Goal: Task Accomplishment & Management: Complete application form

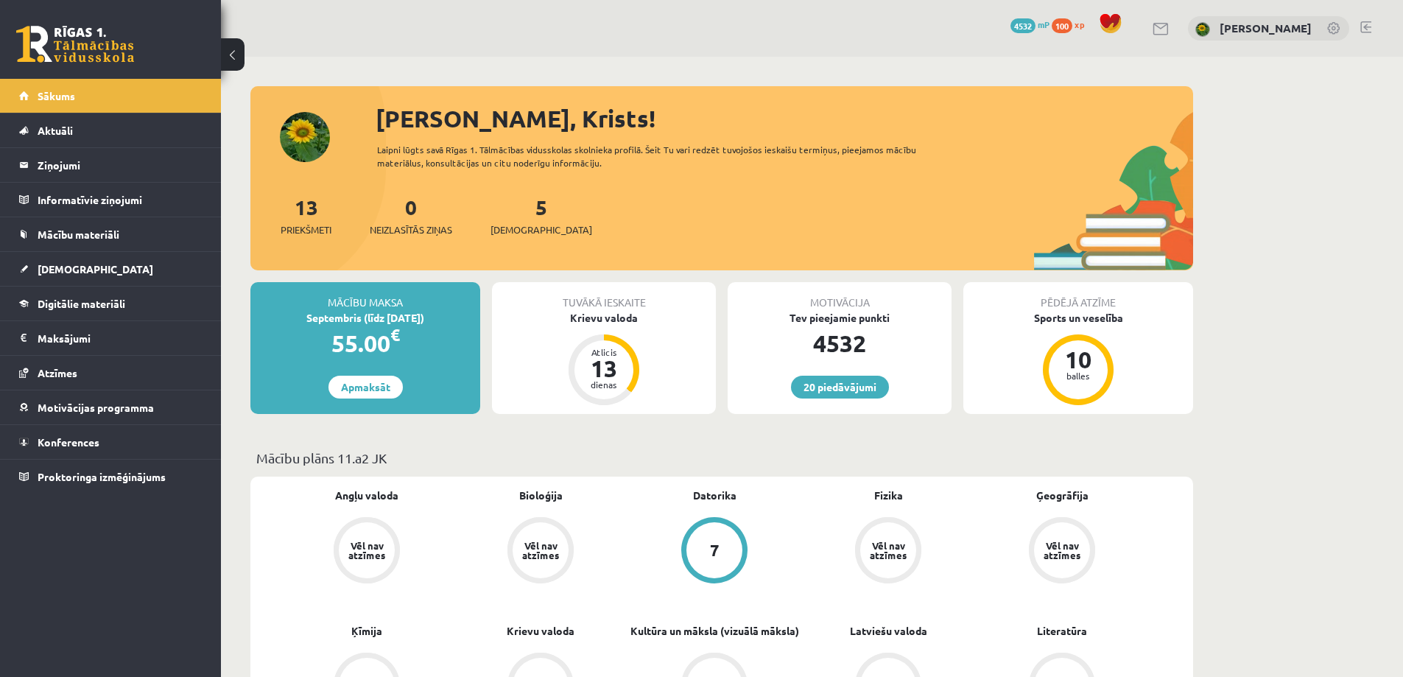
click at [387, 557] on div "Vēl nav atzīmes" at bounding box center [367, 550] width 56 height 56
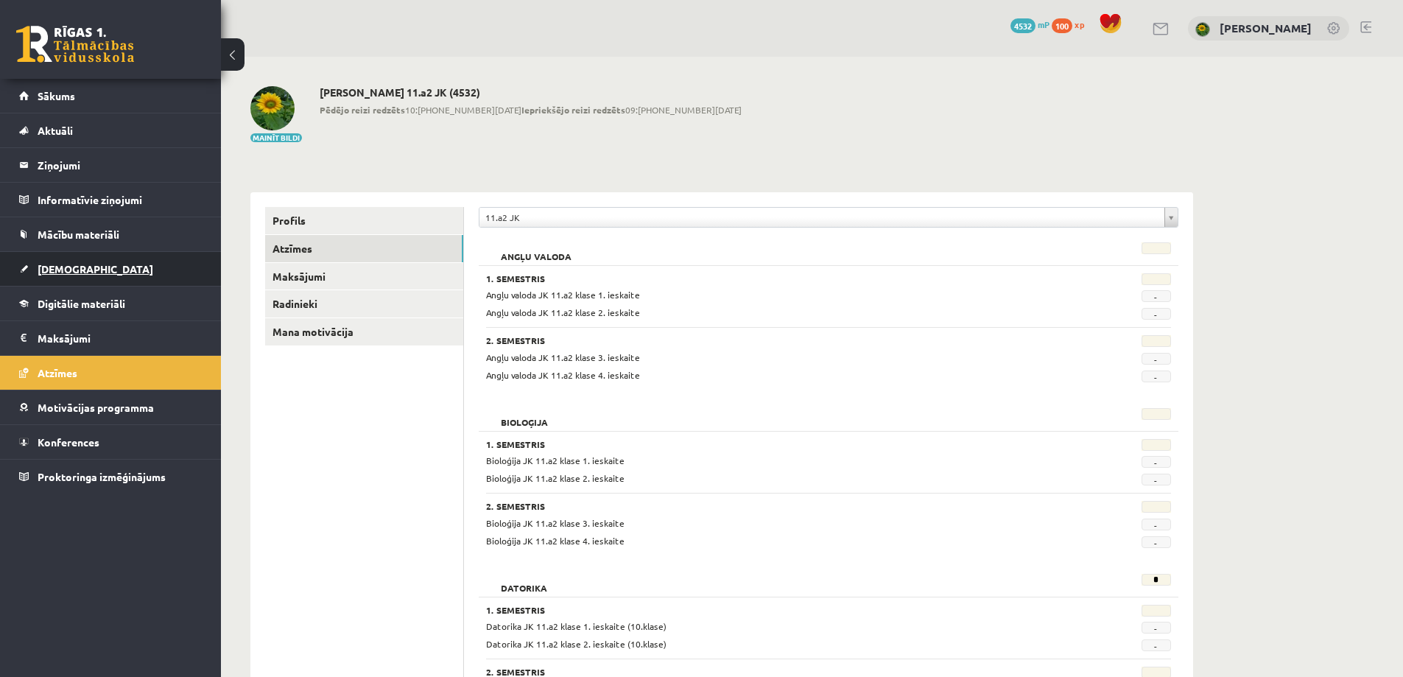
click at [65, 275] on link "[DEMOGRAPHIC_DATA]" at bounding box center [110, 269] width 183 height 34
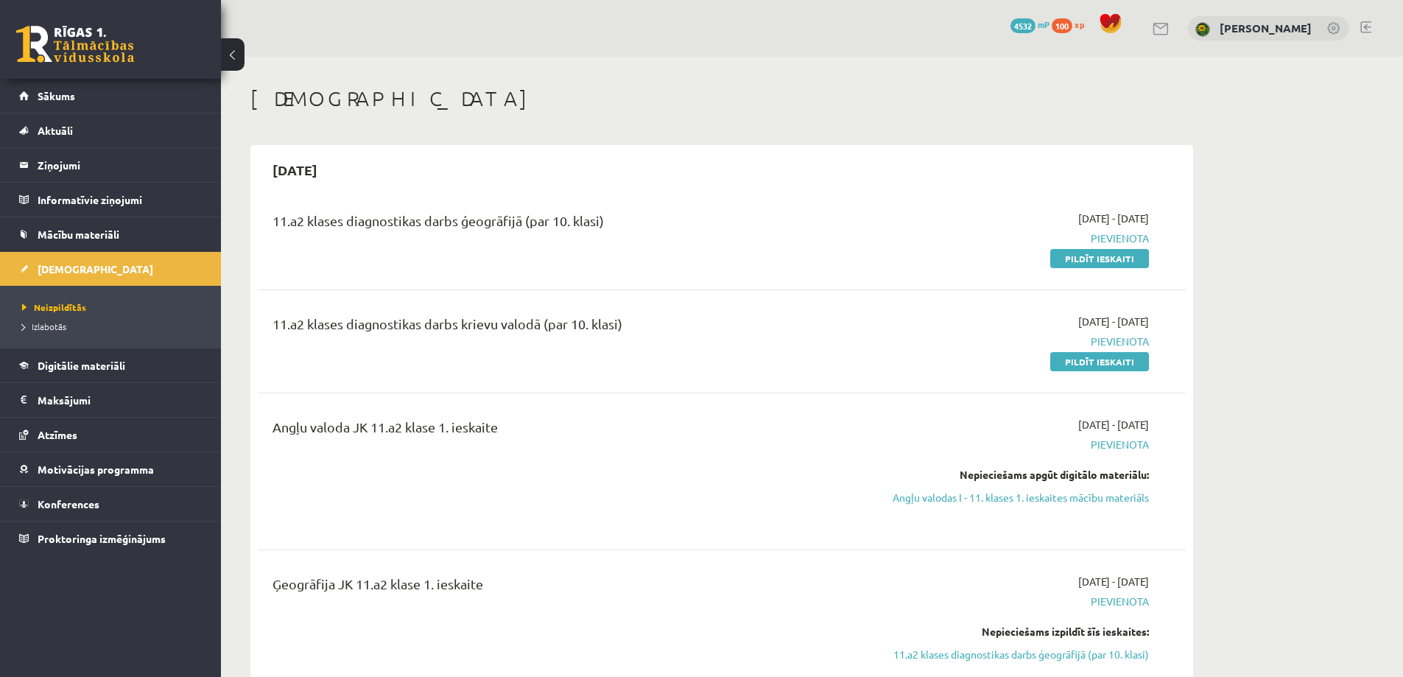
scroll to position [74, 0]
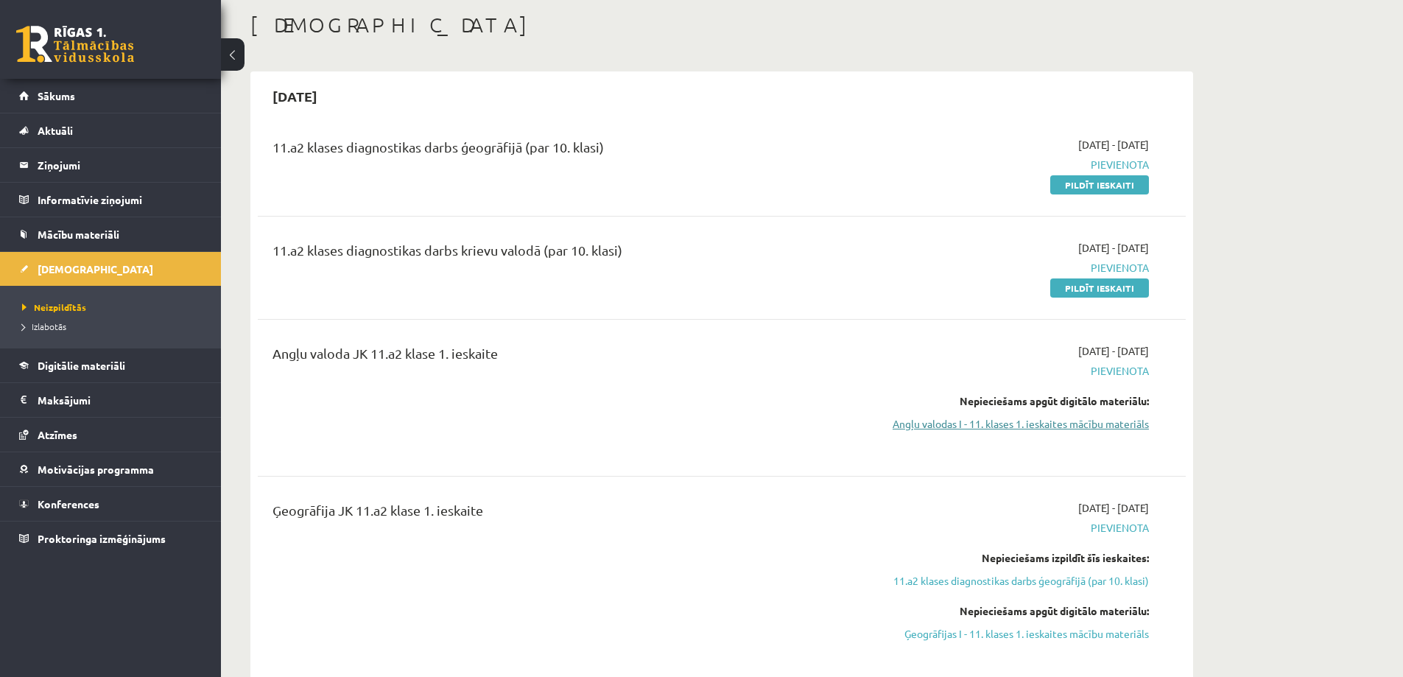
click at [1008, 421] on link "Angļu valodas I - 11. klases 1. ieskaites mācību materiāls" at bounding box center [1010, 423] width 278 height 15
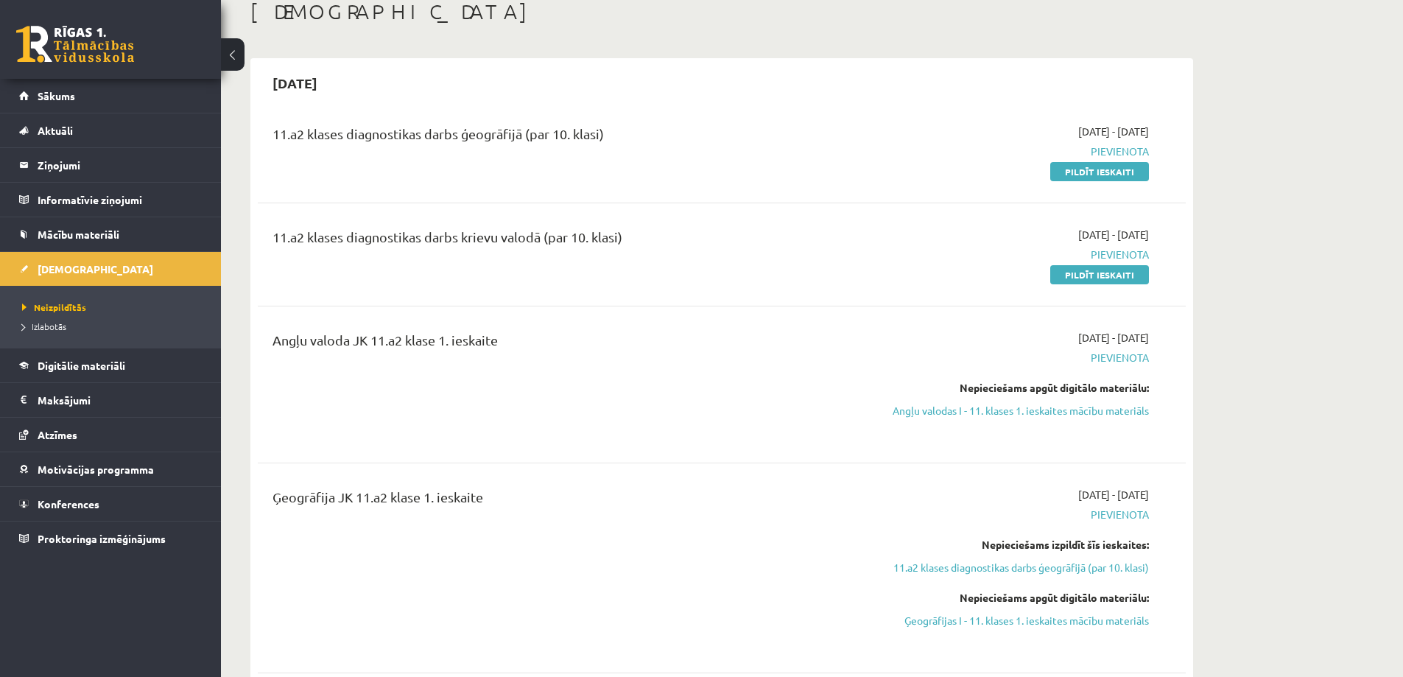
scroll to position [0, 0]
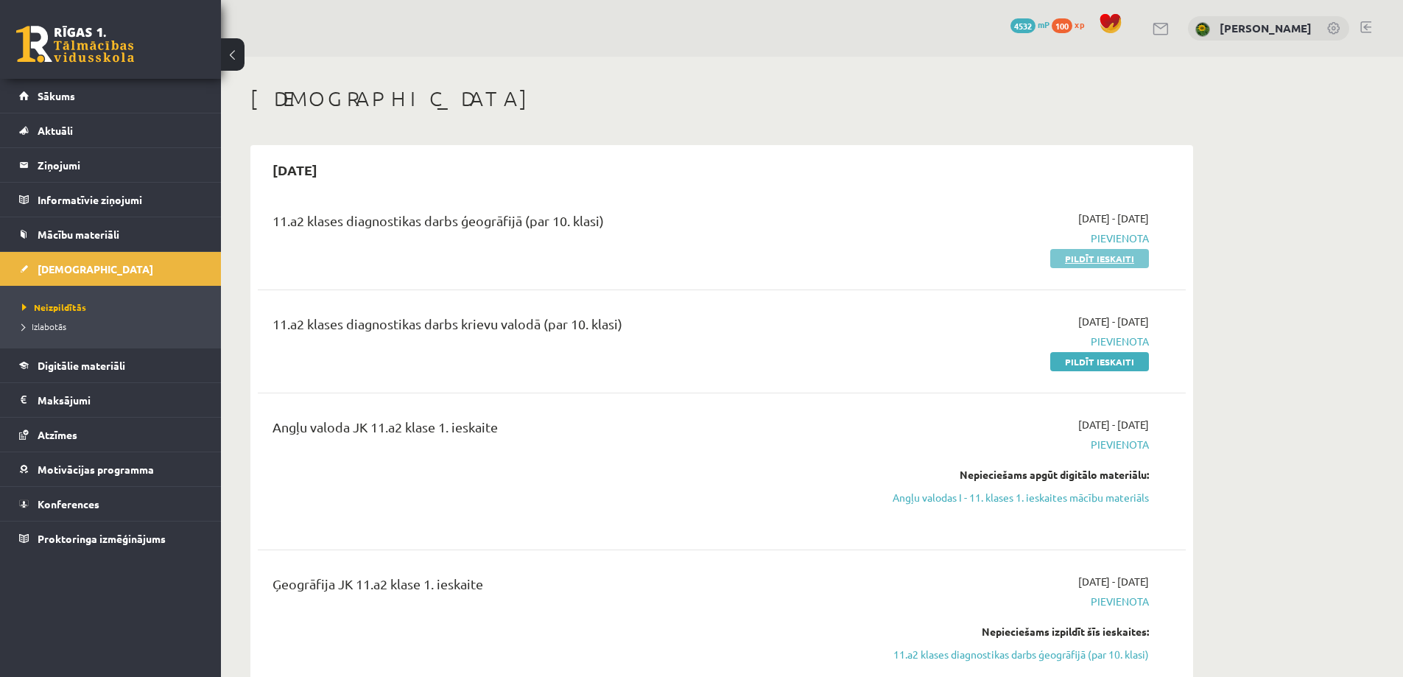
click at [1127, 262] on link "Pildīt ieskaiti" at bounding box center [1099, 258] width 99 height 19
click at [69, 393] on legend "Maksājumi 0" at bounding box center [120, 400] width 165 height 34
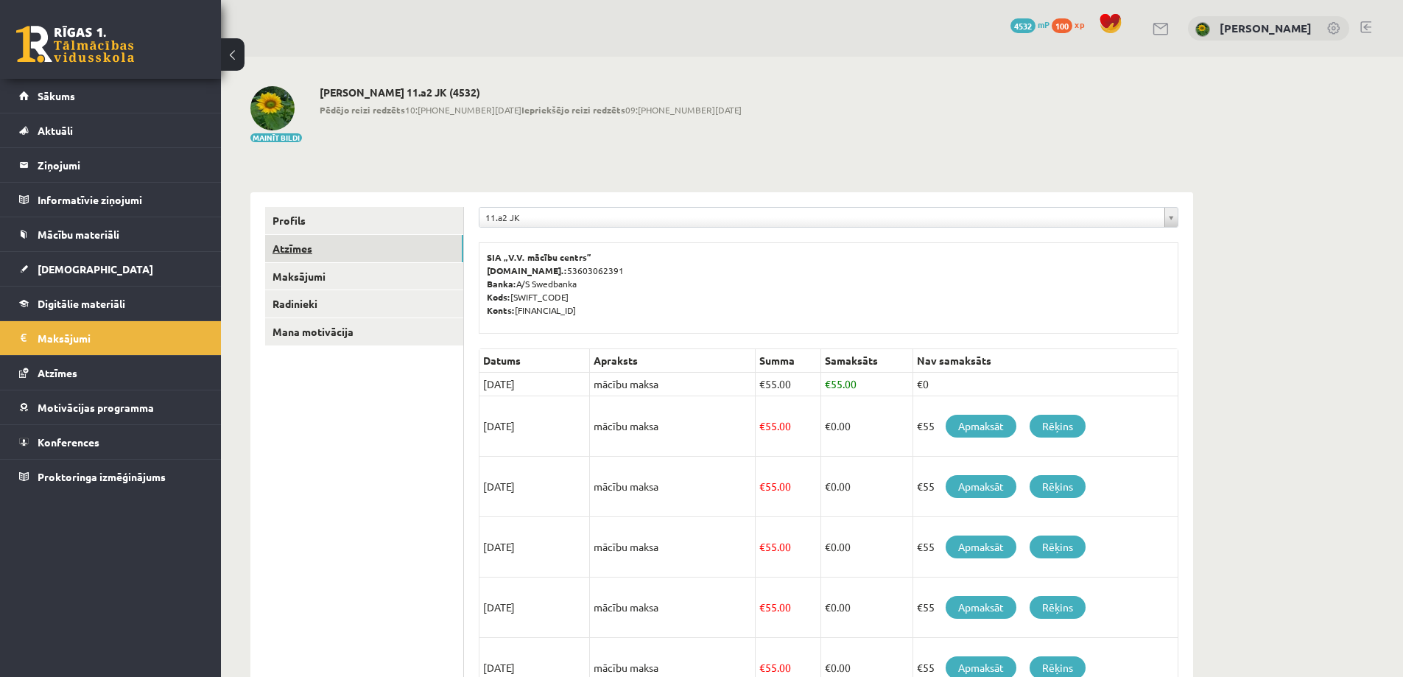
click at [283, 253] on link "Atzīmes" at bounding box center [364, 248] width 198 height 27
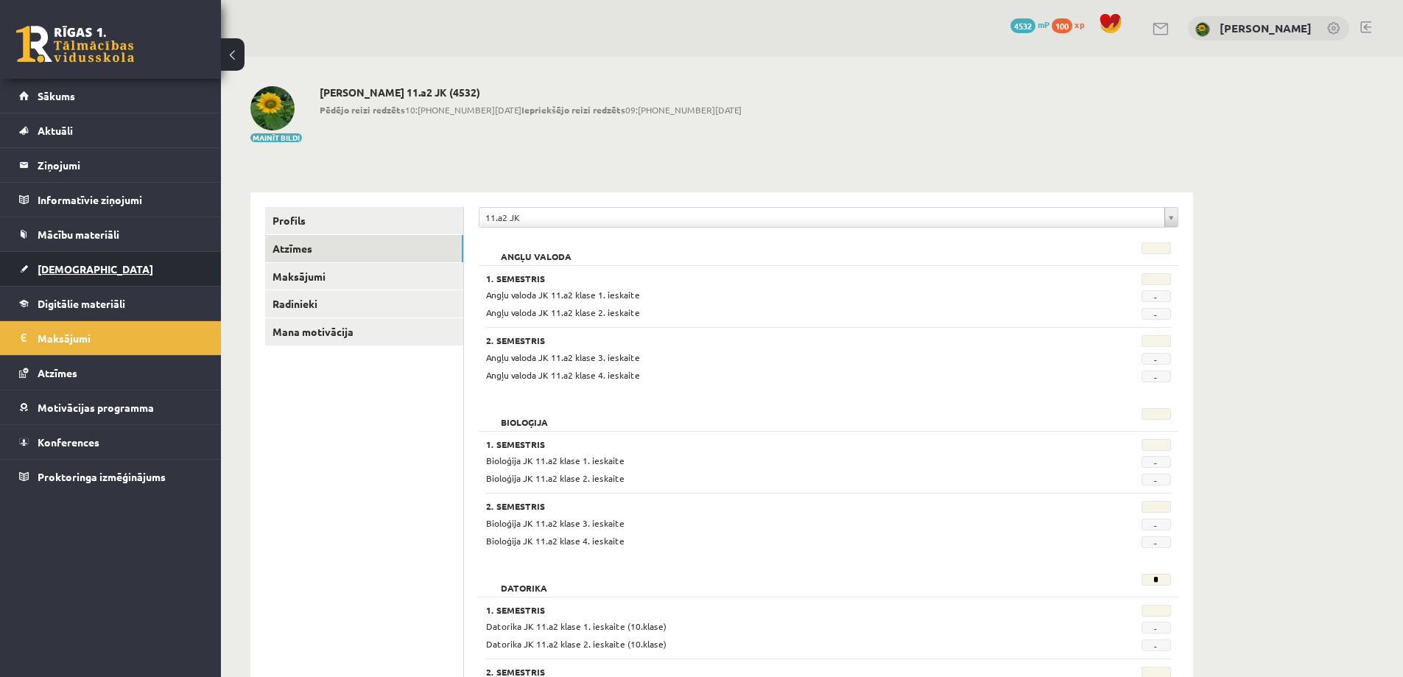
click at [60, 263] on span "[DEMOGRAPHIC_DATA]" at bounding box center [96, 268] width 116 height 13
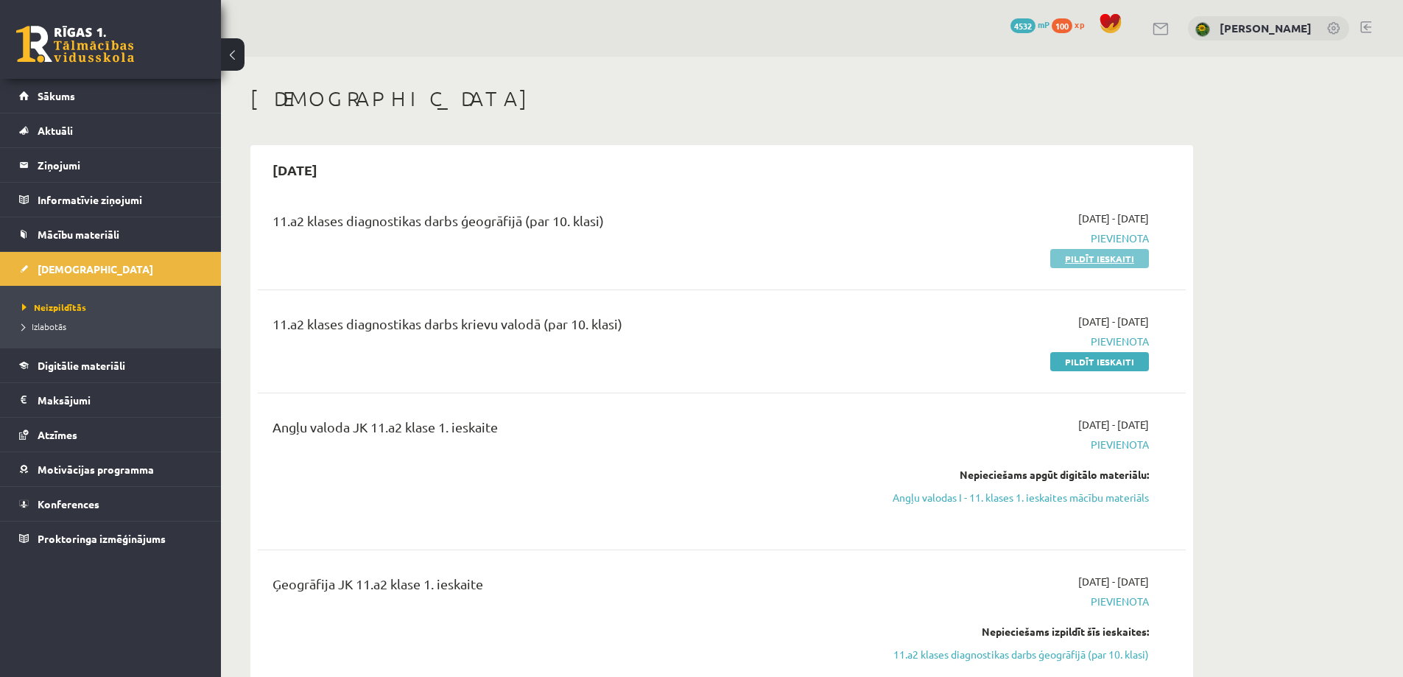
click at [1070, 262] on link "Pildīt ieskaiti" at bounding box center [1099, 258] width 99 height 19
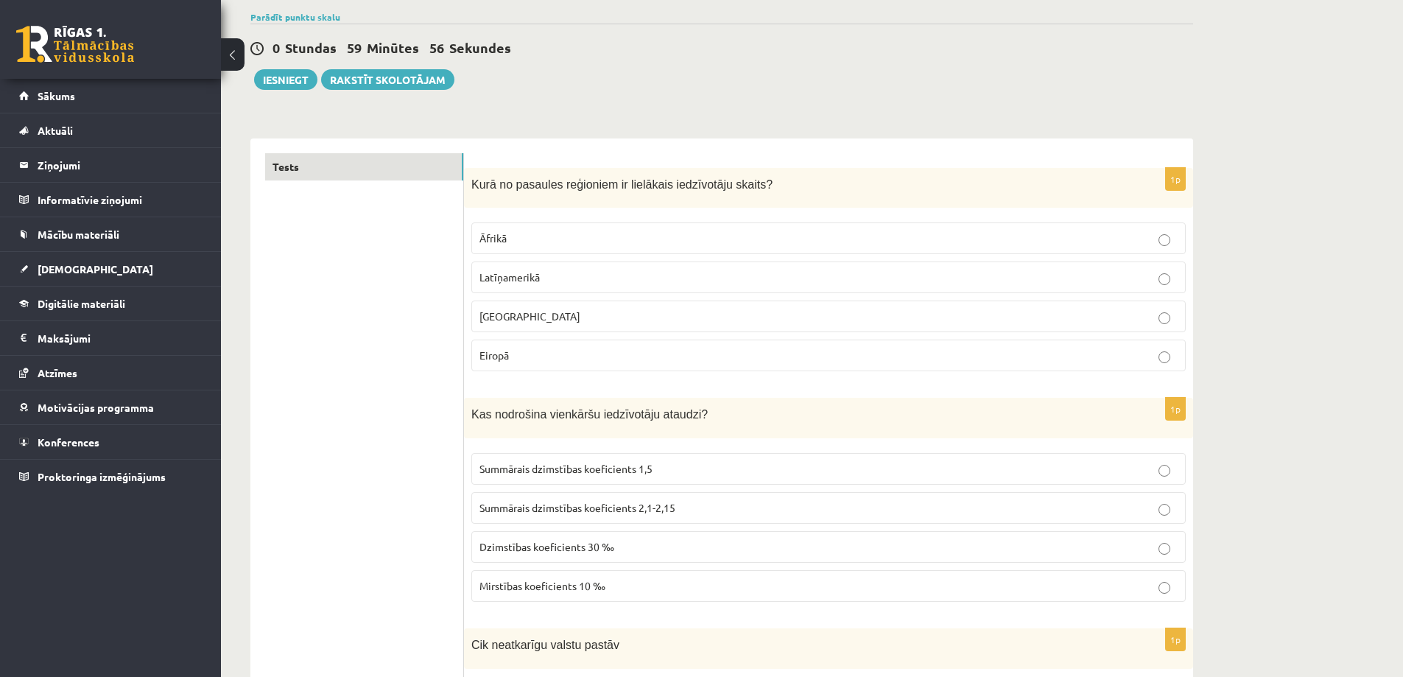
scroll to position [147, 0]
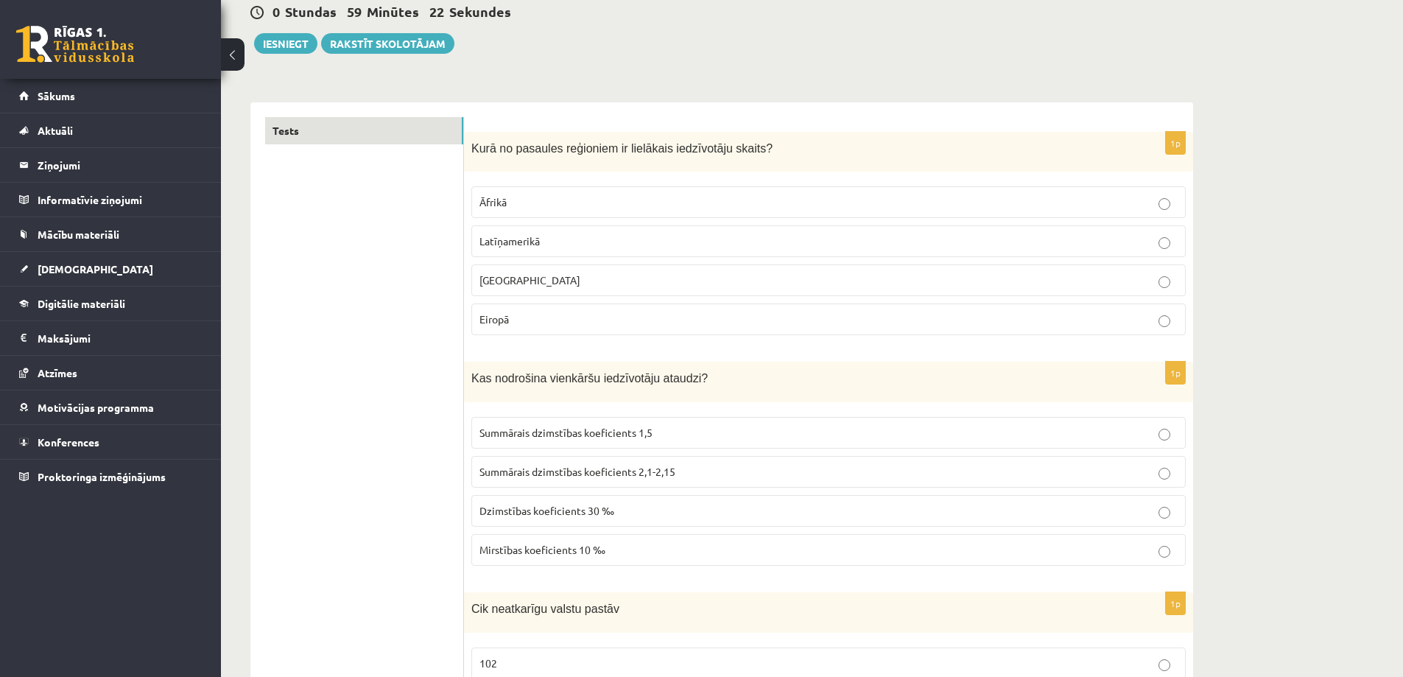
click at [607, 281] on p "Āzijā" at bounding box center [829, 280] width 698 height 15
click at [608, 471] on span "Summārais dzimstības koeficients 2,1-2,15" at bounding box center [578, 471] width 196 height 13
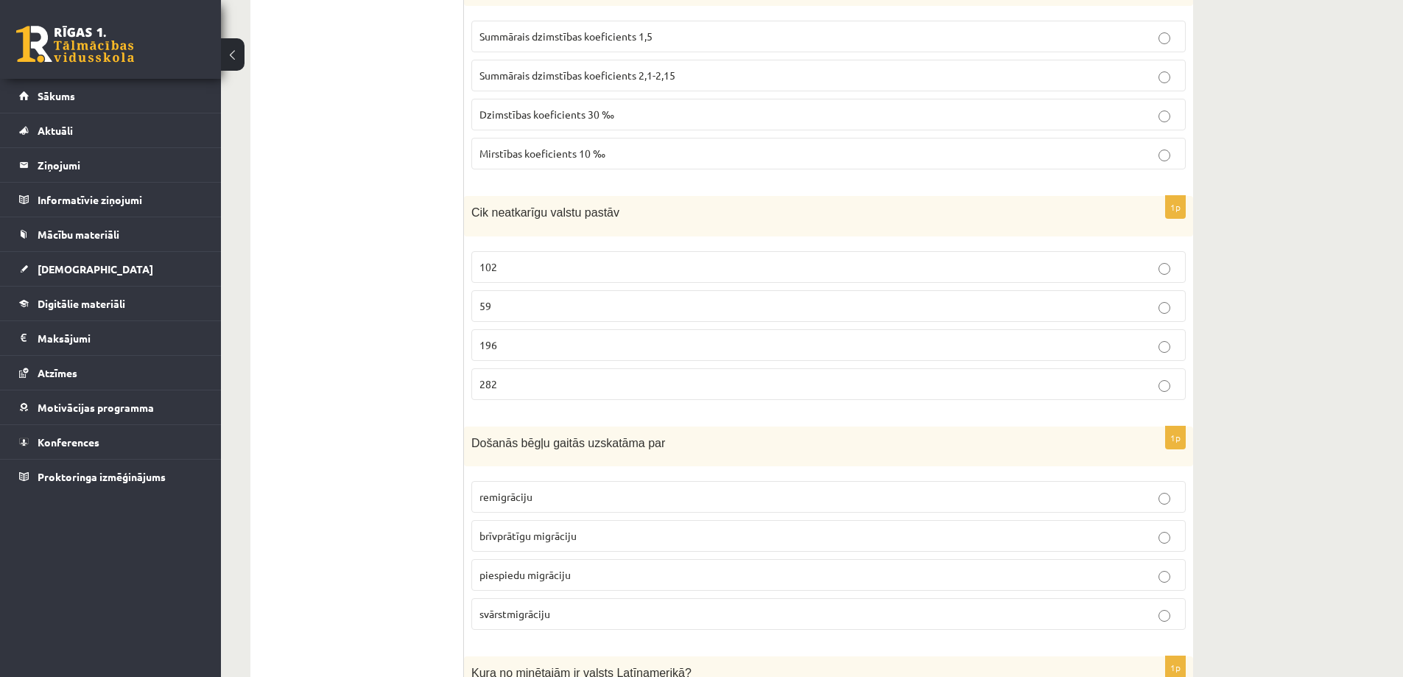
scroll to position [589, 0]
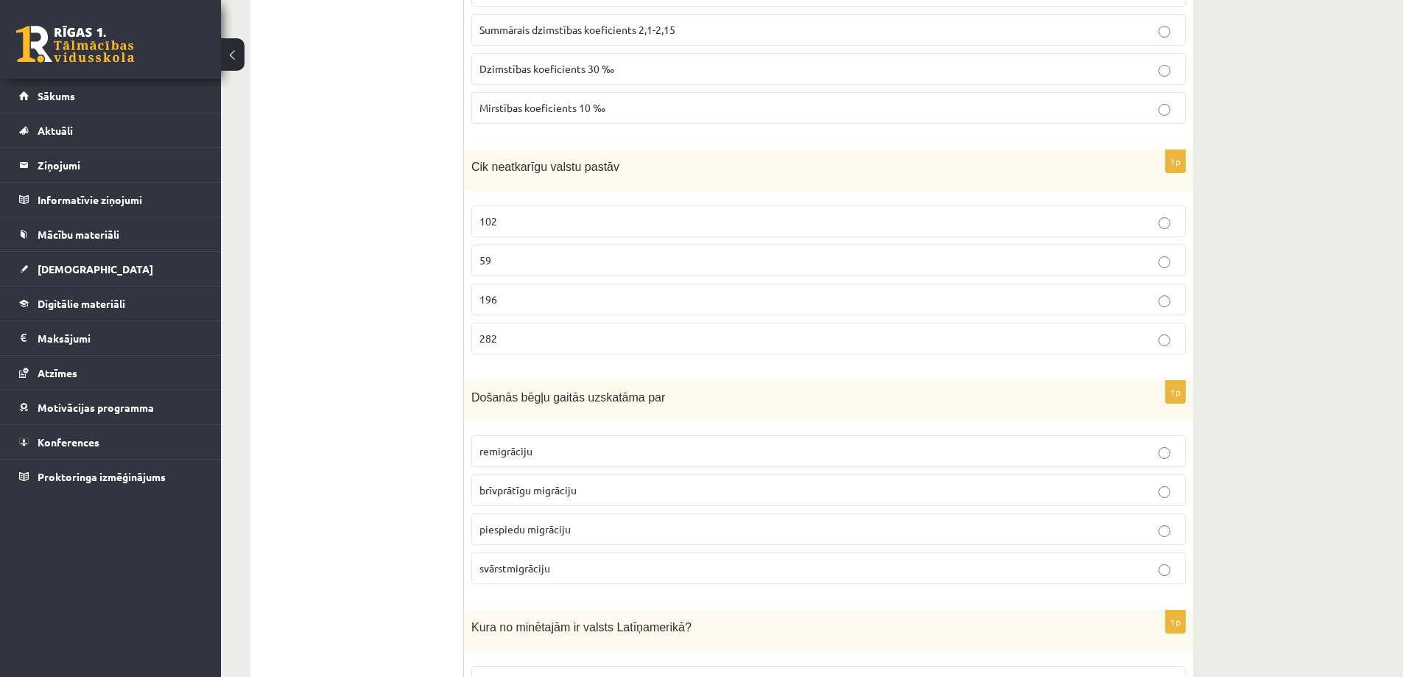
click at [656, 298] on p "196" at bounding box center [829, 299] width 698 height 15
click at [566, 528] on span "piespiedu migrāciju" at bounding box center [525, 528] width 91 height 13
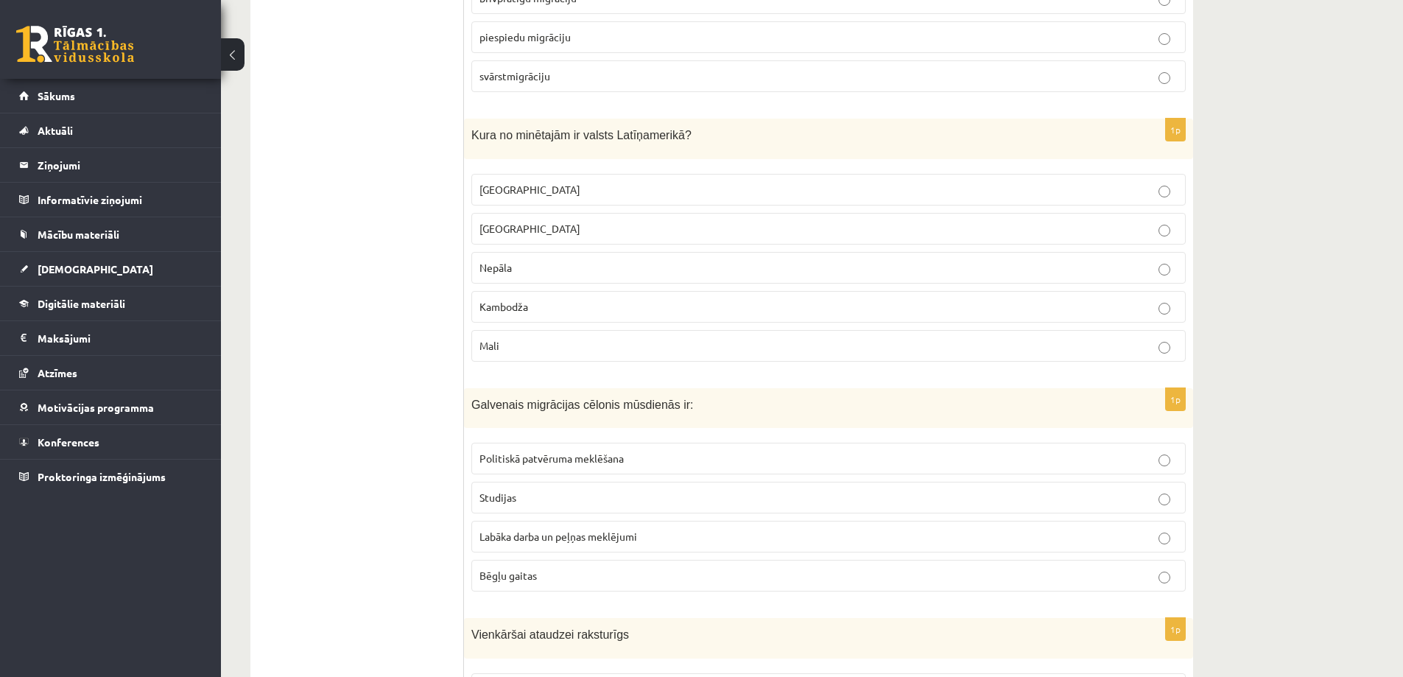
scroll to position [1105, 0]
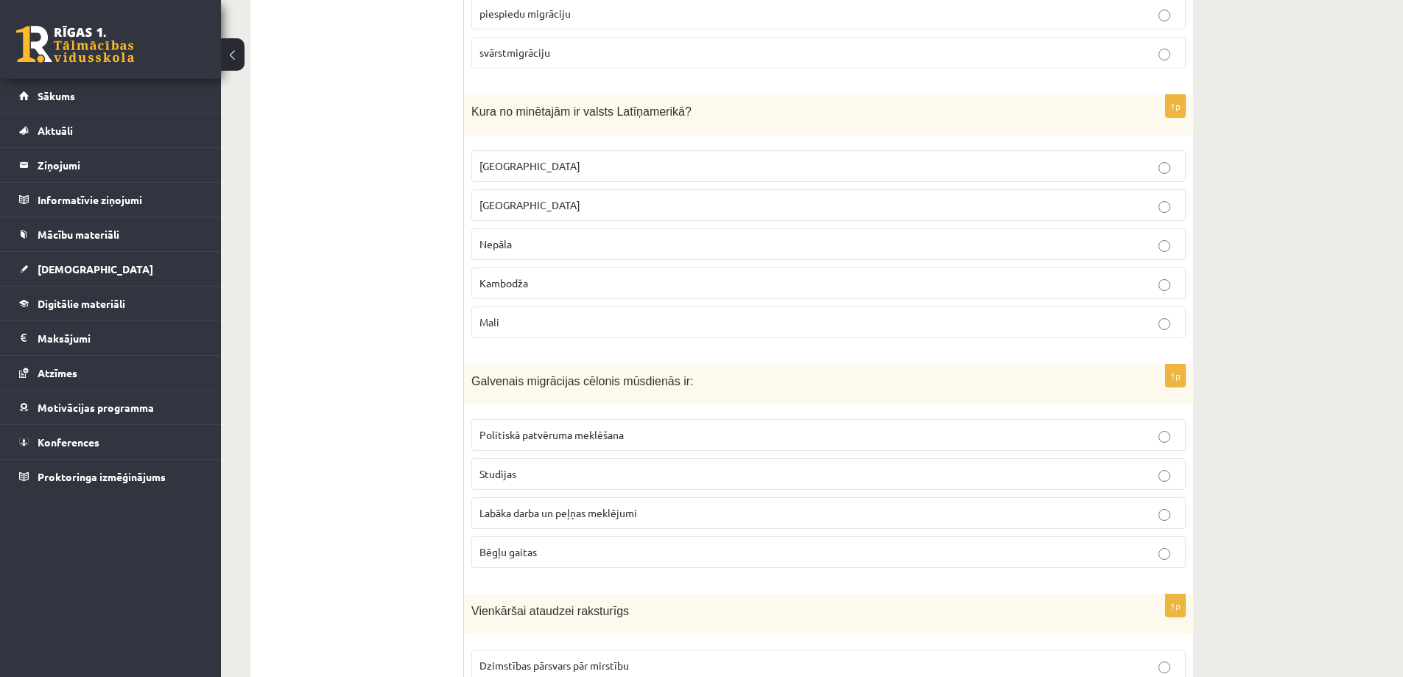
click at [606, 167] on p "Meksika" at bounding box center [829, 165] width 698 height 15
click at [586, 518] on span "Labāka darba un peļņas meklējumi" at bounding box center [559, 512] width 158 height 13
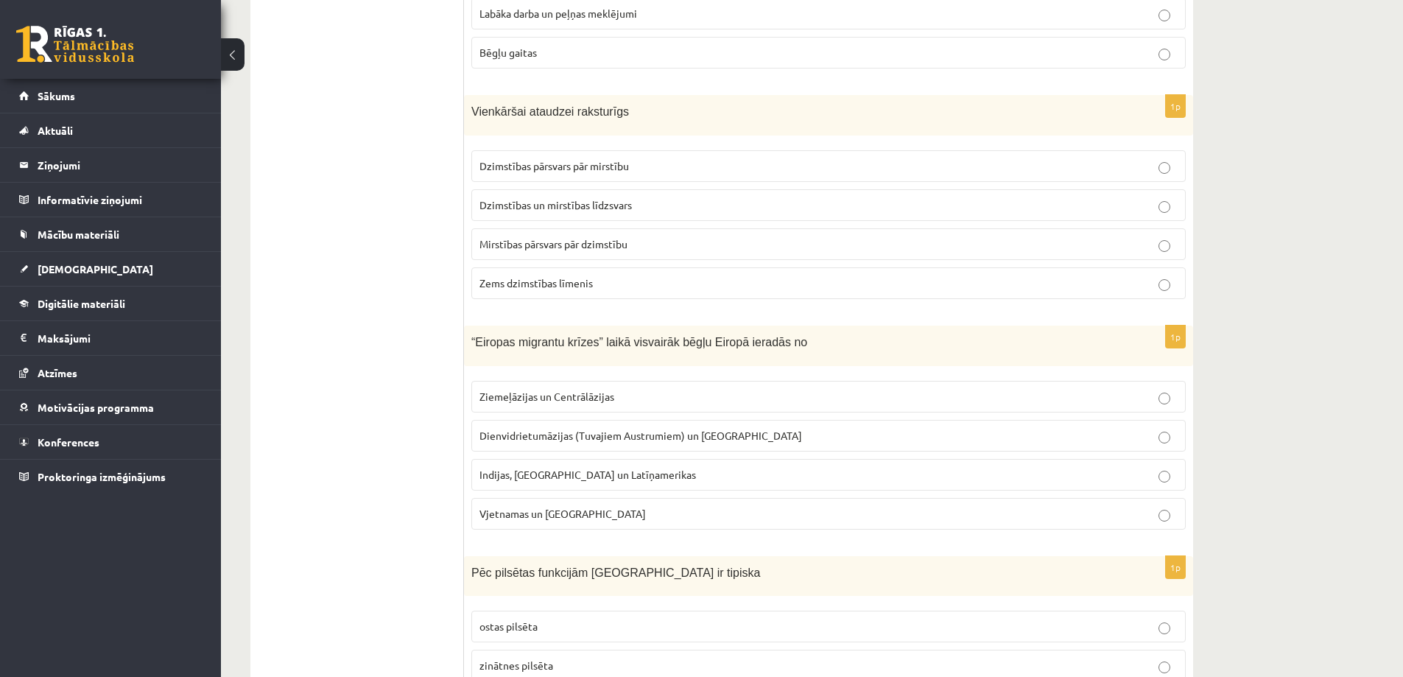
scroll to position [1621, 0]
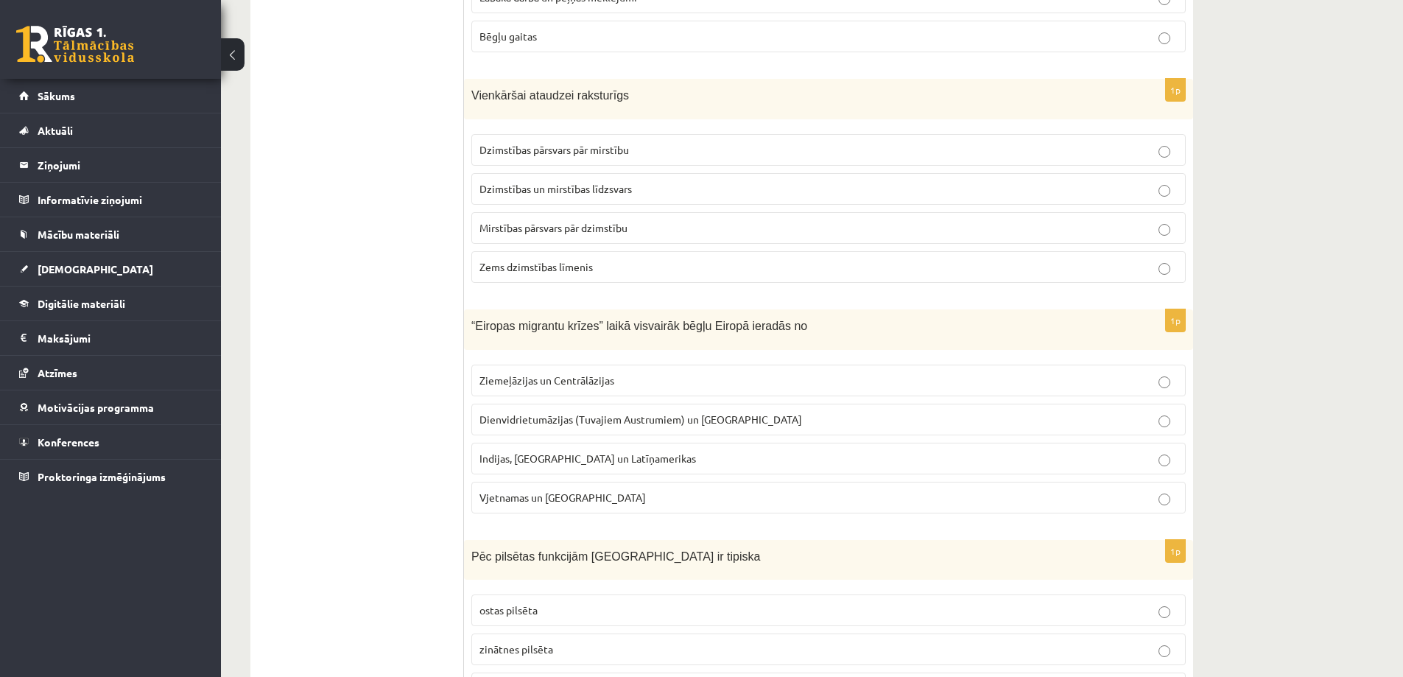
click at [631, 194] on span "Dzimstības un mirstības līdzsvars" at bounding box center [556, 188] width 152 height 13
click at [572, 421] on span "Dienvidrietumāzijas (Tuvajiem Austrumiem) un Āfrikas" at bounding box center [641, 419] width 323 height 13
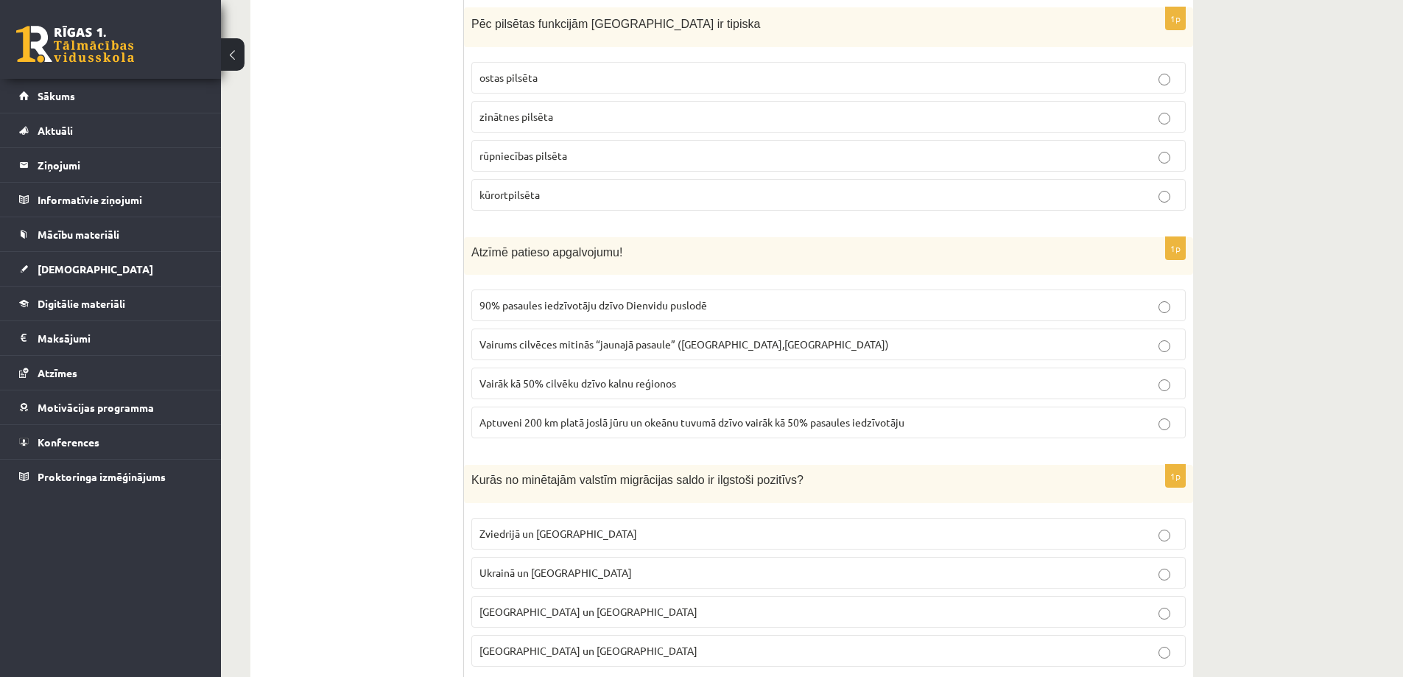
scroll to position [2162, 0]
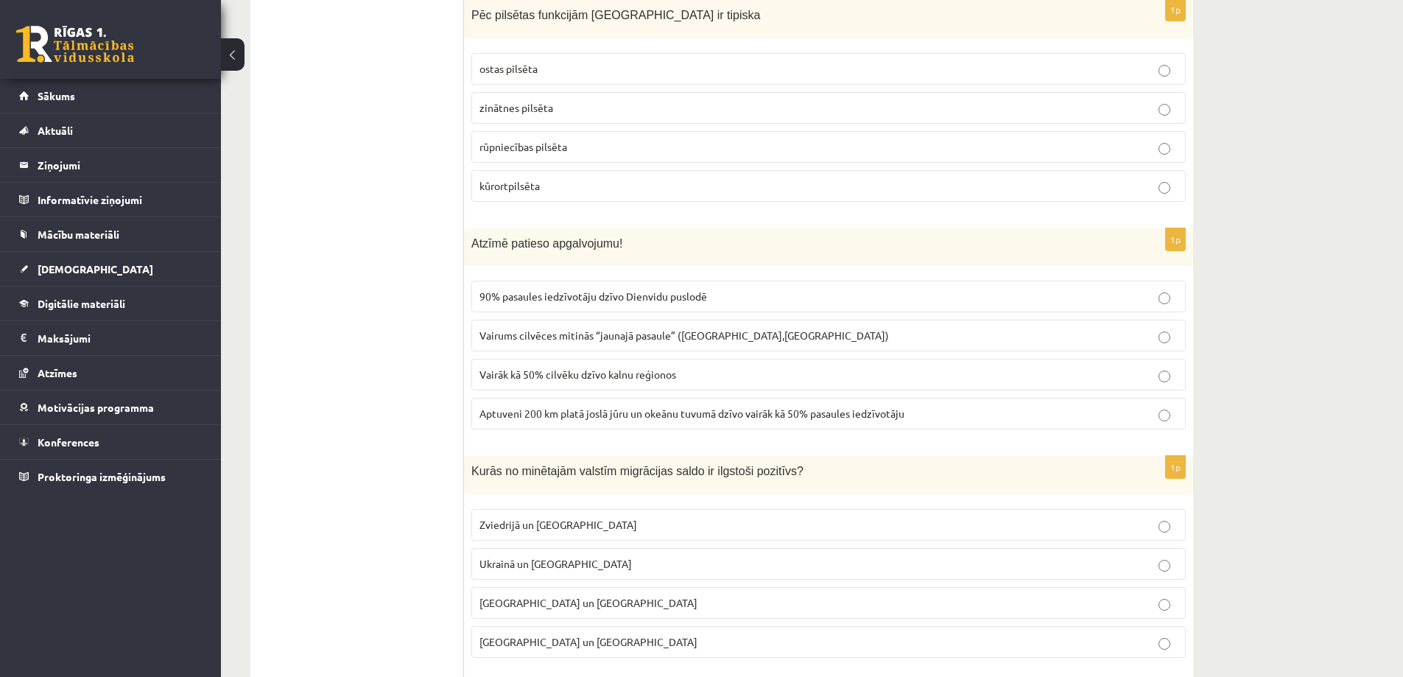
click at [564, 185] on p "kūrortpilsēta" at bounding box center [829, 185] width 698 height 15
click at [593, 409] on span "Aptuveni 200 km platā joslā jūru un okeānu tuvumā dzīvo vairāk kā 50% pasaules …" at bounding box center [692, 413] width 425 height 13
click at [522, 532] on p "Zviedrijā un ASV" at bounding box center [829, 524] width 698 height 15
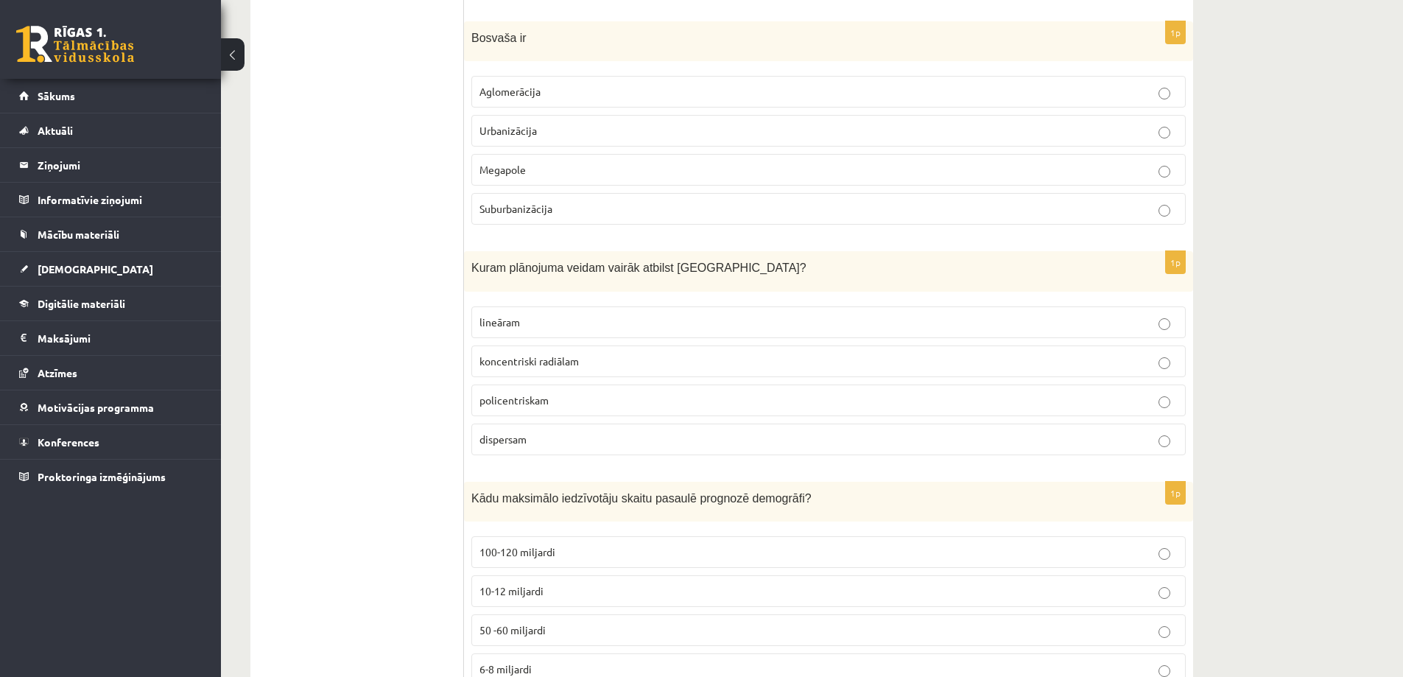
scroll to position [2842, 0]
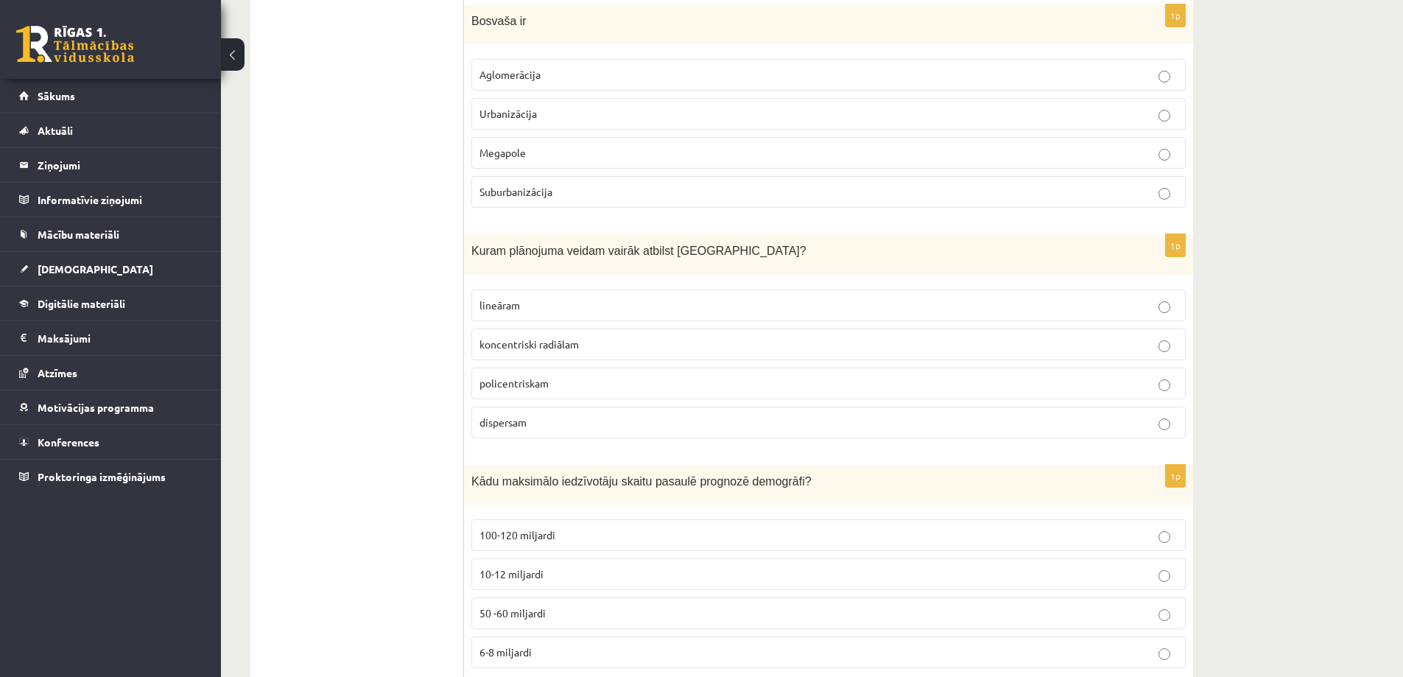
click at [564, 66] on label "Aglomerācija" at bounding box center [828, 75] width 715 height 32
click at [561, 339] on span "koncentriski radiālam" at bounding box center [529, 343] width 99 height 13
click at [544, 577] on p "10-12 miljardi" at bounding box center [829, 573] width 698 height 15
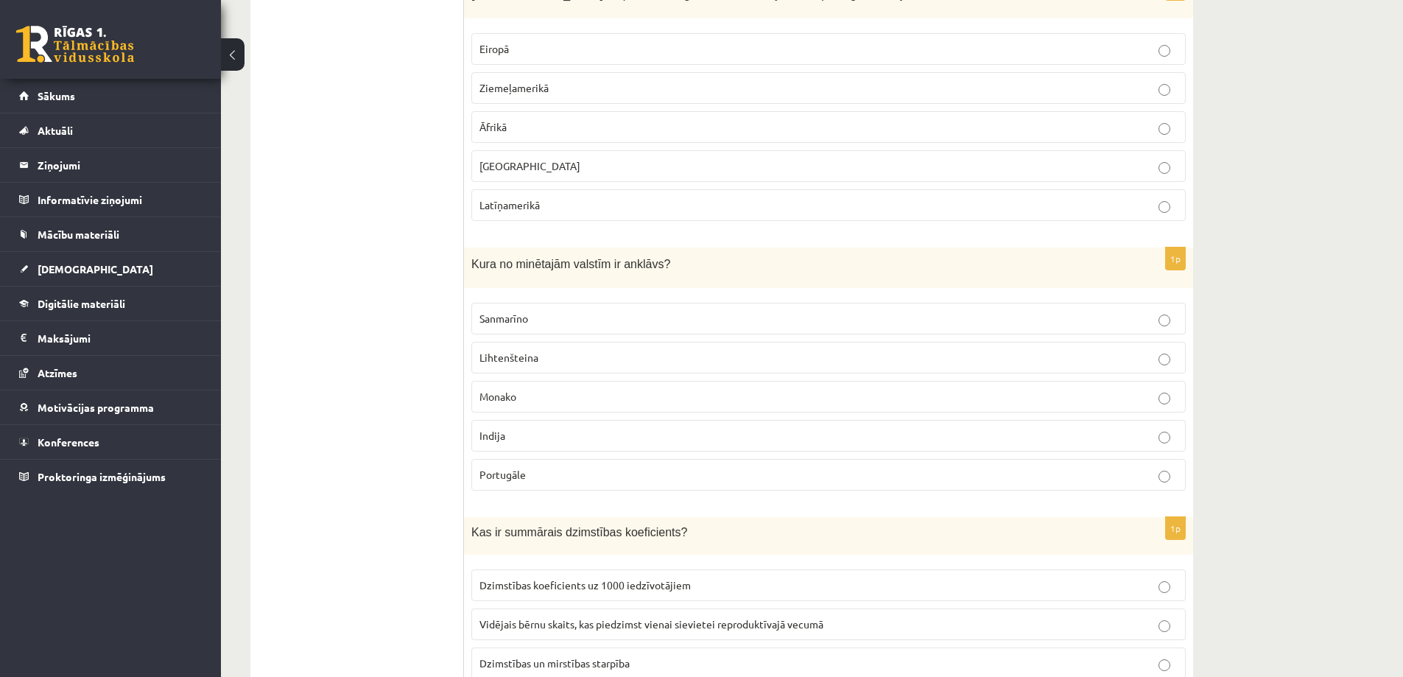
scroll to position [3533, 0]
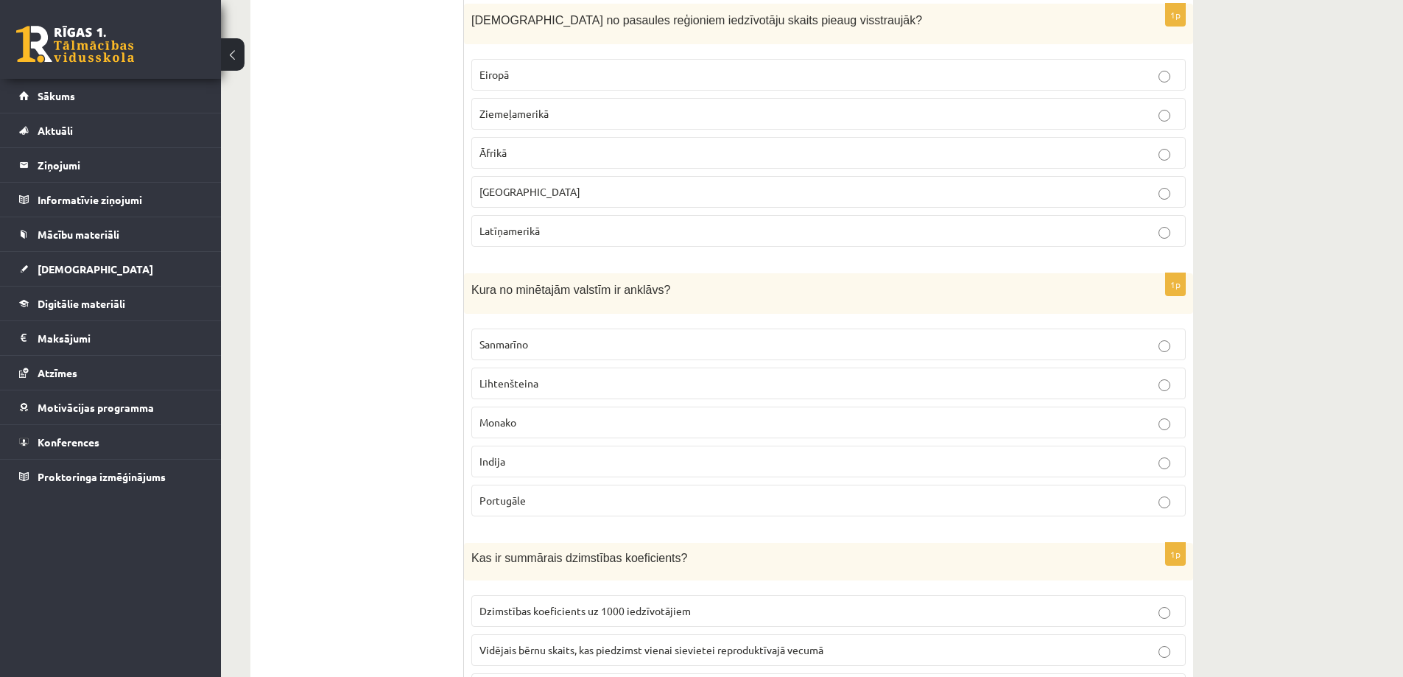
click at [567, 156] on p "Āfrikā" at bounding box center [829, 152] width 698 height 15
click at [541, 340] on p "Sanmarīno" at bounding box center [829, 344] width 698 height 15
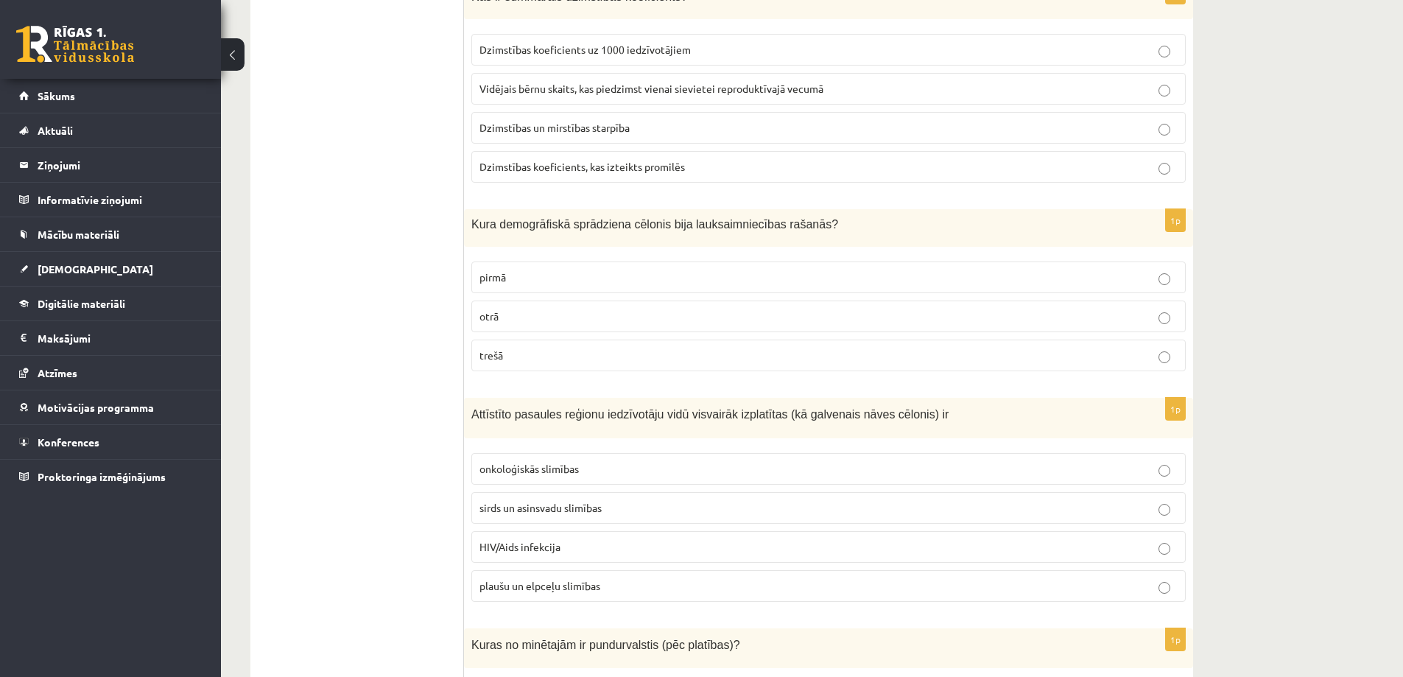
scroll to position [4077, 0]
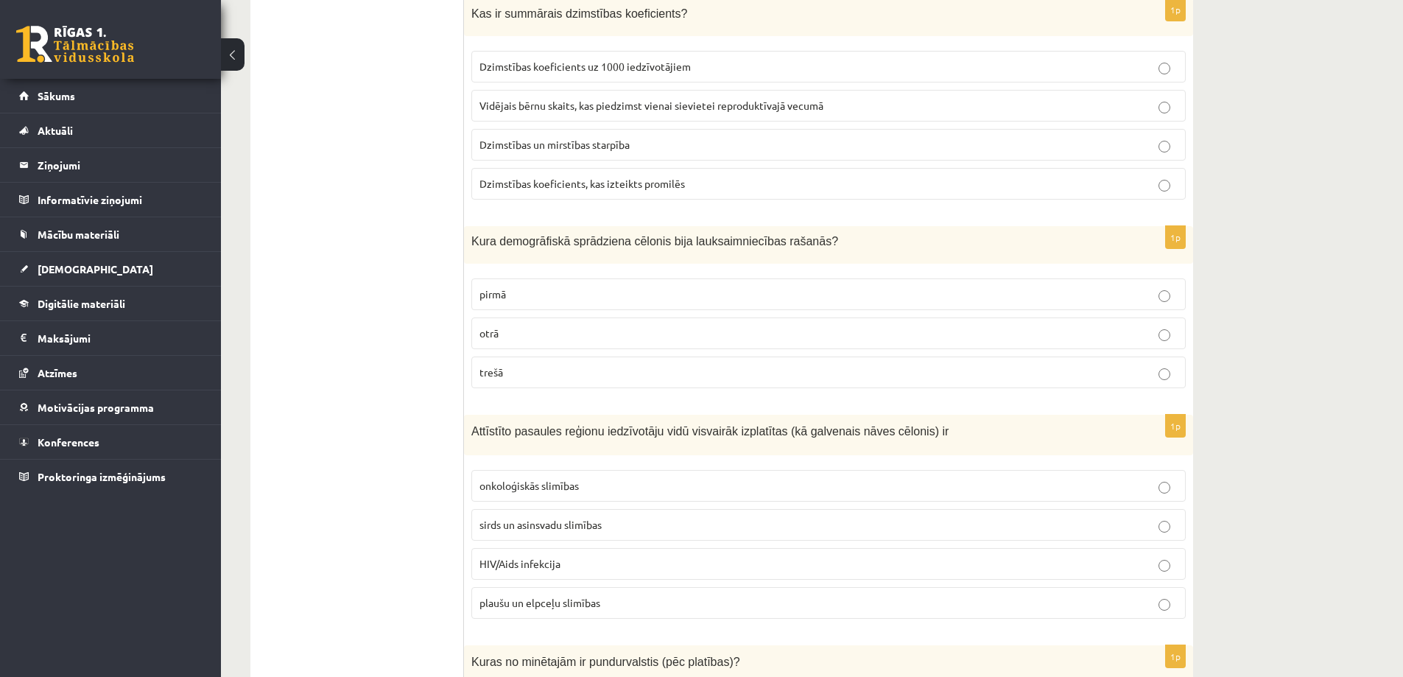
click at [678, 107] on span "Vidējais bērnu skaits, kas piedzimst vienai sievietei reproduktīvajā vecumā" at bounding box center [652, 105] width 344 height 13
click at [547, 298] on p "pirmā" at bounding box center [829, 294] width 698 height 15
click at [565, 530] on span "sirds un asinsvadu slimības" at bounding box center [541, 524] width 122 height 13
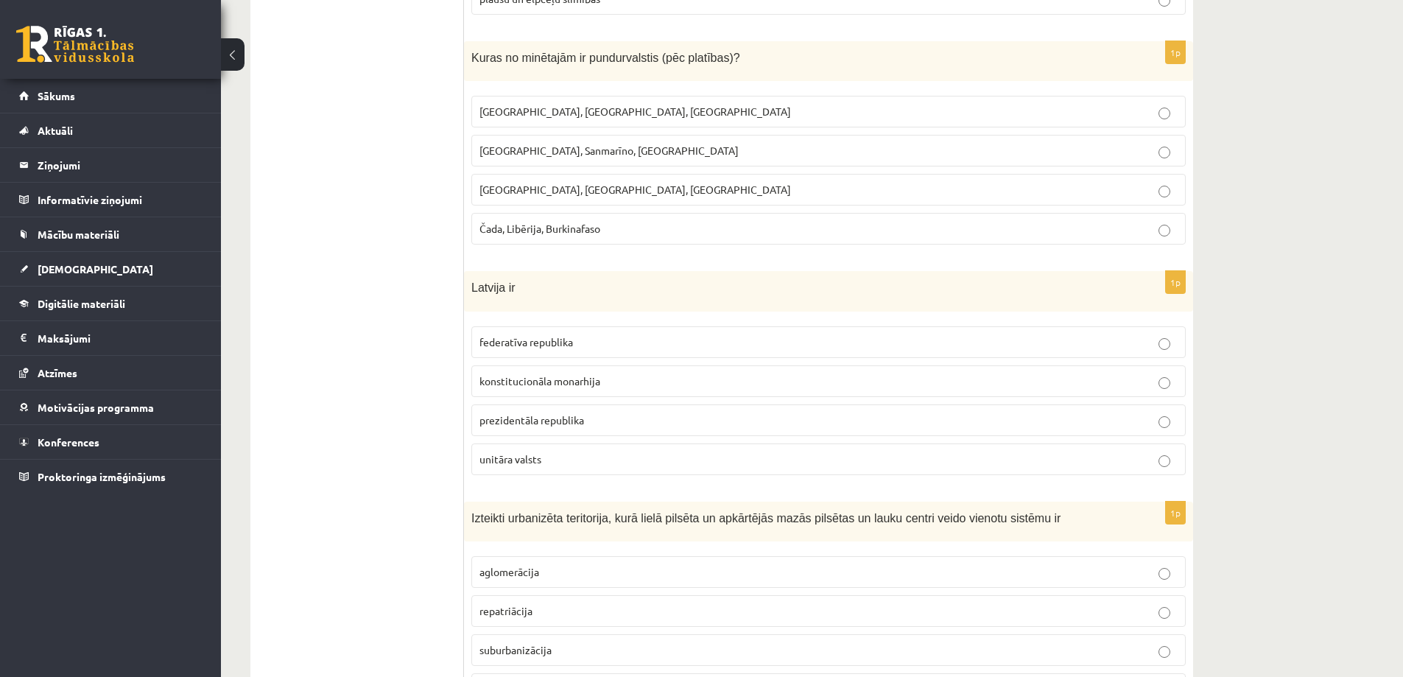
scroll to position [4707, 0]
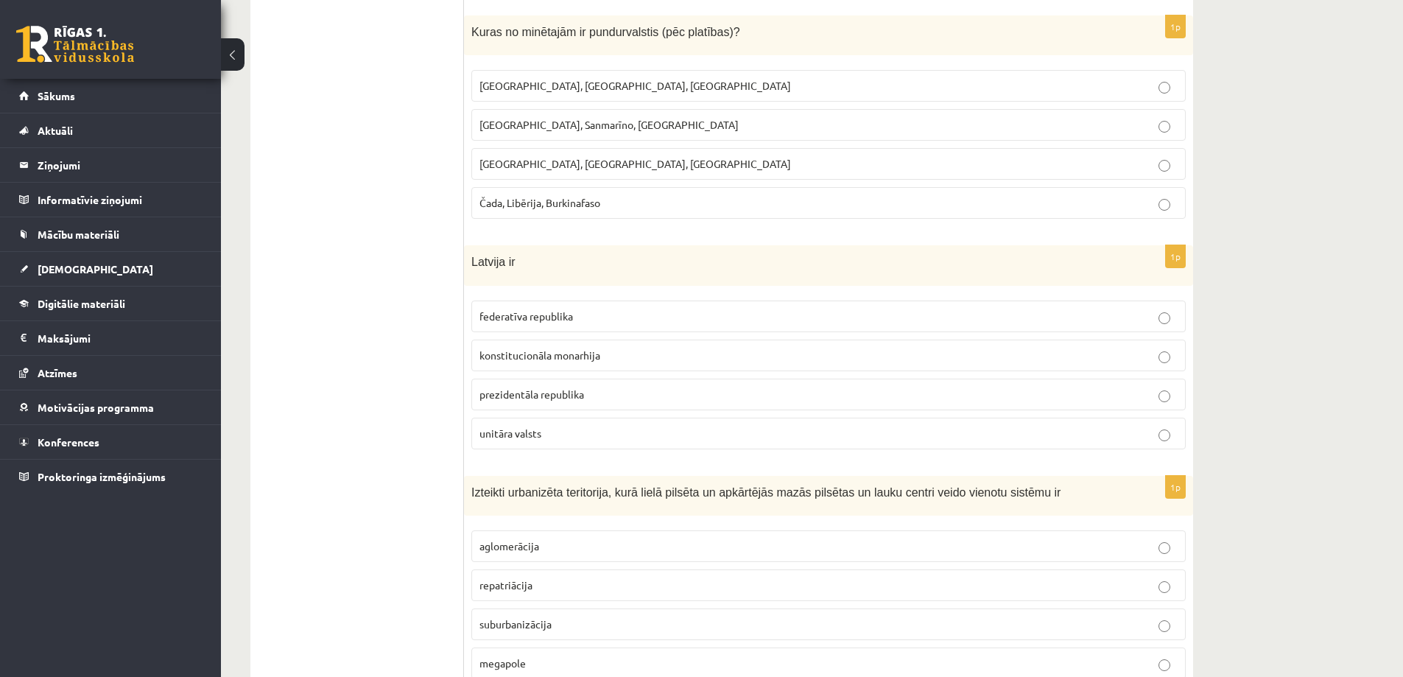
click at [673, 130] on p "Monako, Sanmarīno, Luksemburga" at bounding box center [829, 124] width 698 height 15
click at [553, 437] on p "unitāra valsts" at bounding box center [829, 433] width 698 height 15
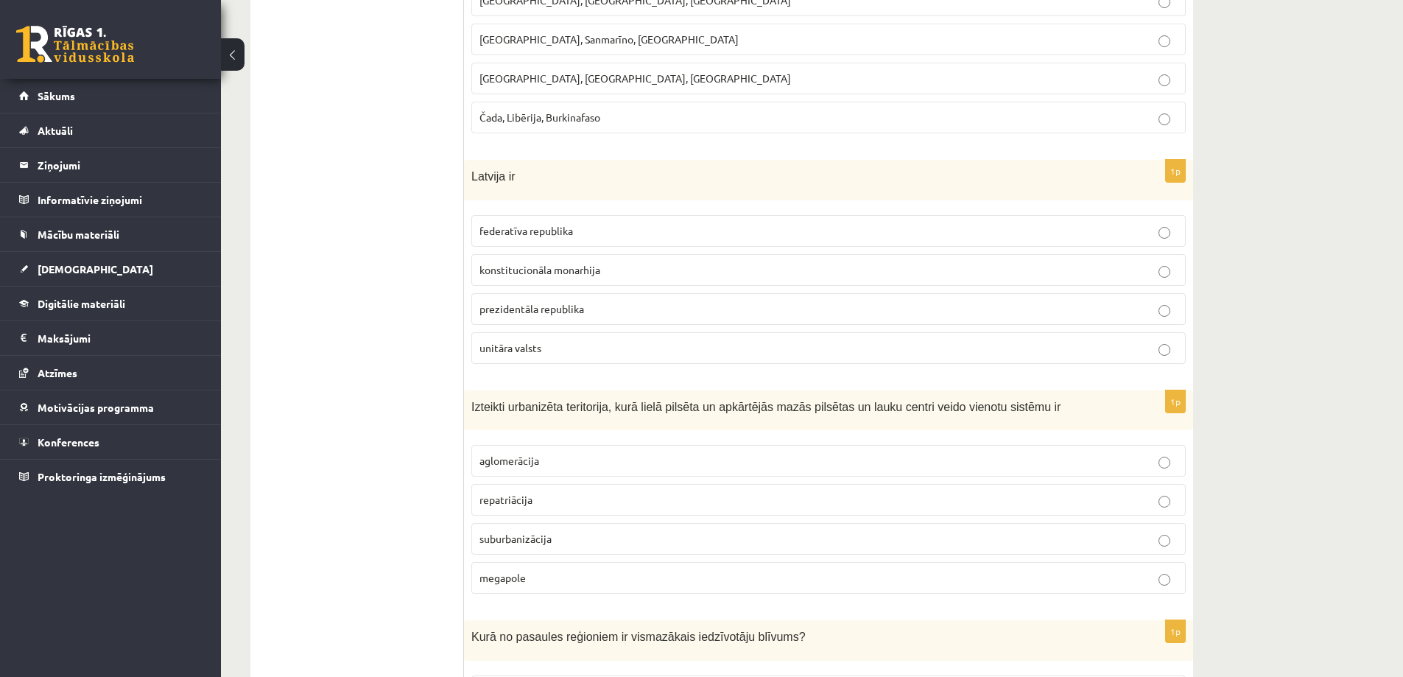
scroll to position [4854, 0]
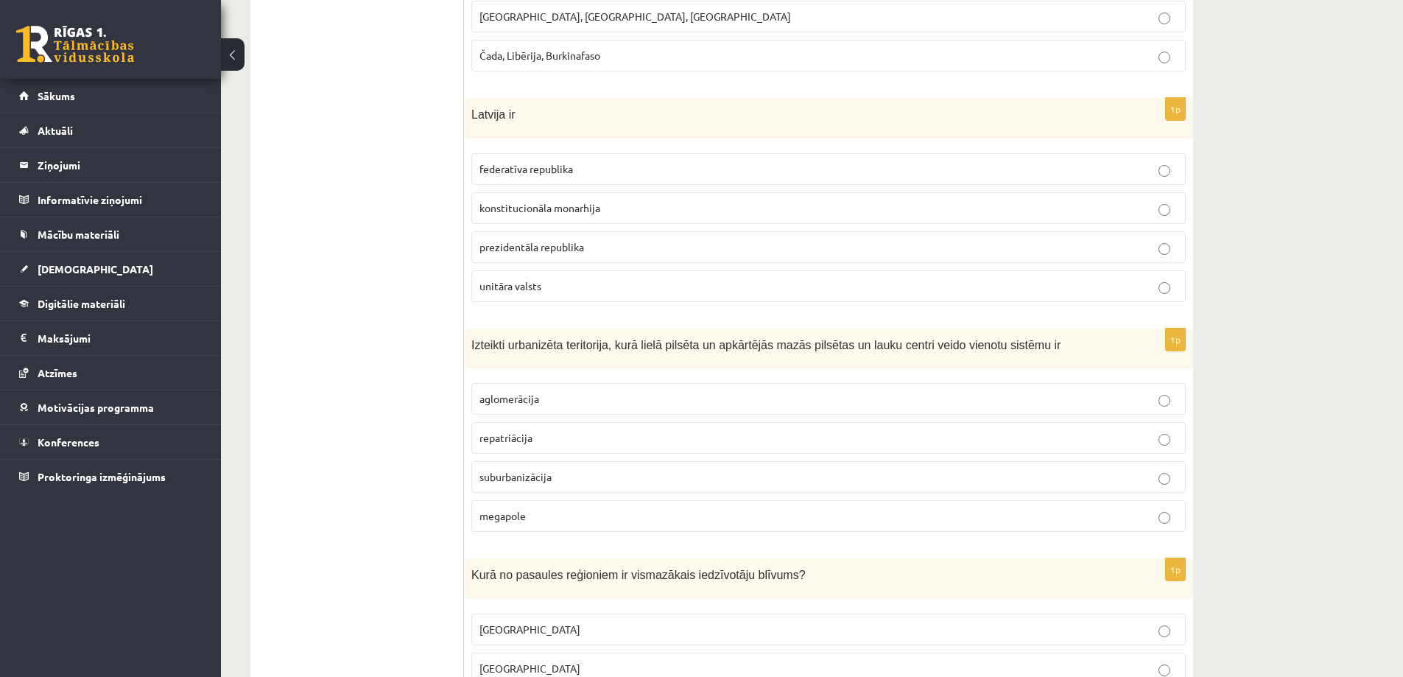
click at [582, 406] on p "aglomerācija" at bounding box center [829, 398] width 698 height 15
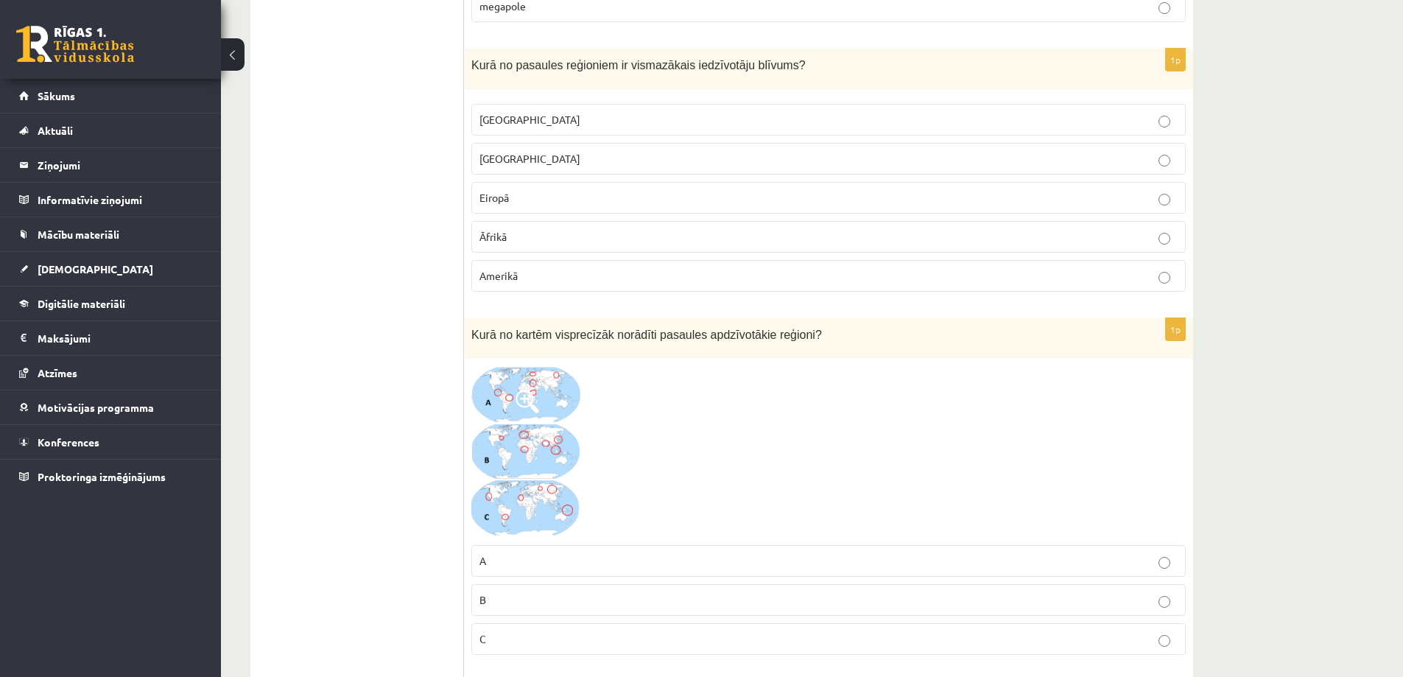
scroll to position [5424, 0]
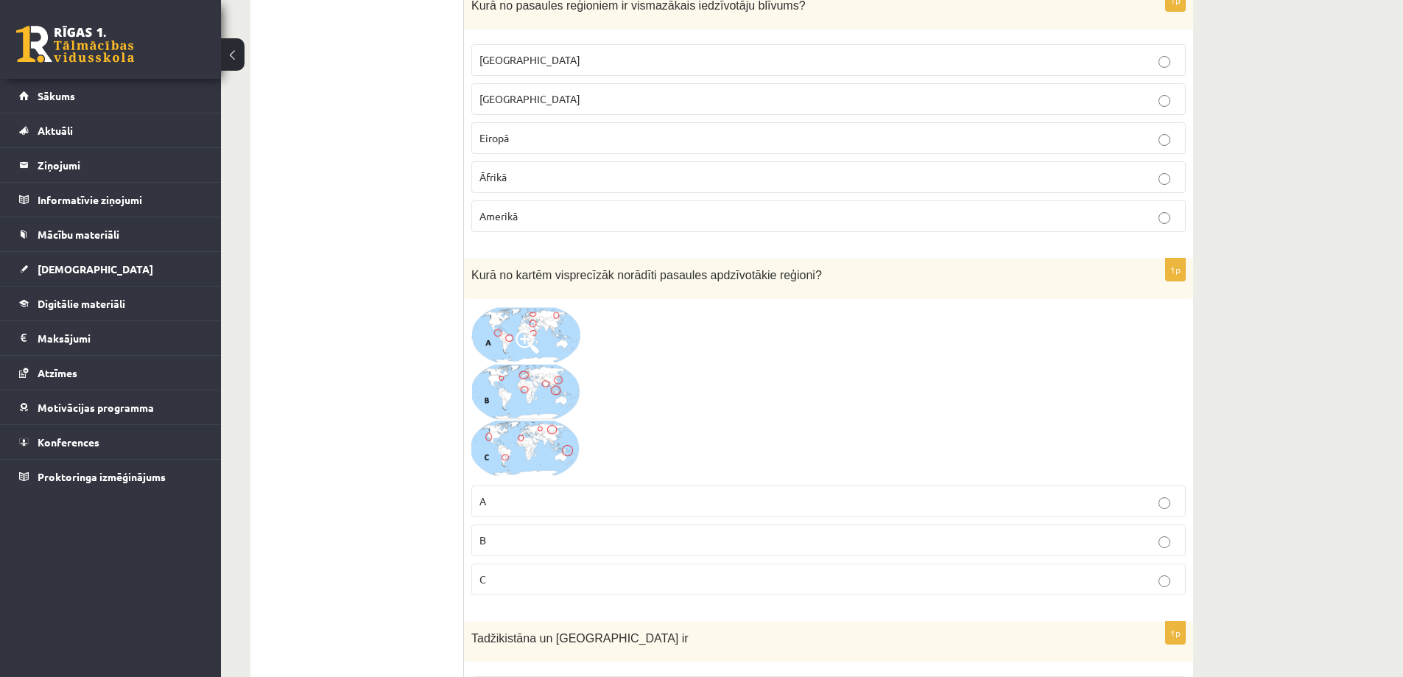
click at [499, 500] on p "A" at bounding box center [829, 501] width 698 height 15
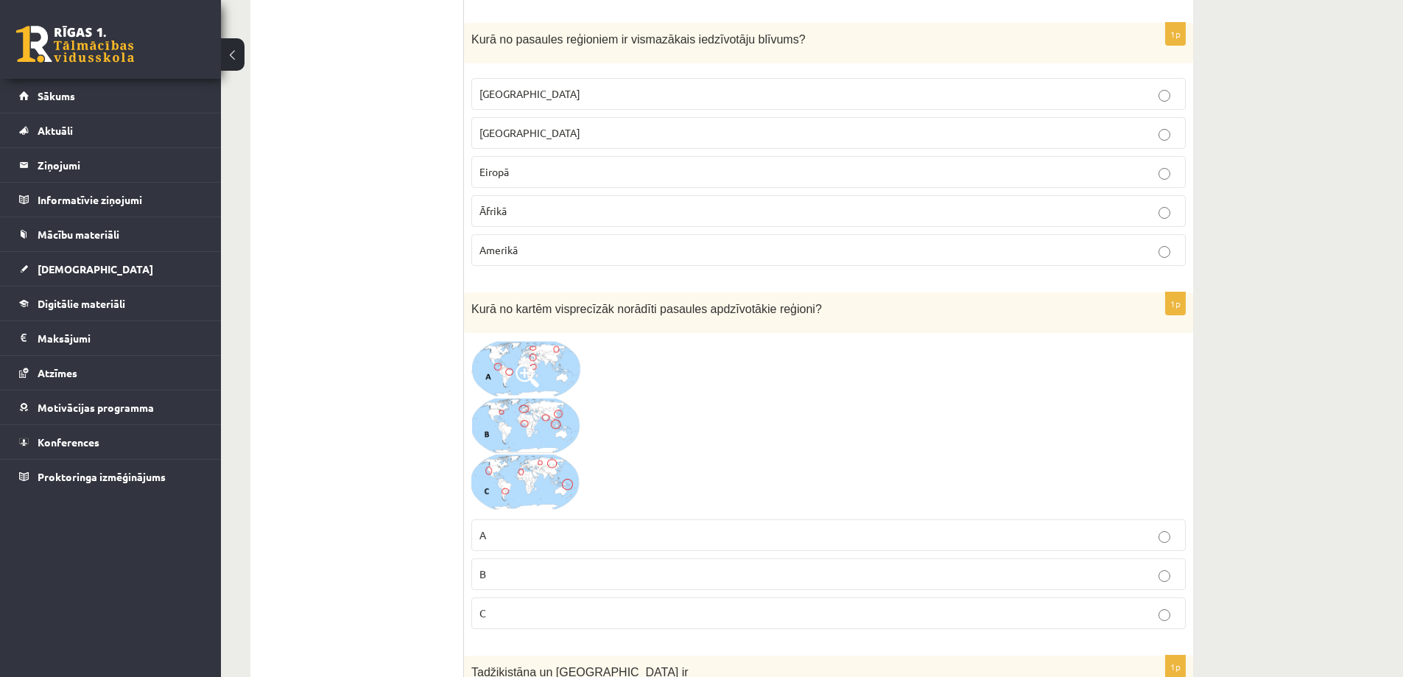
scroll to position [5355, 0]
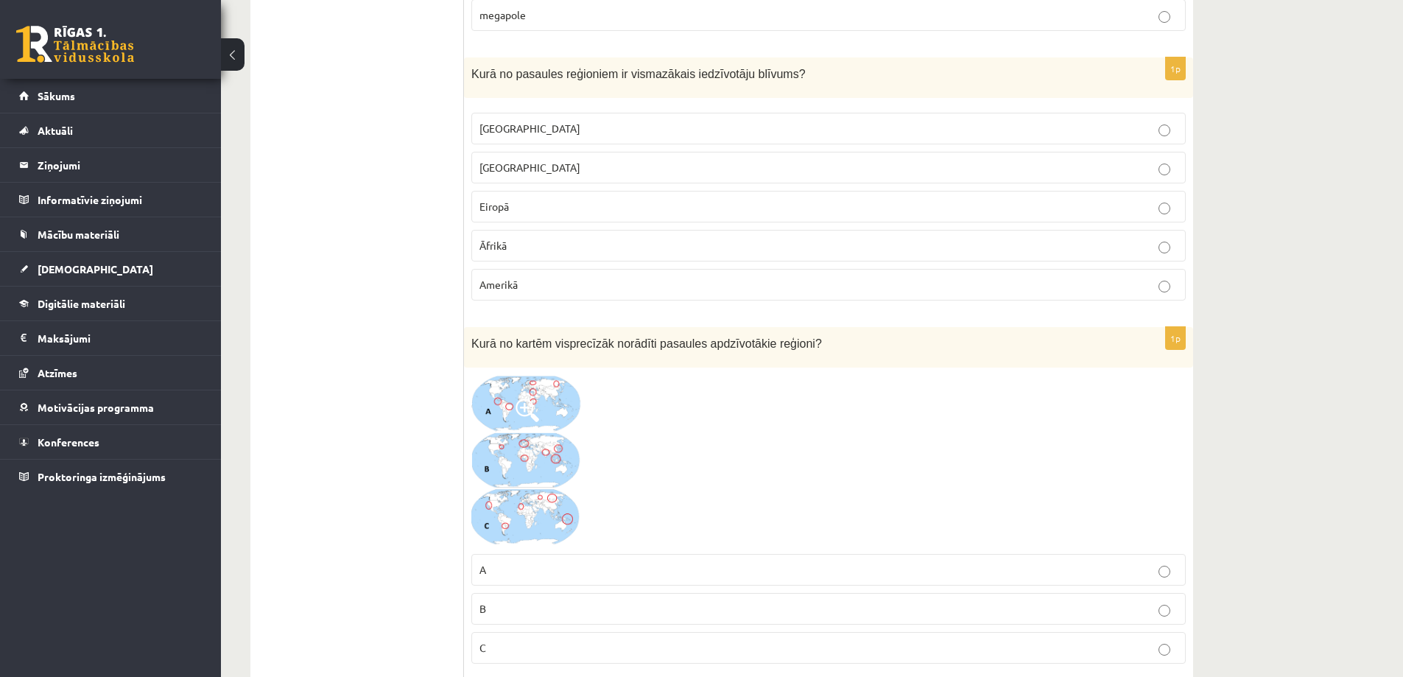
click at [525, 132] on p "Austrālijā" at bounding box center [829, 128] width 698 height 15
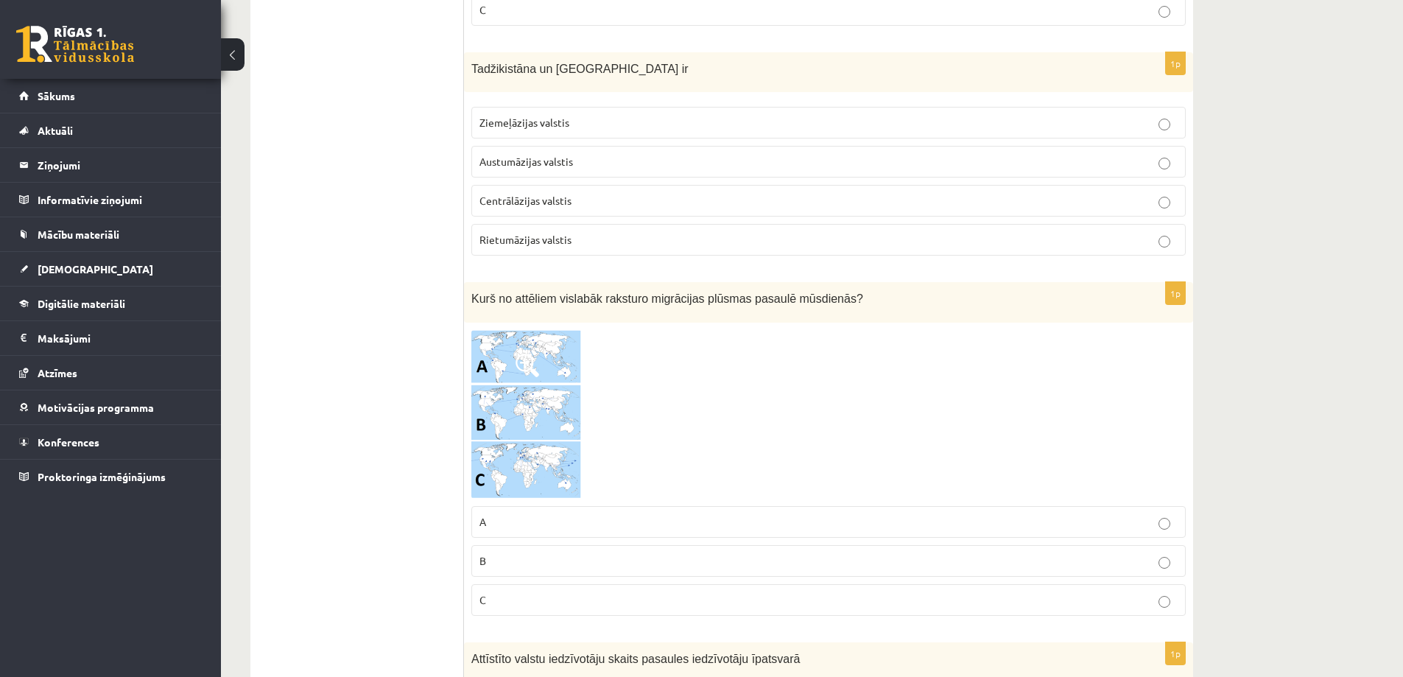
scroll to position [6018, 0]
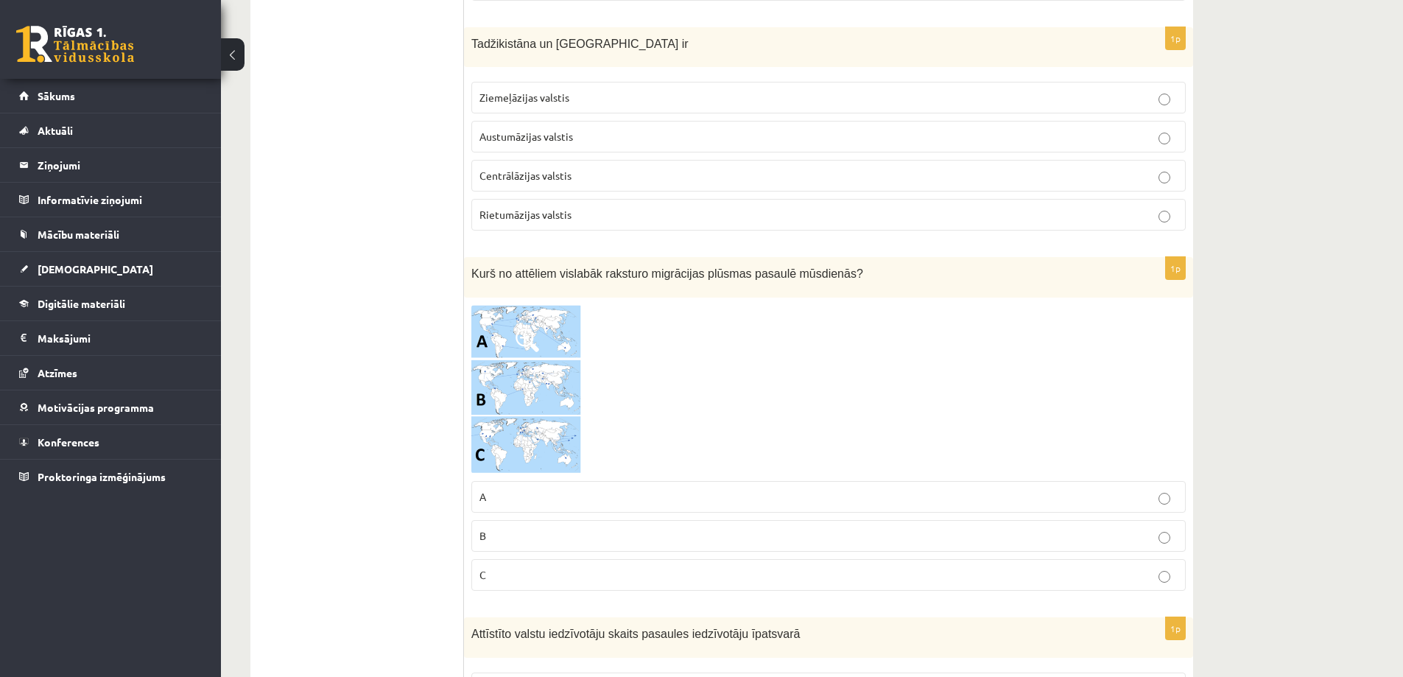
click at [537, 529] on p "B" at bounding box center [829, 535] width 698 height 15
click at [527, 181] on span "Centrālāzijas valstis" at bounding box center [526, 175] width 92 height 13
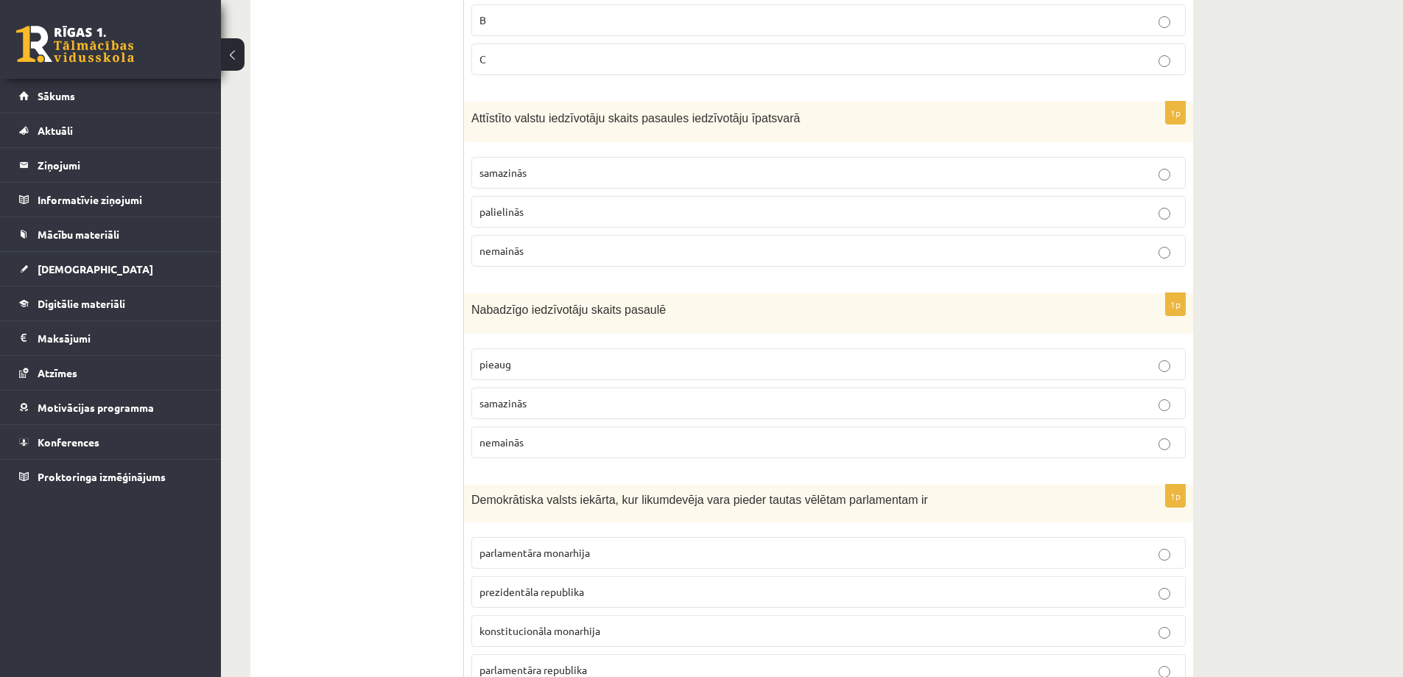
scroll to position [6608, 0]
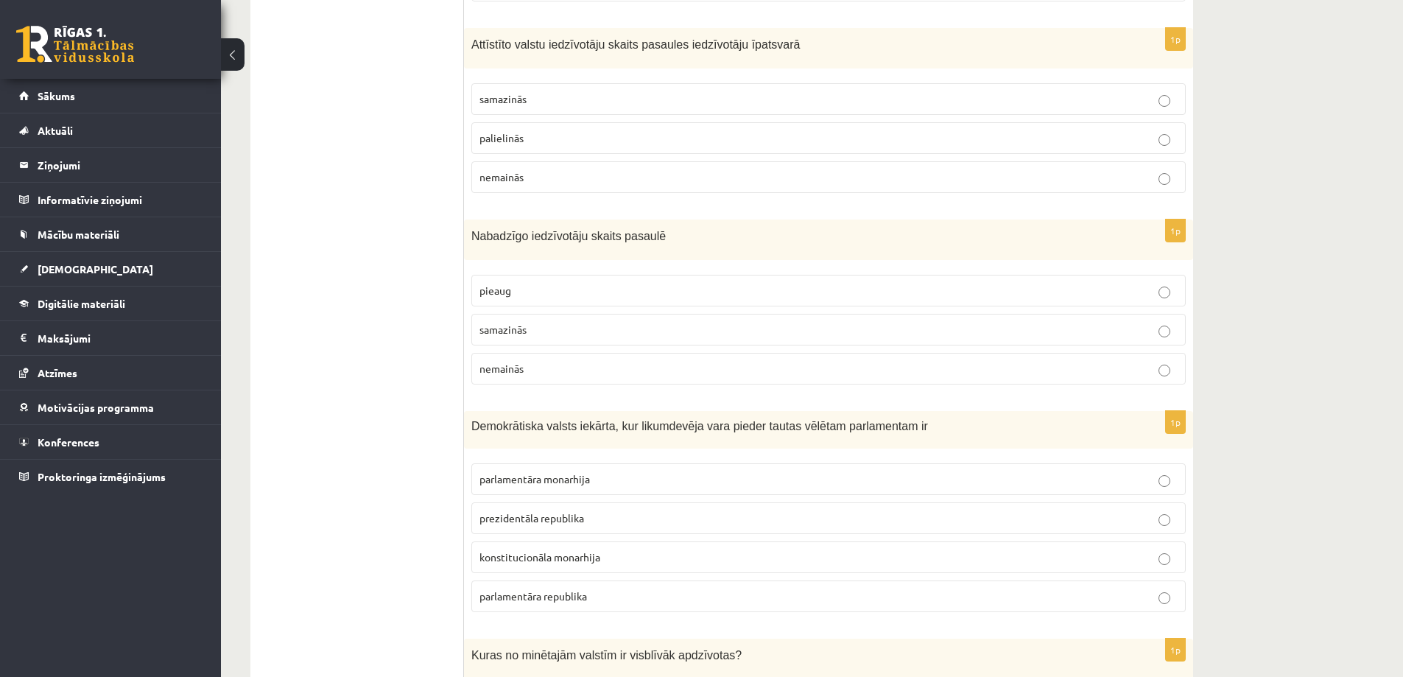
click at [561, 102] on p "samazinās" at bounding box center [829, 98] width 698 height 15
click at [553, 376] on p "nemainās" at bounding box center [829, 368] width 698 height 15
click at [599, 516] on p "prezidentāla republika" at bounding box center [829, 517] width 698 height 15
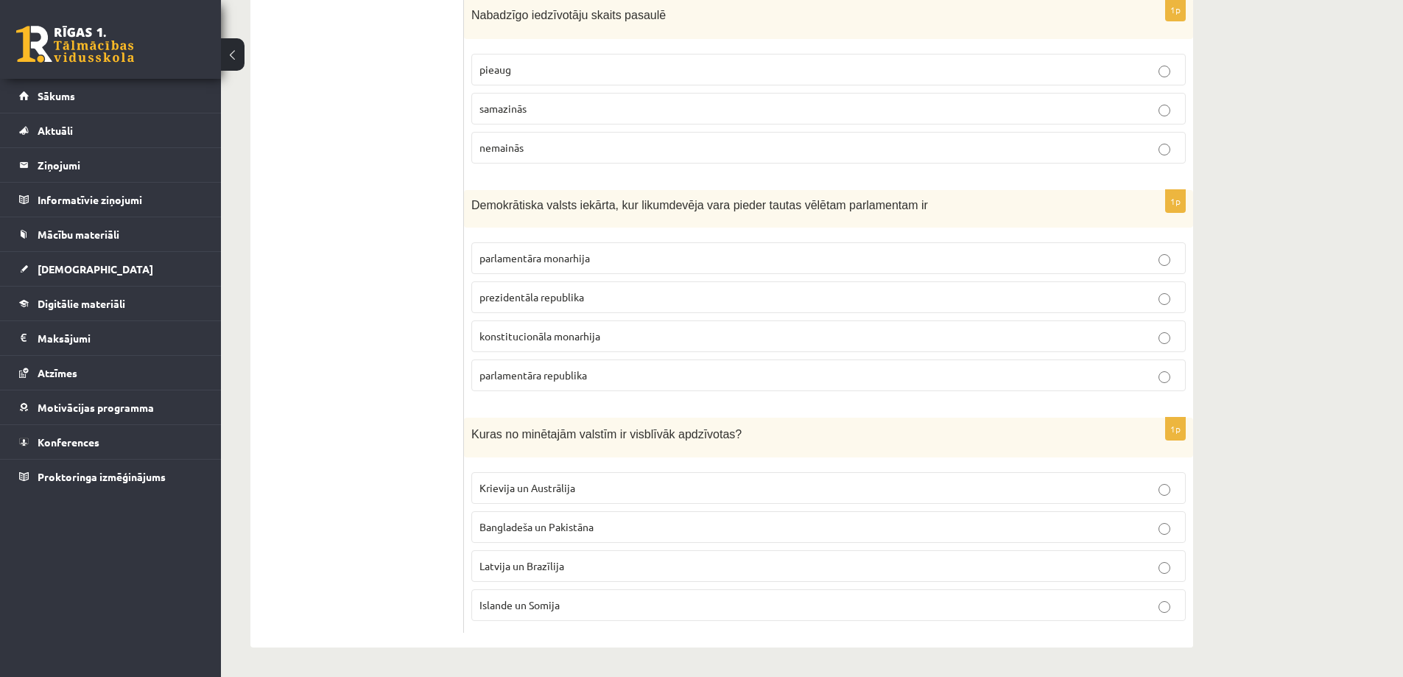
scroll to position [6829, 0]
click at [782, 530] on p "Bangladeša un Pakistāna" at bounding box center [829, 526] width 698 height 15
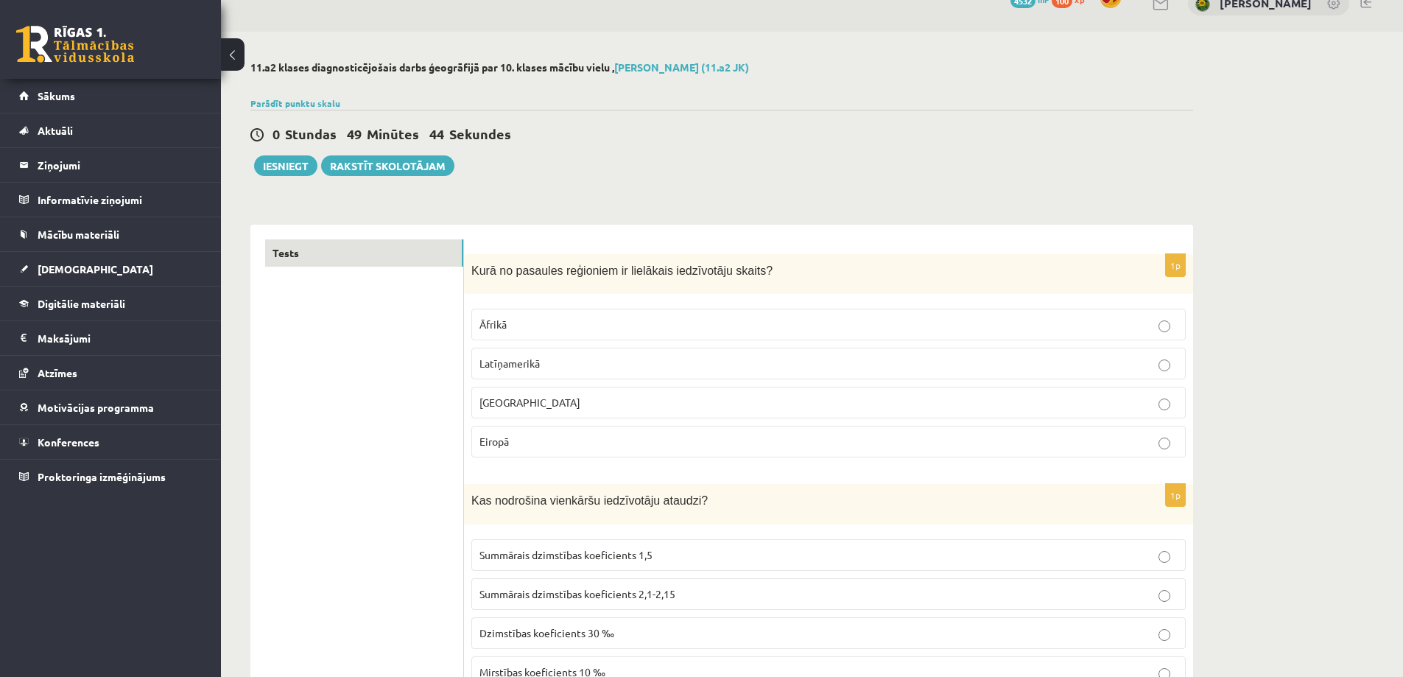
scroll to position [0, 0]
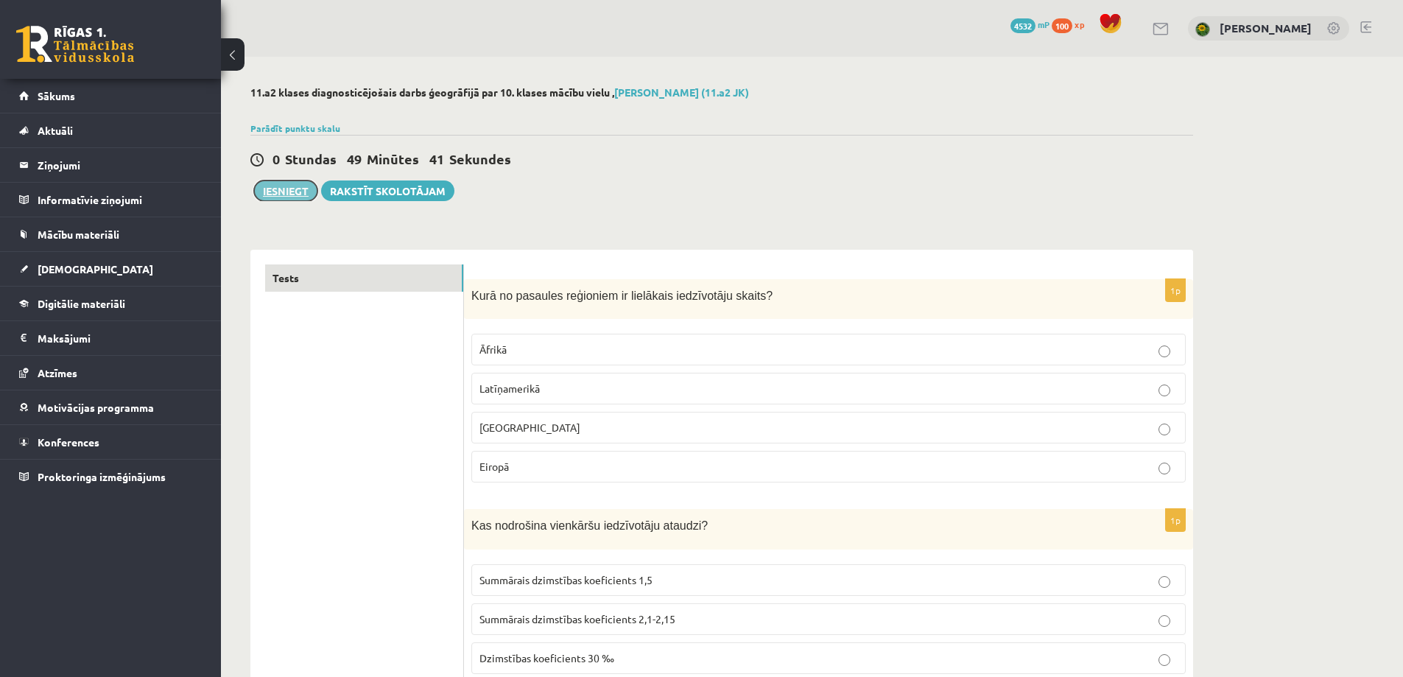
click at [270, 194] on button "Iesniegt" at bounding box center [285, 190] width 63 height 21
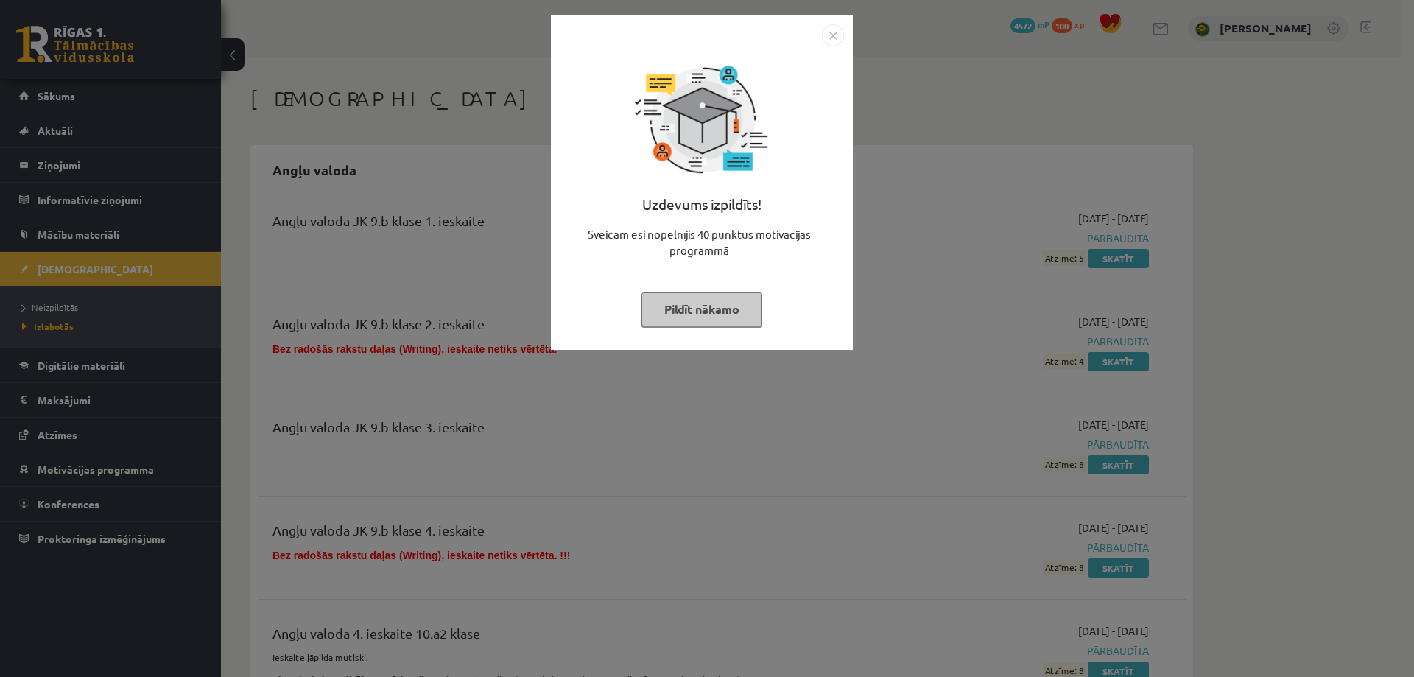
click at [833, 32] on img "Close" at bounding box center [833, 35] width 22 height 22
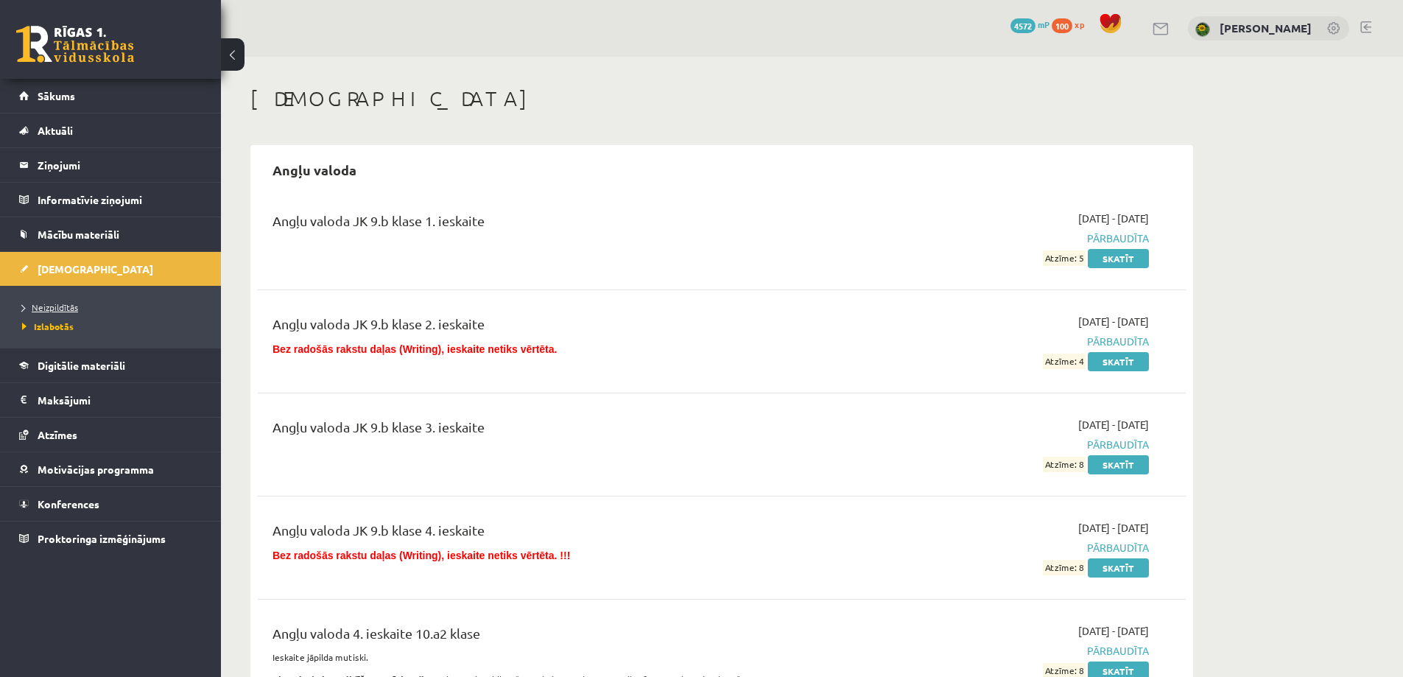
click at [50, 307] on span "Neizpildītās" at bounding box center [50, 307] width 56 height 12
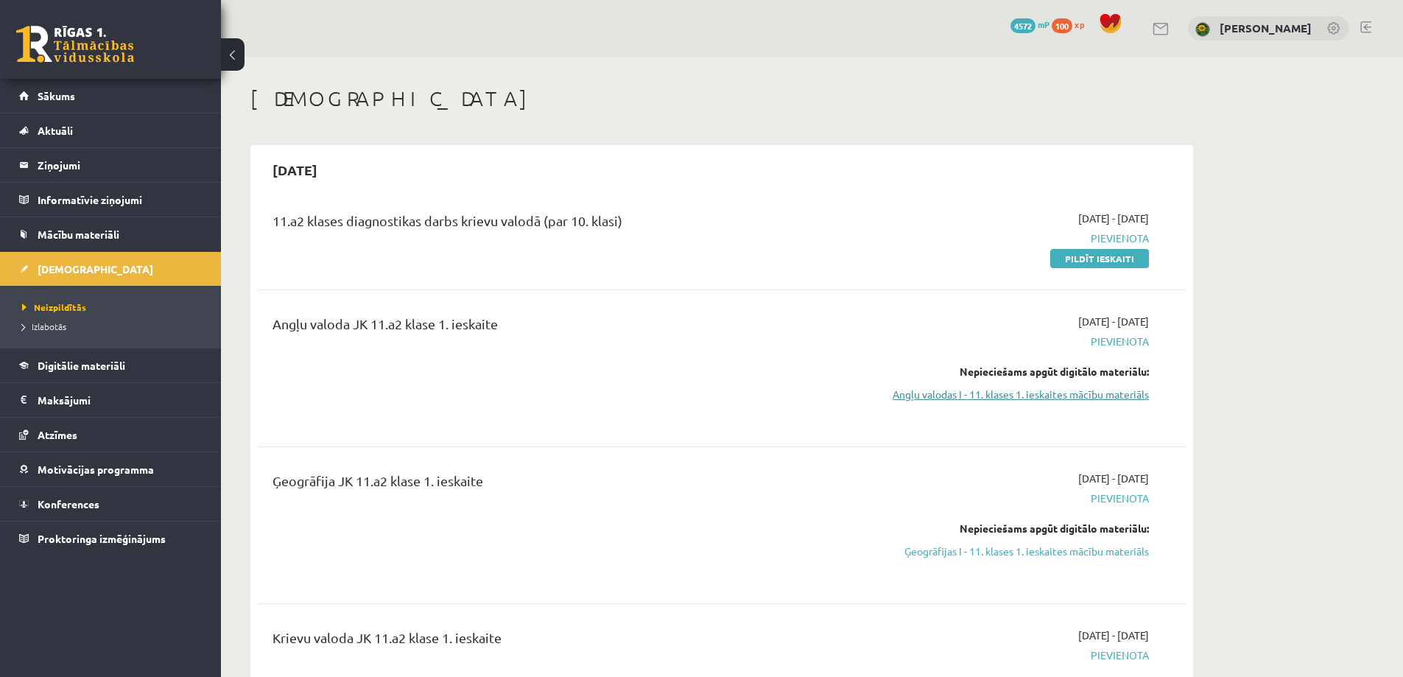
click at [1075, 394] on link "Angļu valodas I - 11. klases 1. ieskaites mācību materiāls" at bounding box center [1010, 394] width 278 height 15
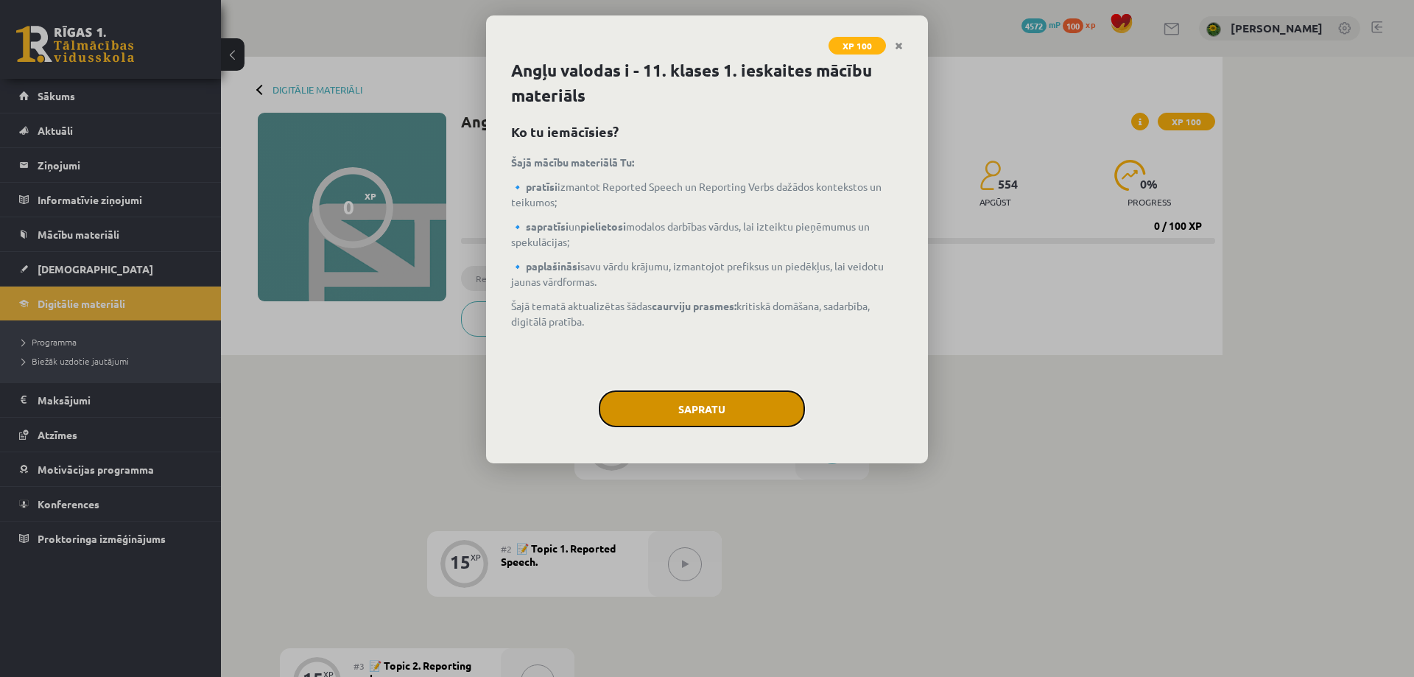
click at [700, 408] on button "Sapratu" at bounding box center [702, 408] width 206 height 37
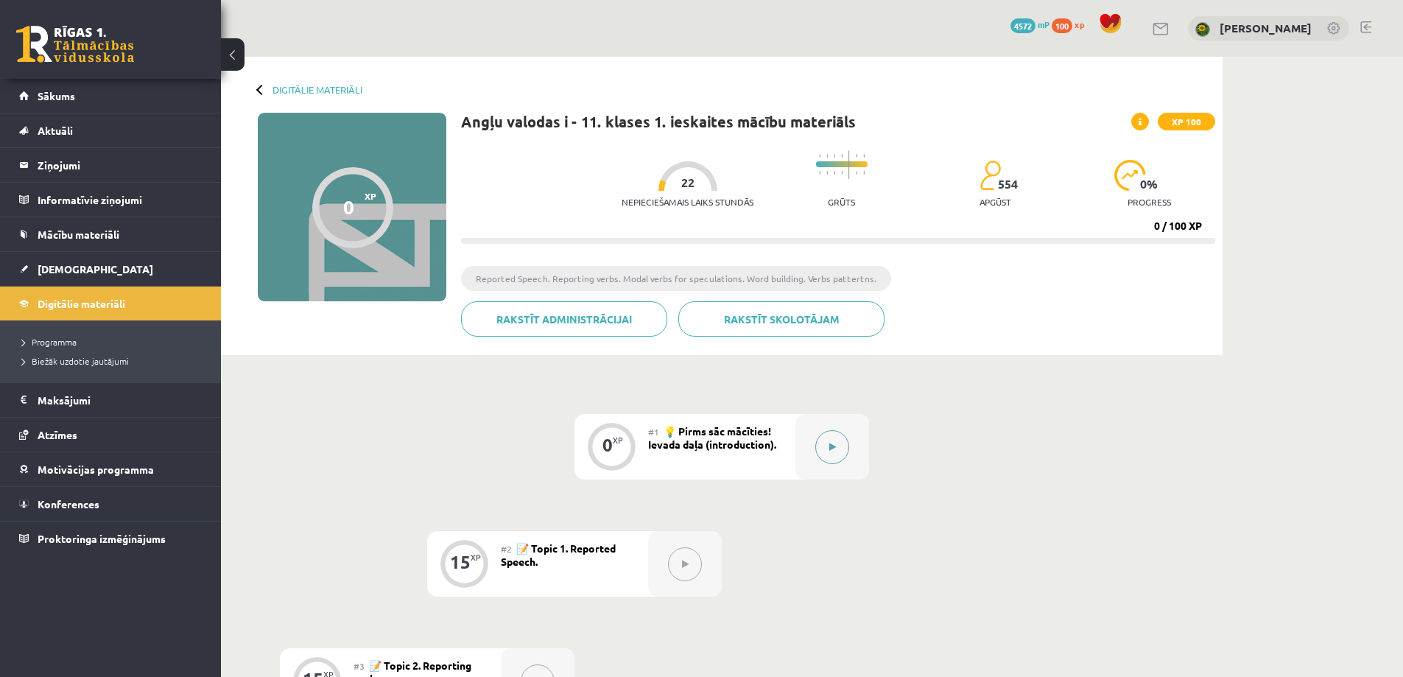
click at [832, 437] on button at bounding box center [832, 447] width 34 height 34
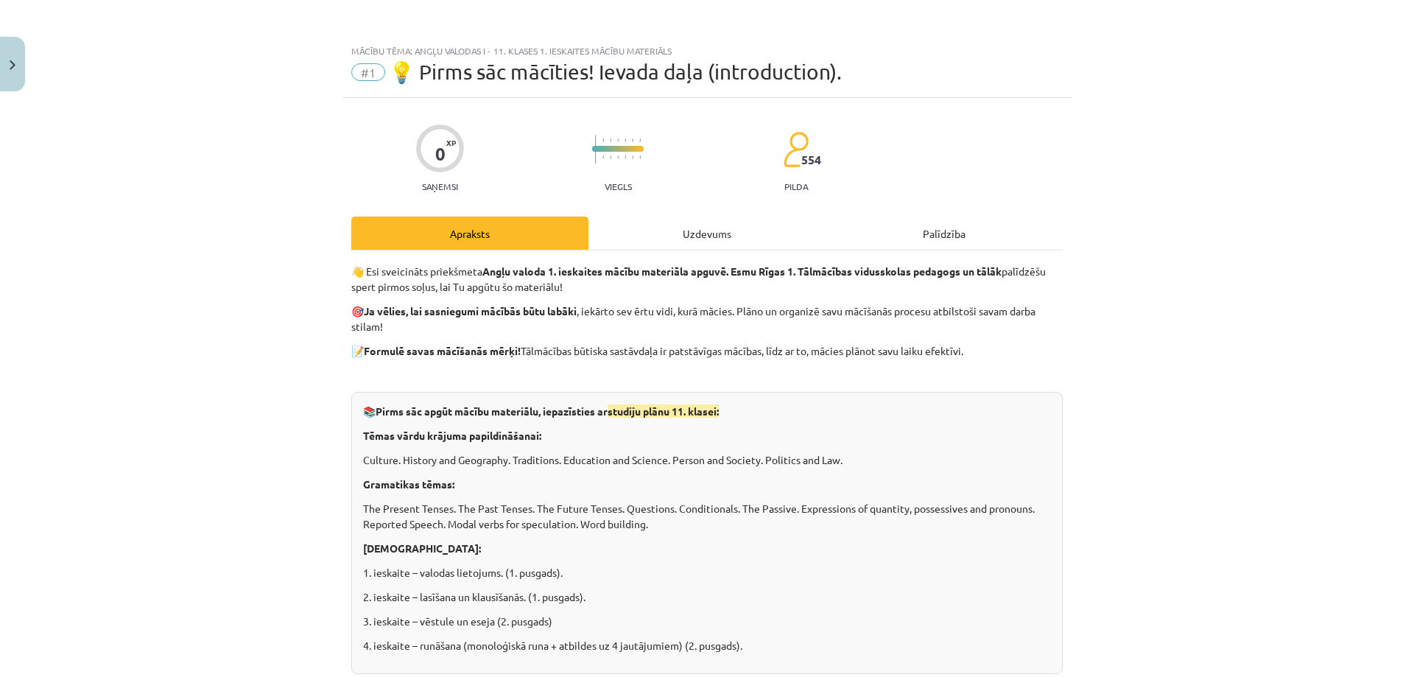
click at [724, 239] on div "Uzdevums" at bounding box center [707, 233] width 237 height 33
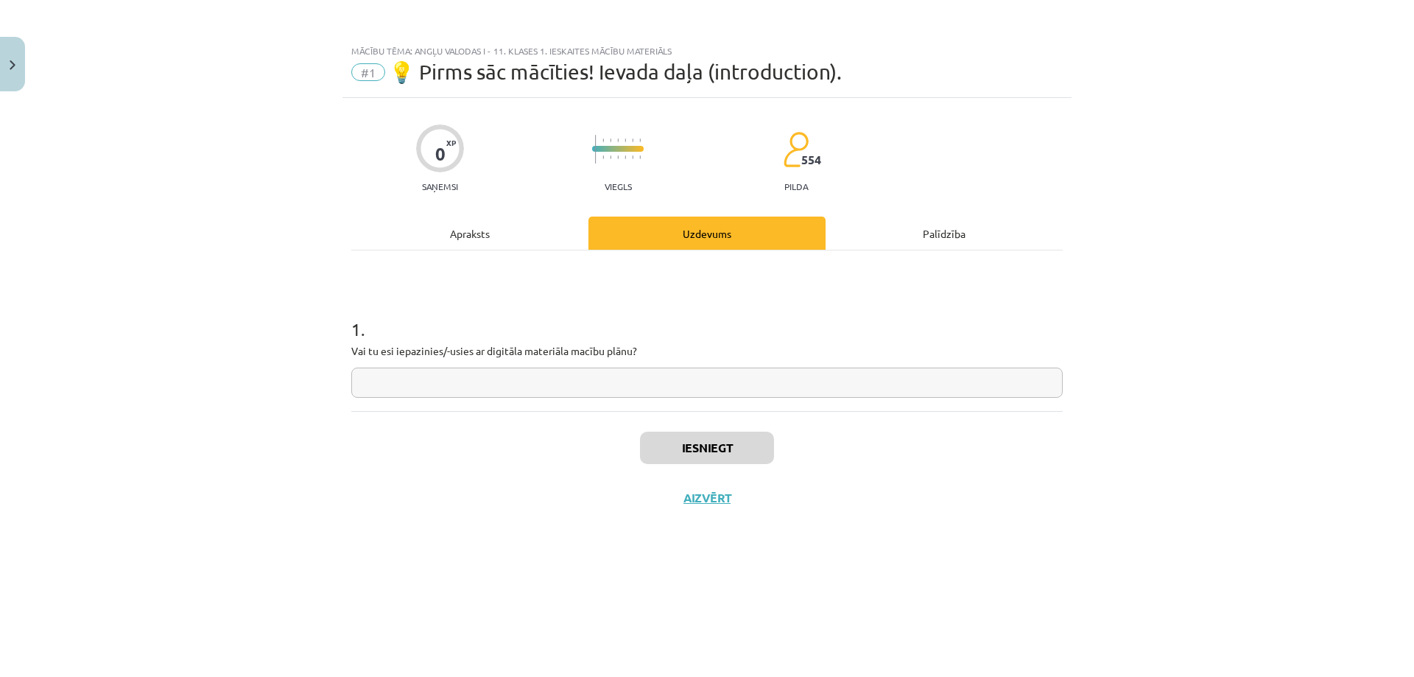
click at [502, 236] on div "Apraksts" at bounding box center [469, 233] width 237 height 33
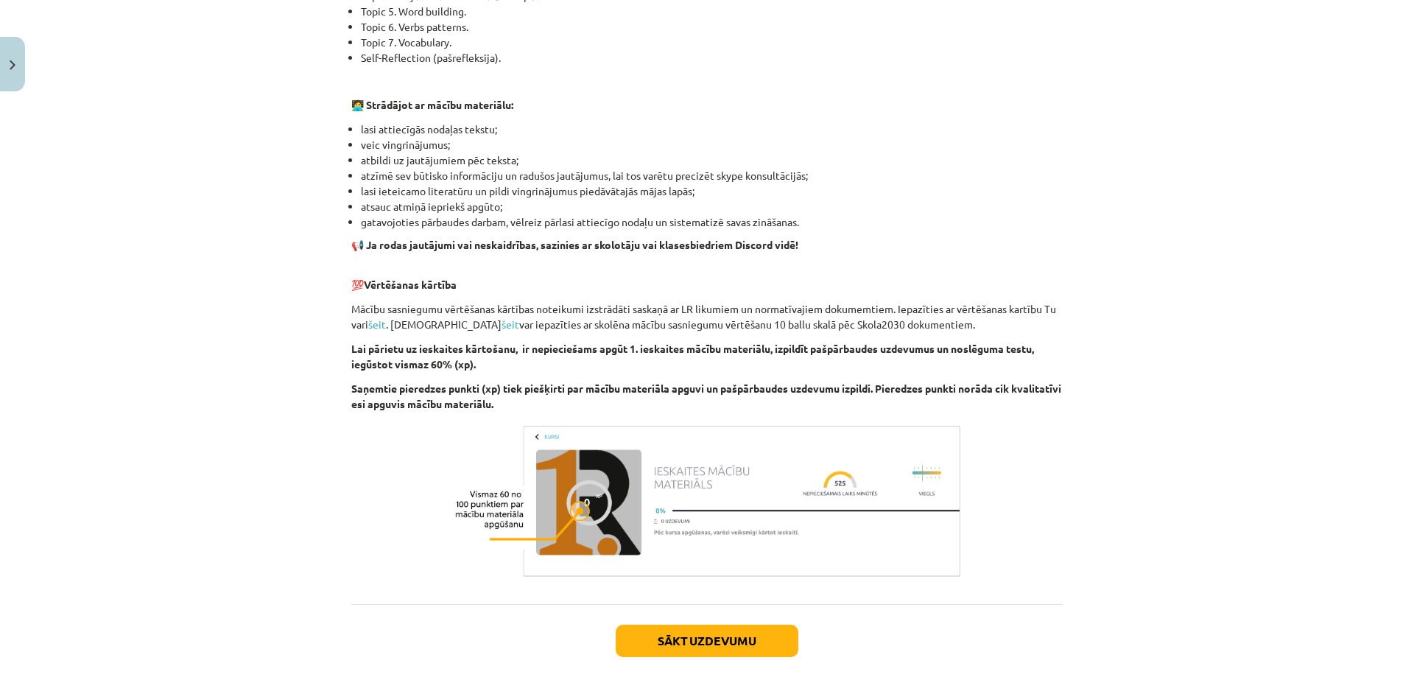
scroll to position [872, 0]
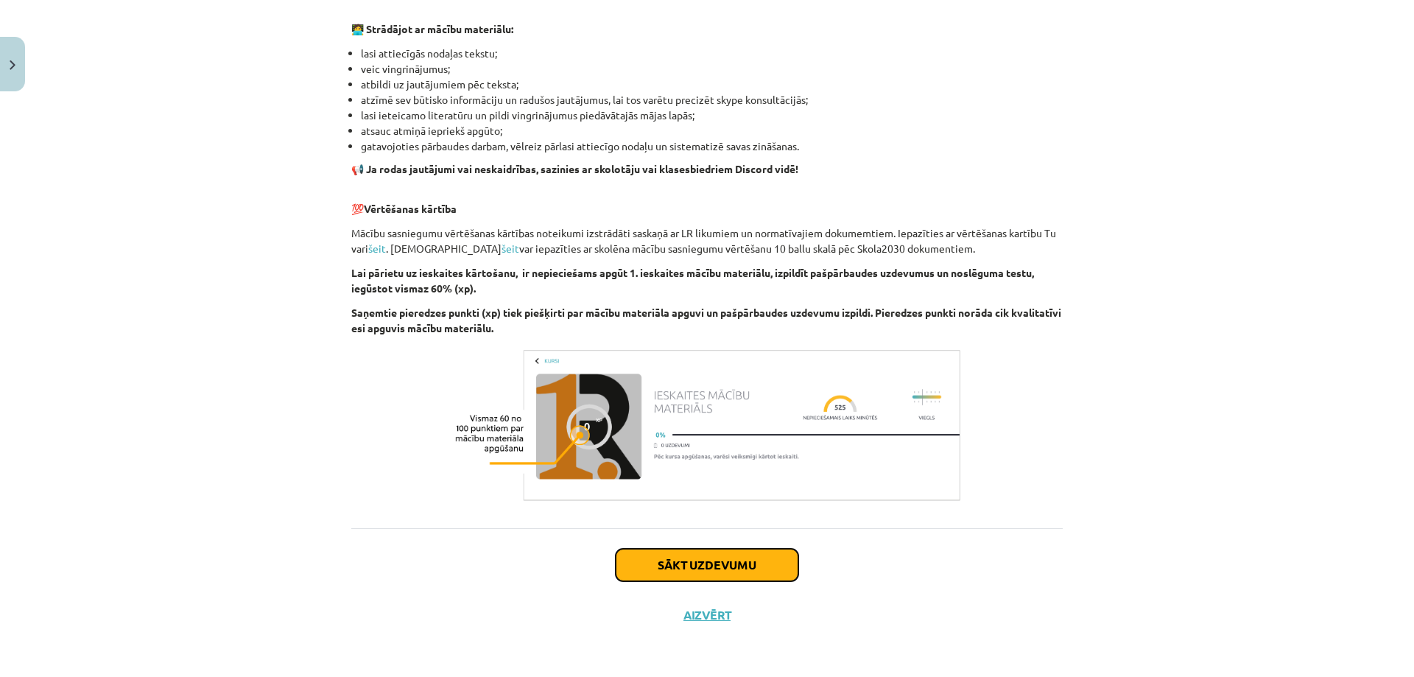
click at [751, 560] on button "Sākt uzdevumu" at bounding box center [707, 565] width 183 height 32
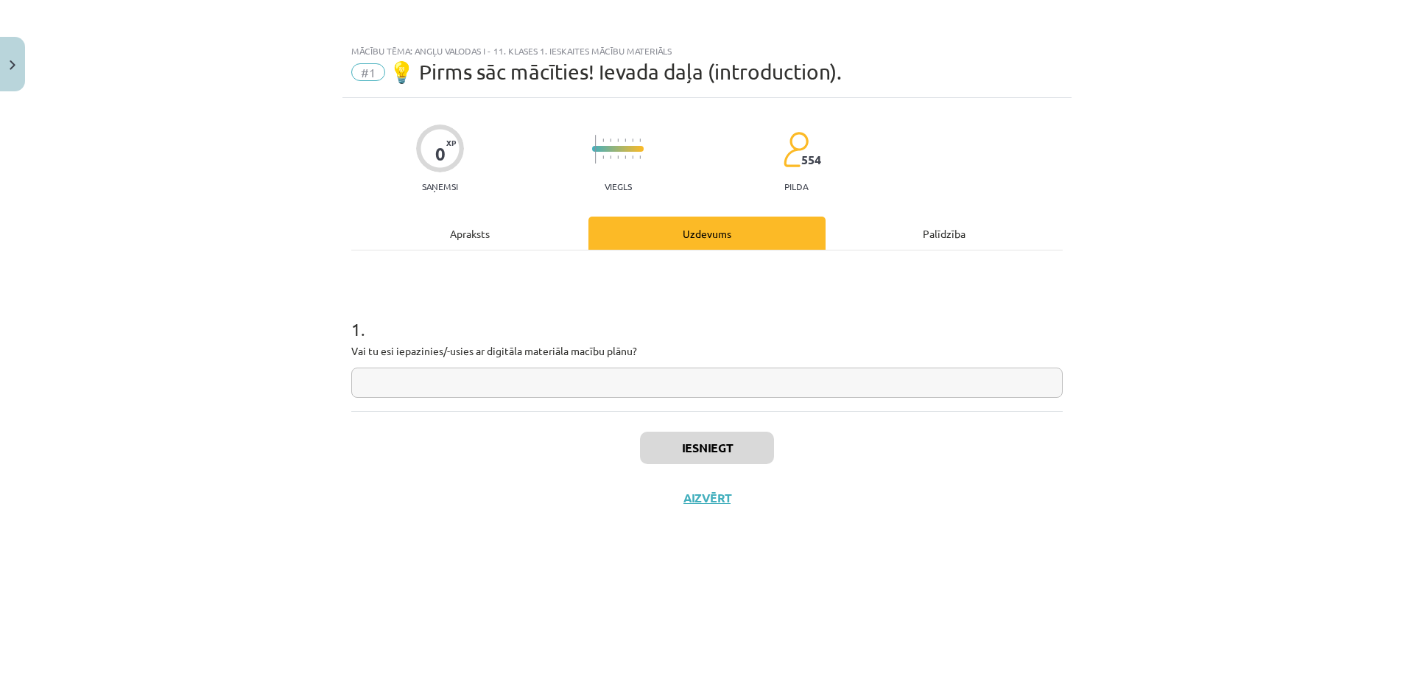
click at [499, 380] on input "text" at bounding box center [707, 383] width 712 height 30
type input "**"
click at [674, 447] on button "Iesniegt" at bounding box center [707, 448] width 134 height 32
click at [748, 511] on button "Nākamā nodarbība" at bounding box center [707, 508] width 144 height 34
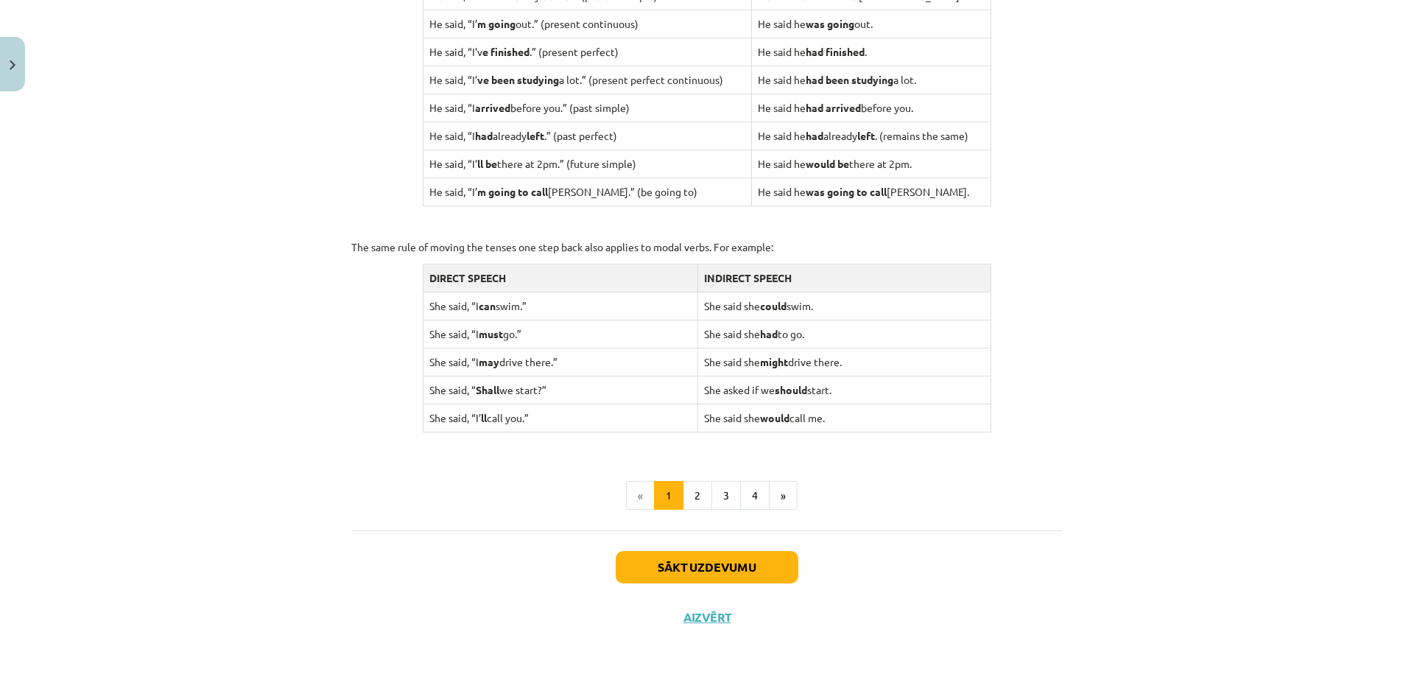
scroll to position [1314, 0]
click at [698, 494] on button "2" at bounding box center [697, 493] width 29 height 29
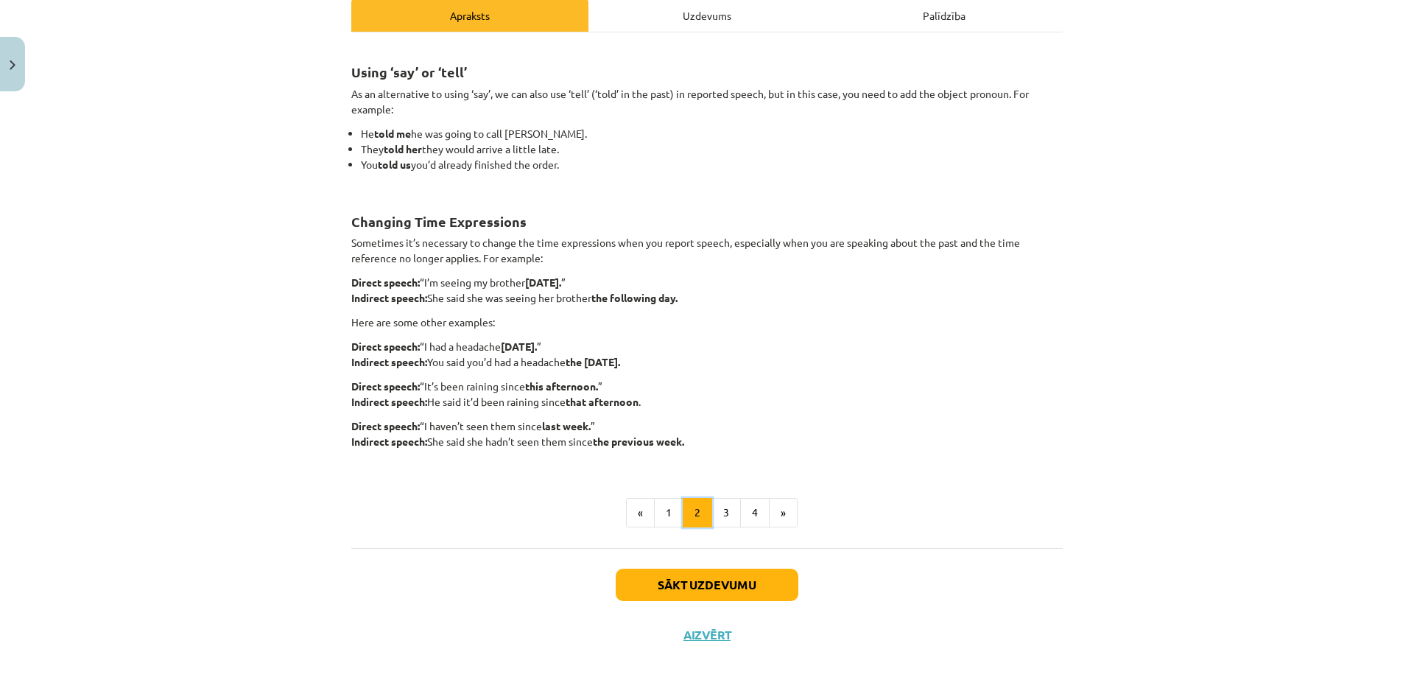
scroll to position [221, 0]
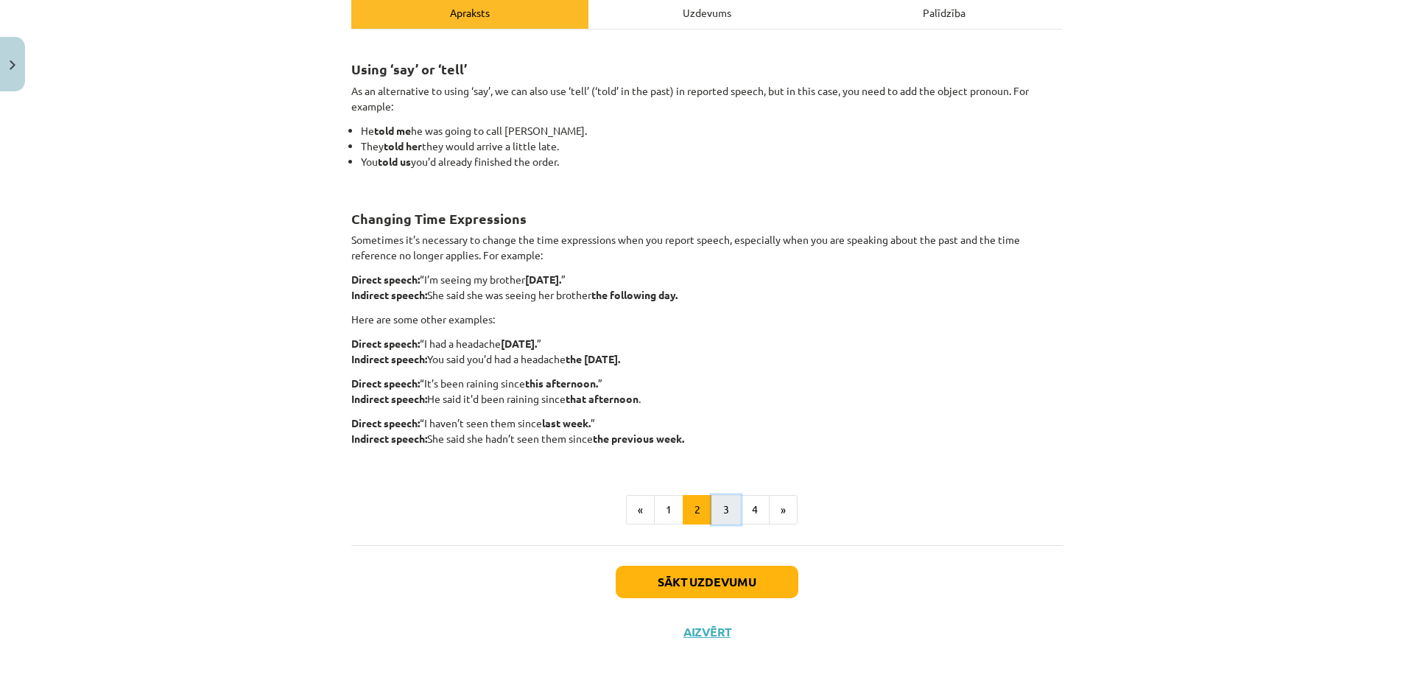
click at [717, 500] on button "3" at bounding box center [726, 509] width 29 height 29
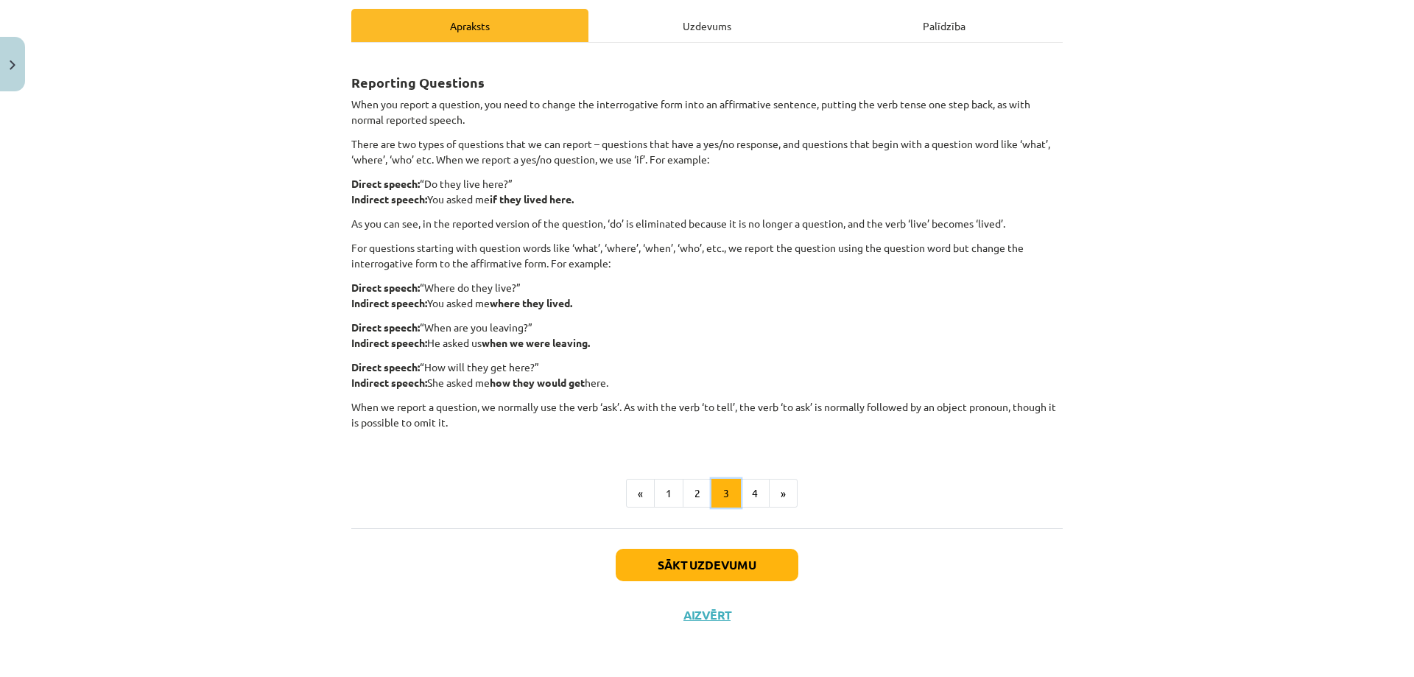
scroll to position [208, 0]
click at [698, 564] on button "Sākt uzdevumu" at bounding box center [707, 565] width 183 height 32
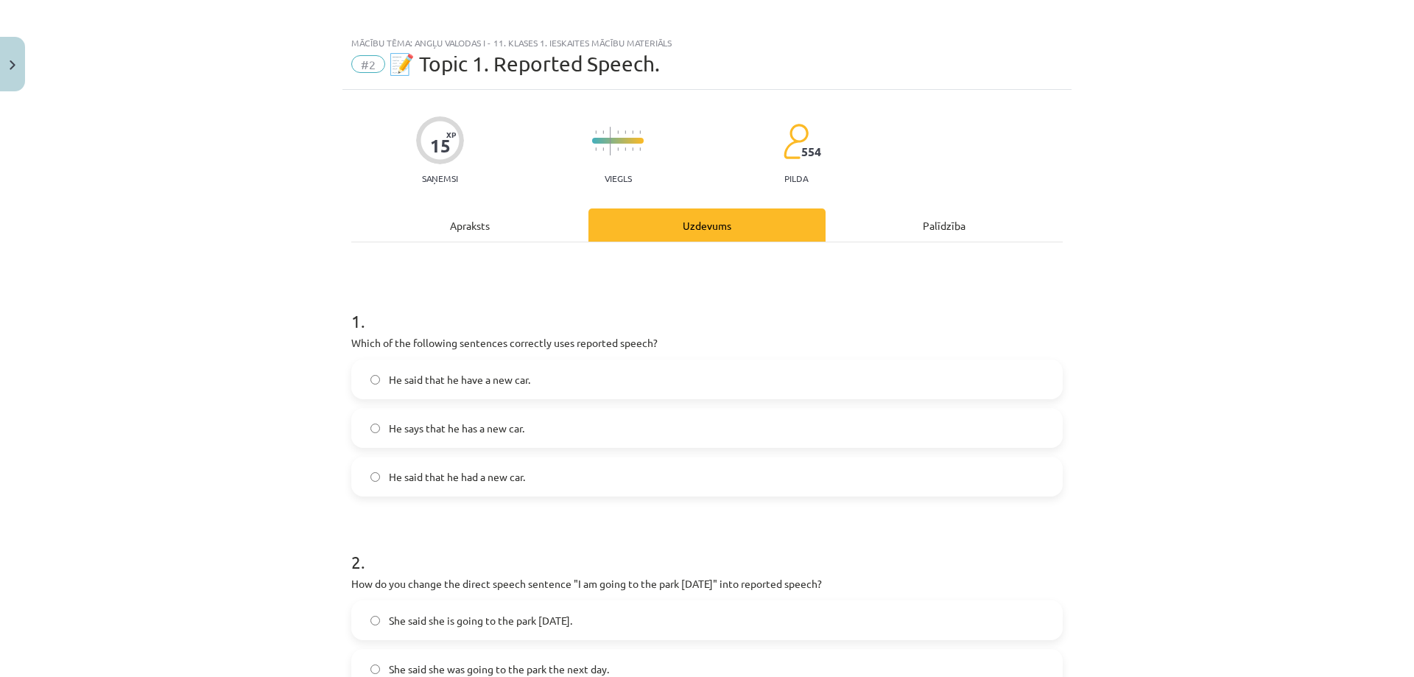
scroll to position [0, 0]
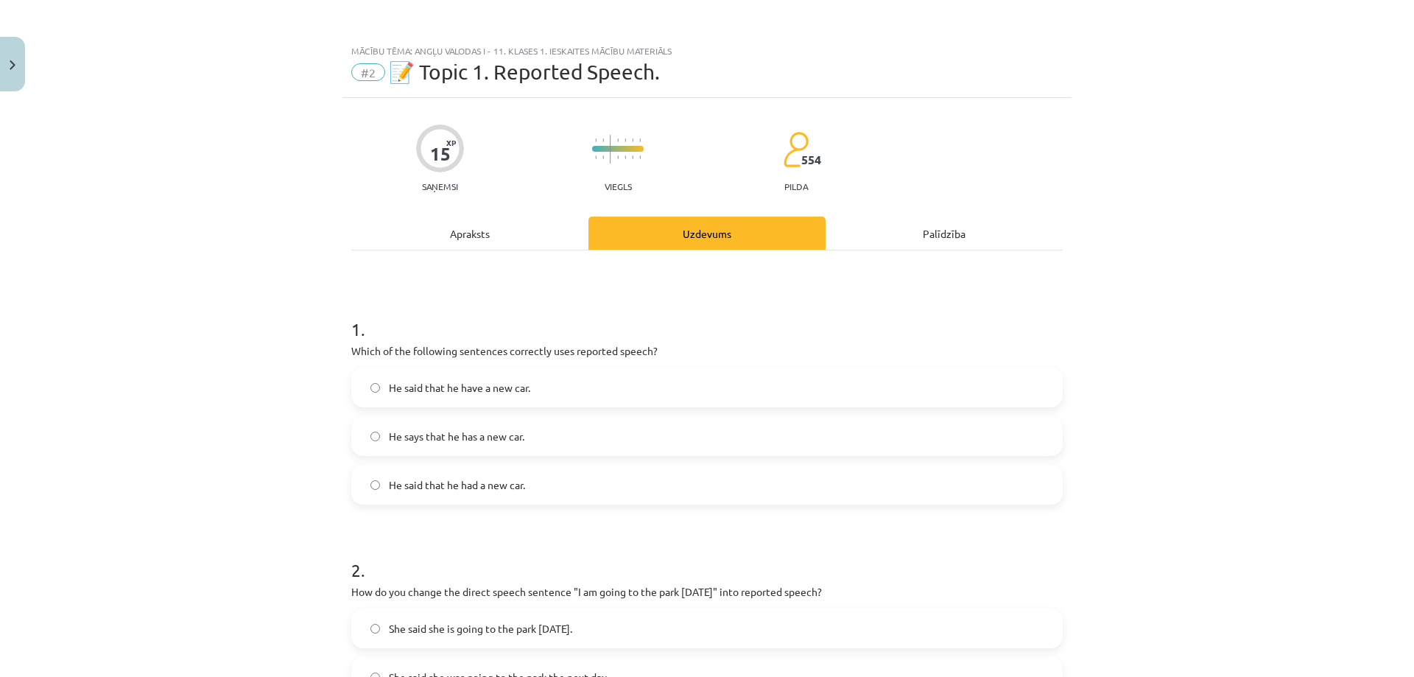
click at [468, 474] on label "He said that he had a new car." at bounding box center [707, 484] width 709 height 37
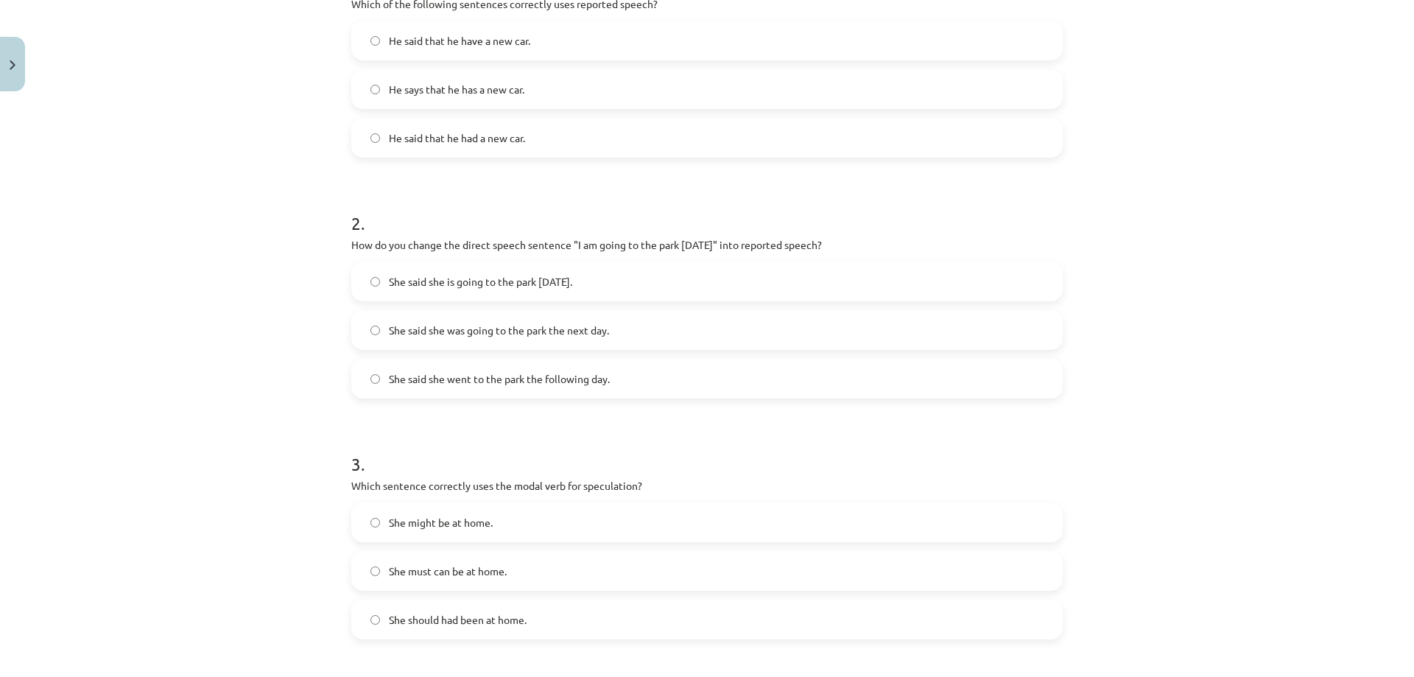
scroll to position [368, 0]
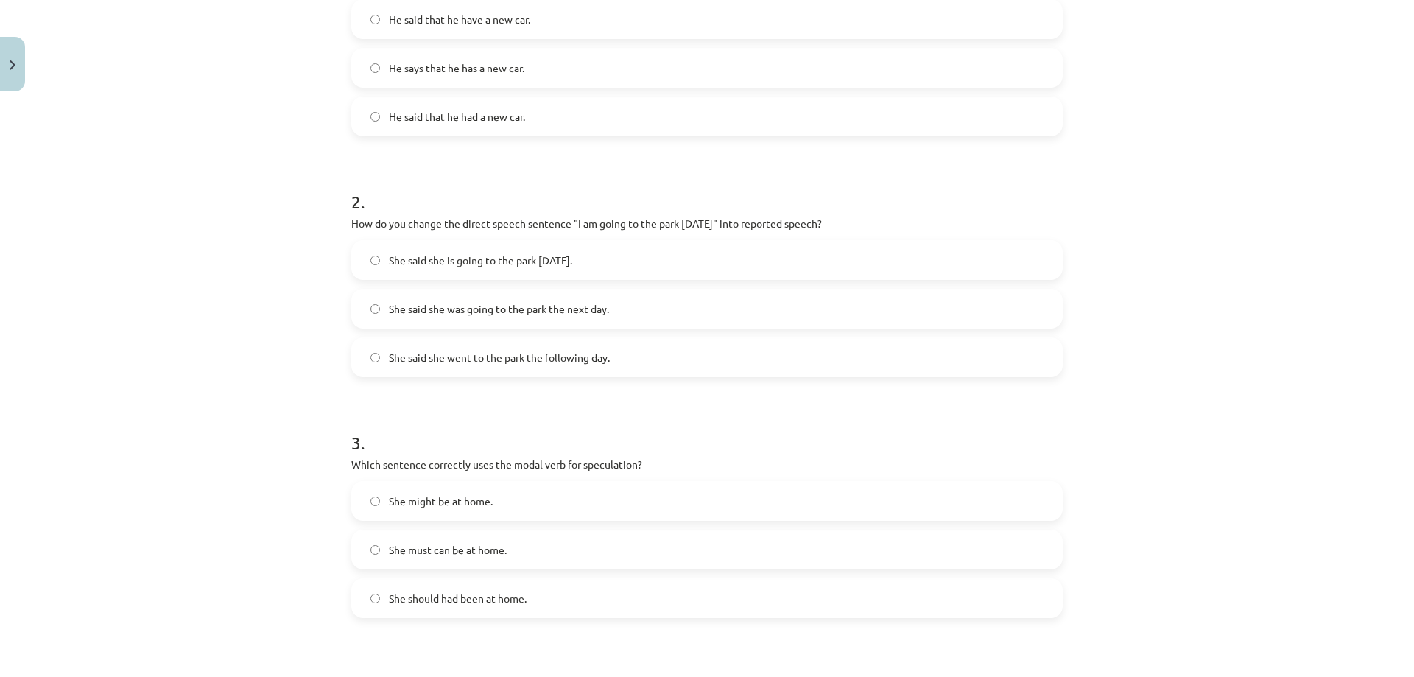
click at [585, 314] on span "She said she was going to the park the next day." at bounding box center [499, 308] width 220 height 15
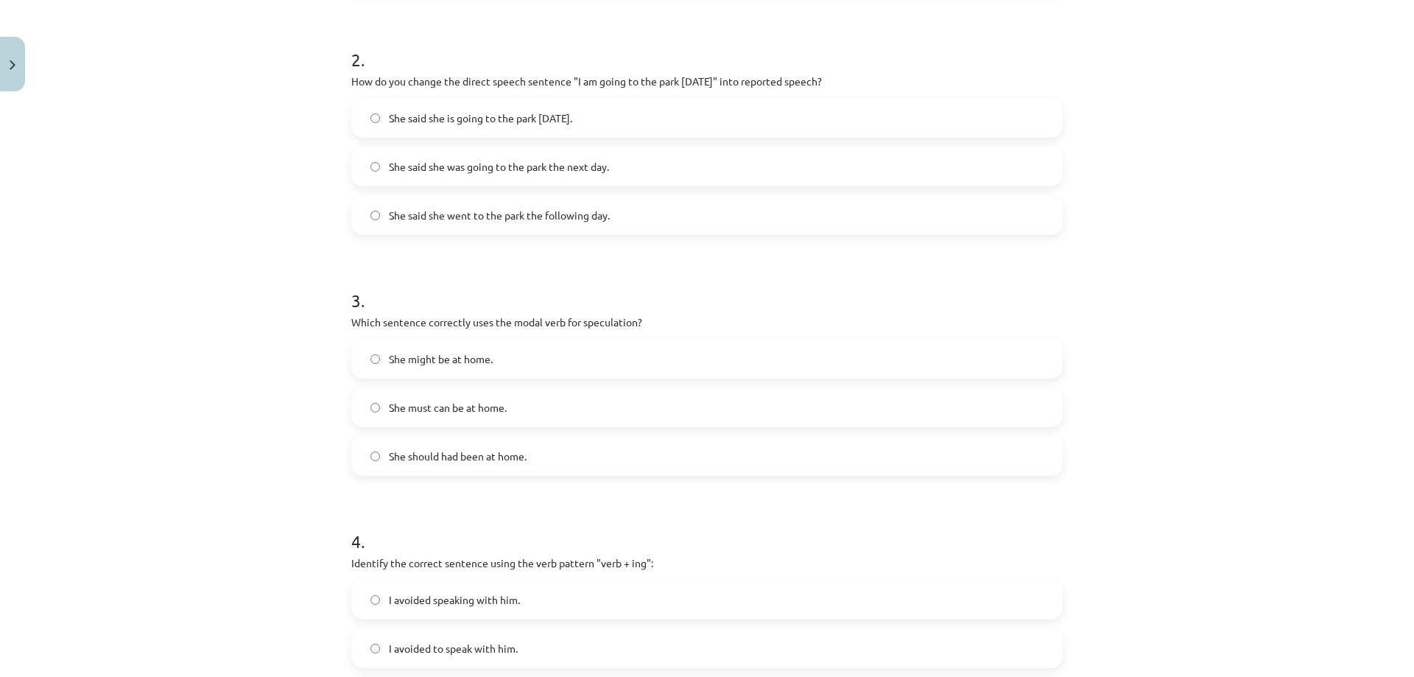
scroll to position [516, 0]
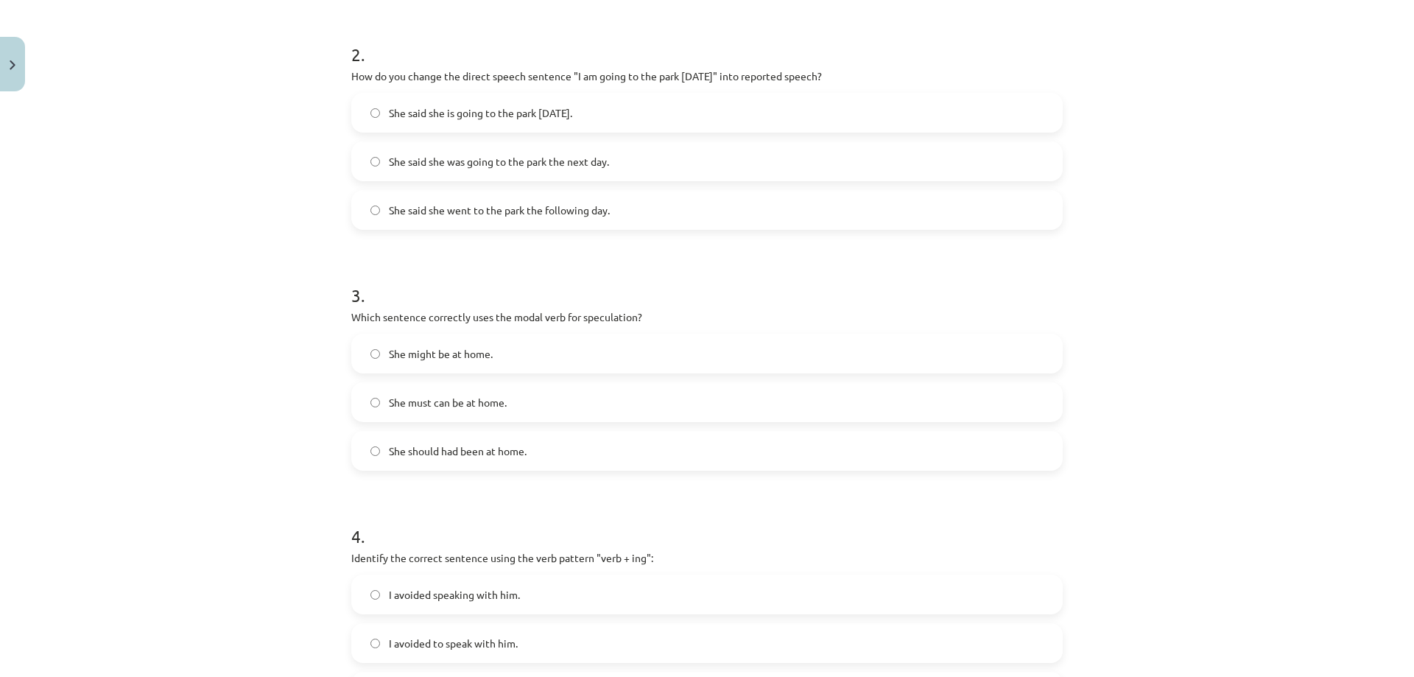
click at [505, 357] on label "She might be at home." at bounding box center [707, 353] width 709 height 37
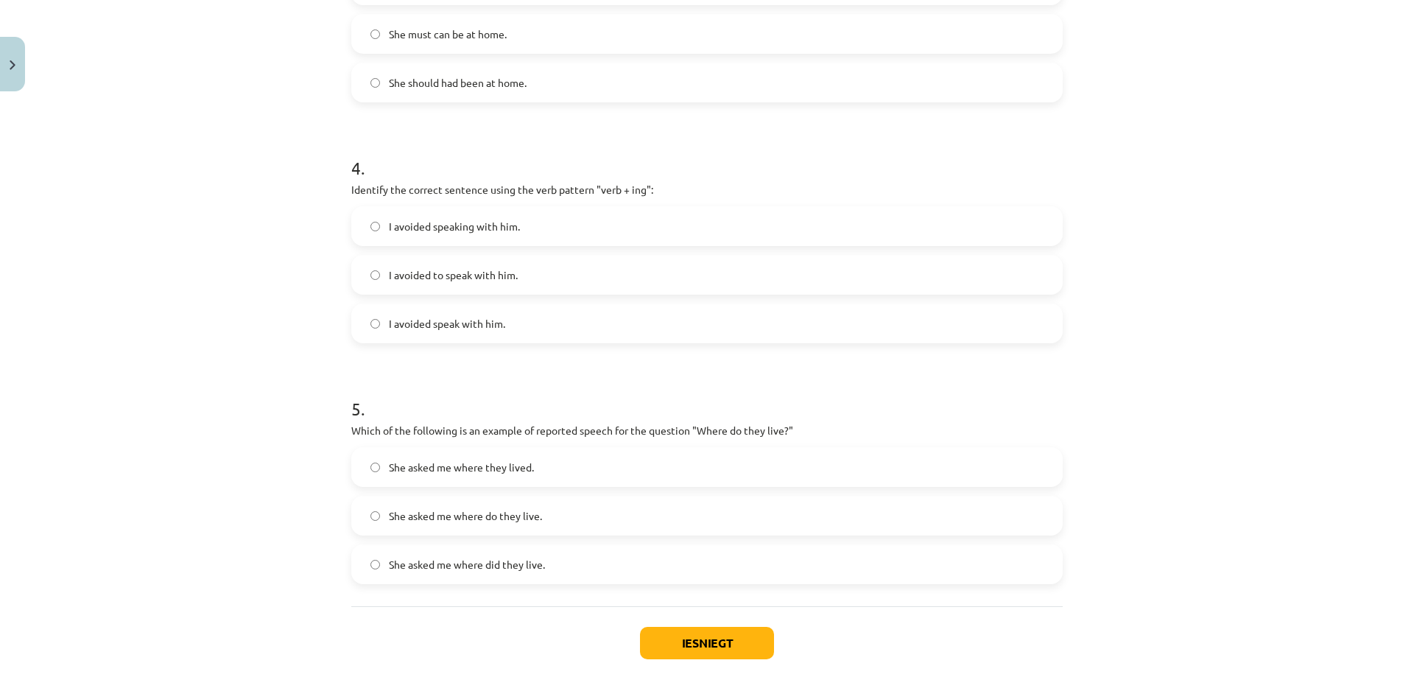
scroll to position [958, 0]
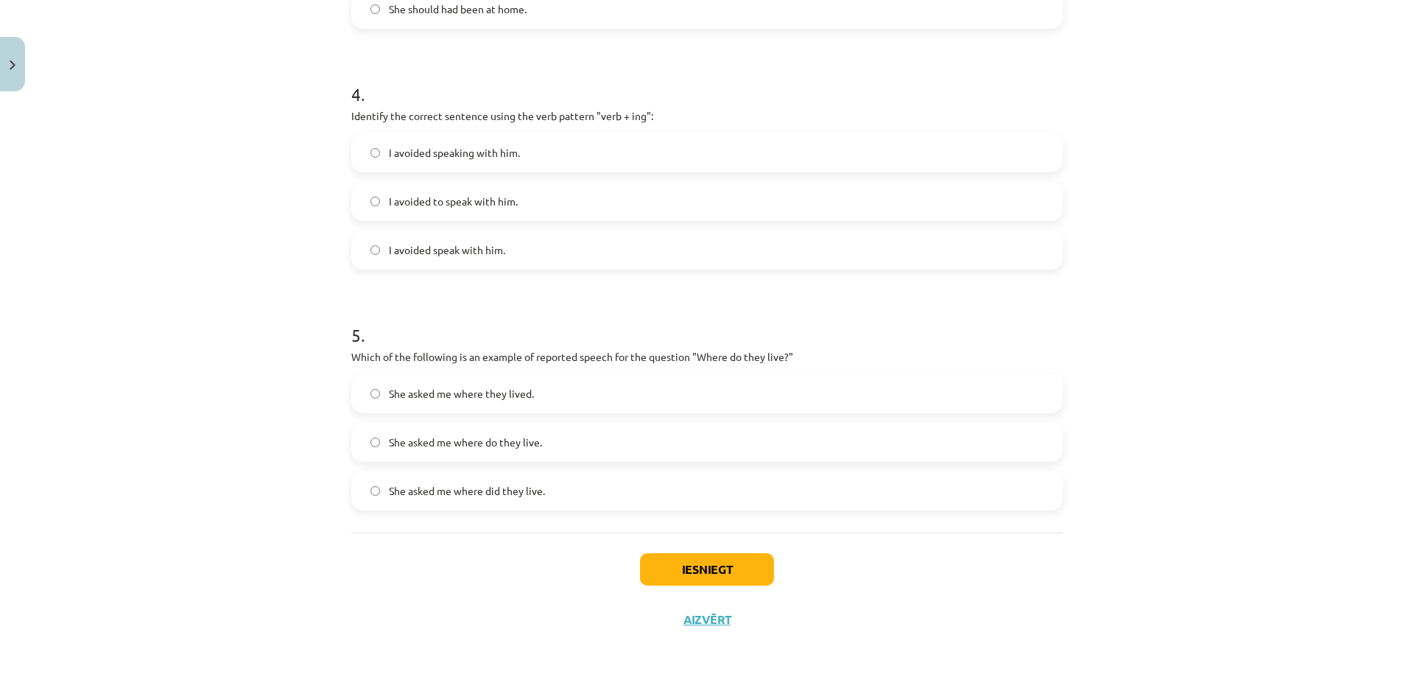
click at [480, 249] on span "I avoided speak with him." at bounding box center [447, 249] width 116 height 15
click at [487, 155] on span "I avoided speaking with him." at bounding box center [454, 152] width 131 height 15
click at [511, 400] on span "She asked me where they lived." at bounding box center [461, 393] width 145 height 15
click at [689, 575] on button "Iesniegt" at bounding box center [707, 569] width 134 height 32
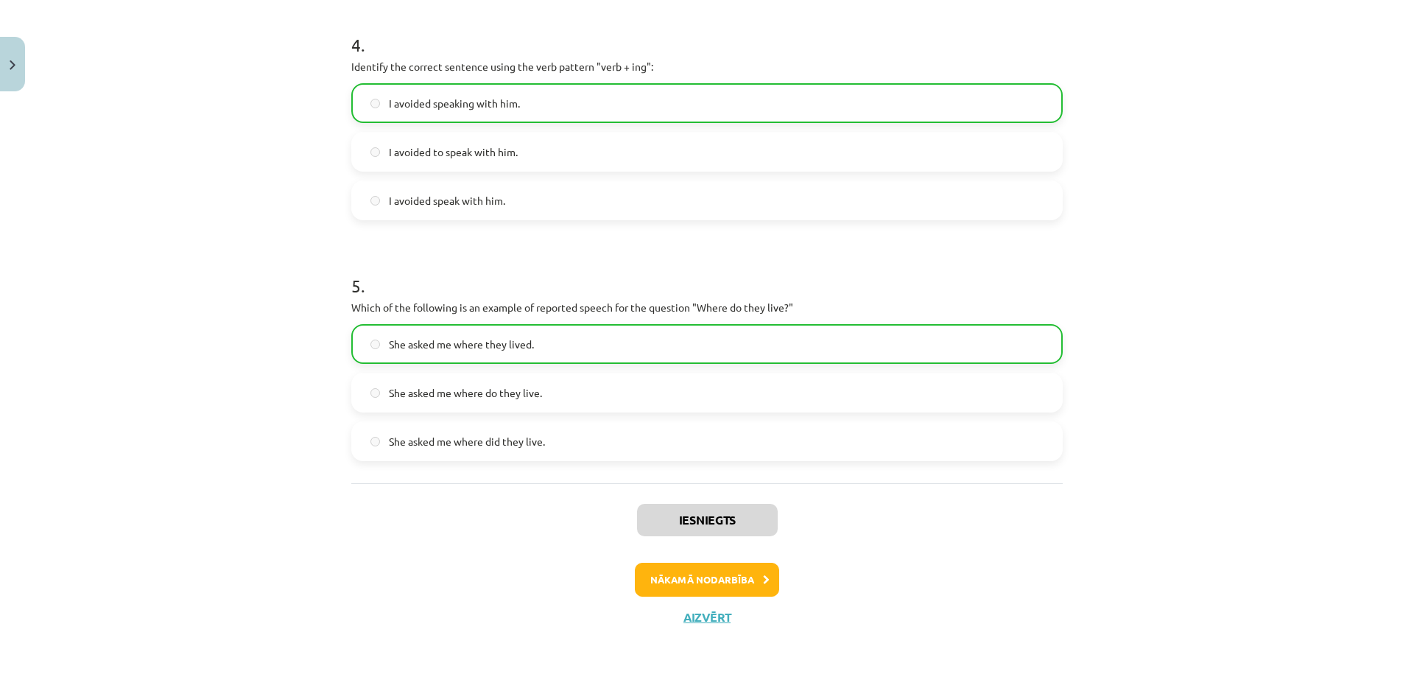
scroll to position [1009, 0]
click at [734, 583] on button "Nākamā nodarbība" at bounding box center [707, 578] width 144 height 34
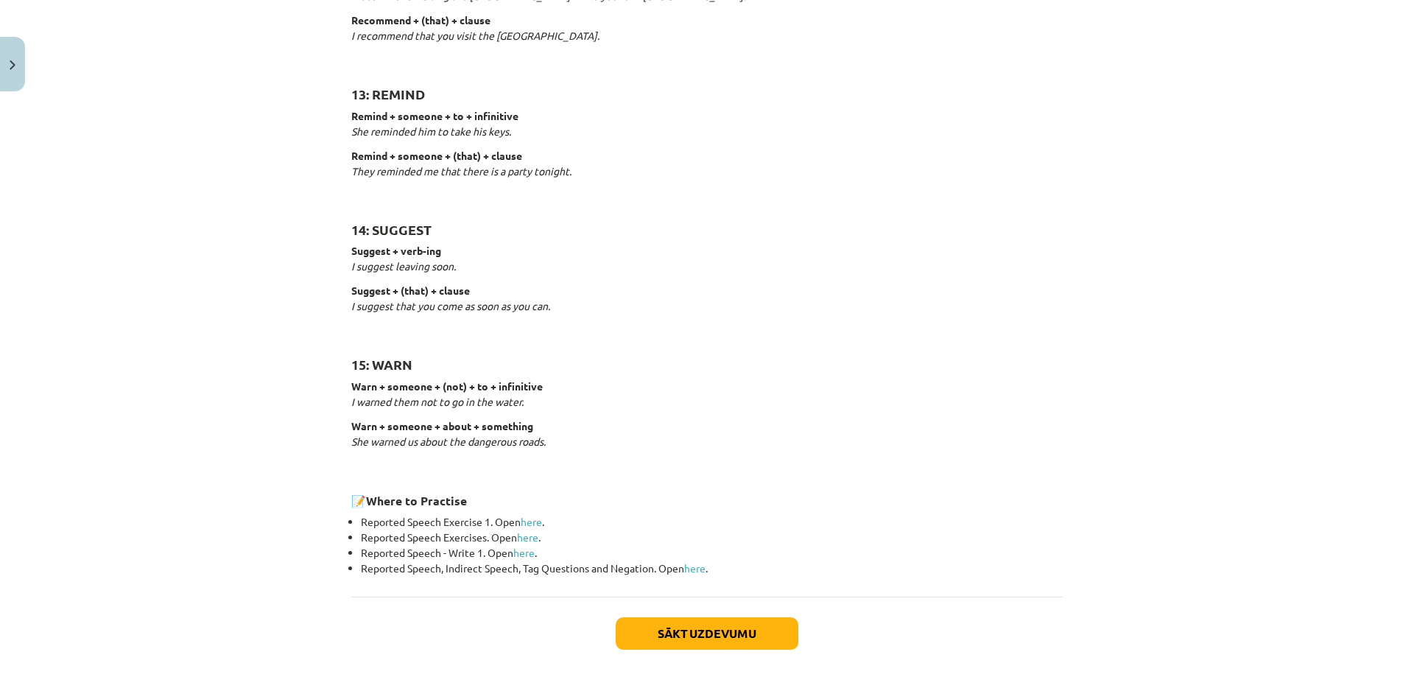
scroll to position [2166, 0]
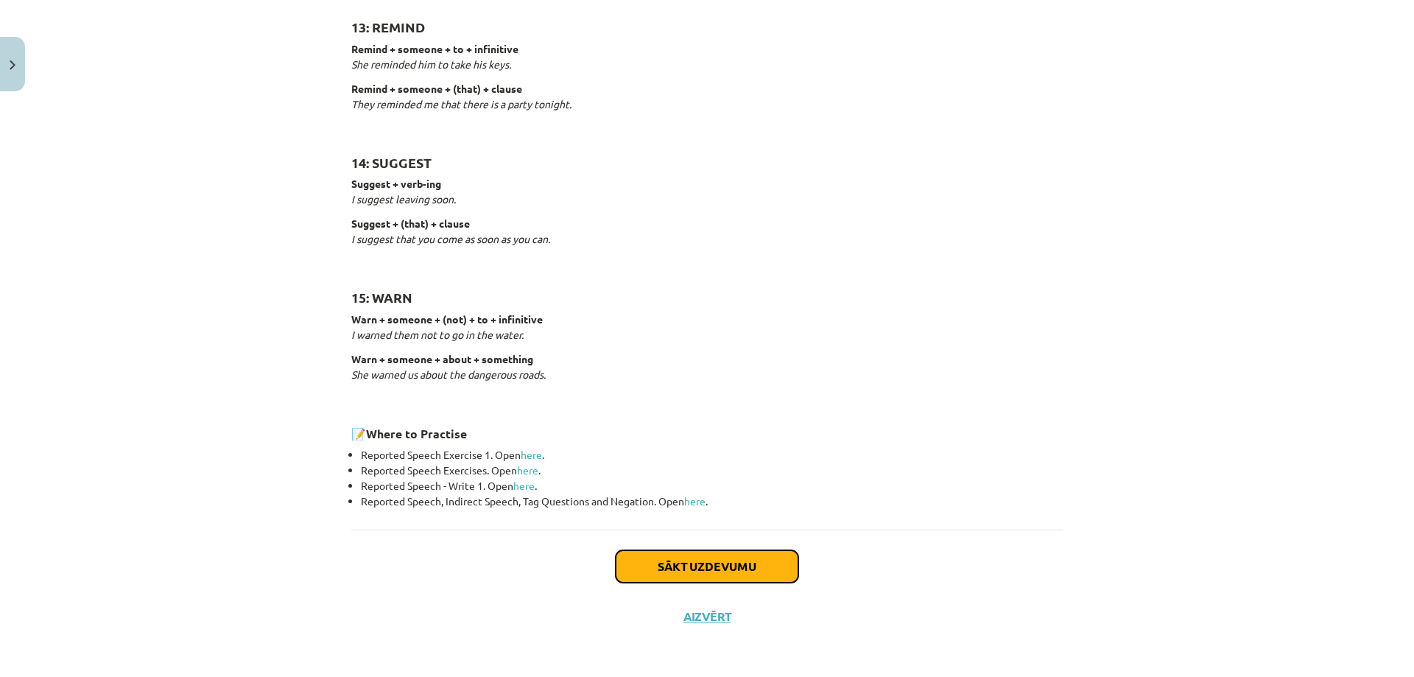
click at [723, 552] on button "Sākt uzdevumu" at bounding box center [707, 566] width 183 height 32
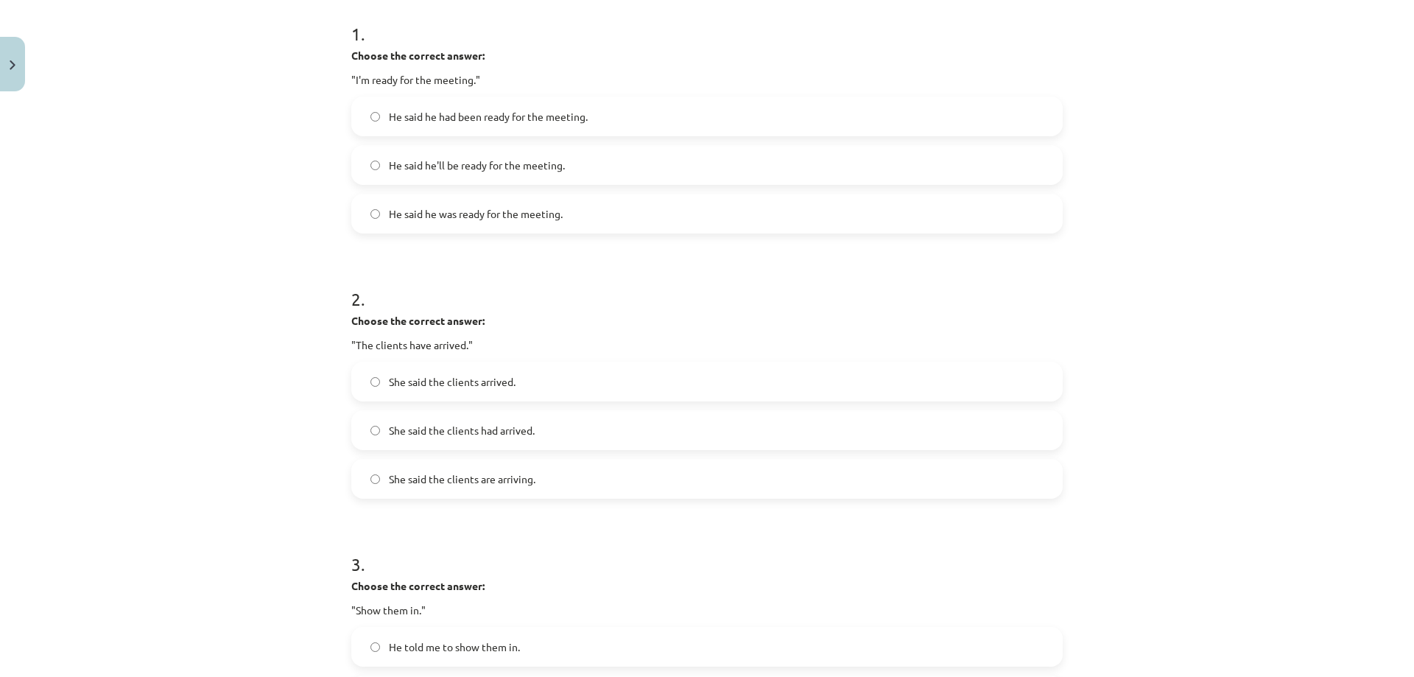
scroll to position [331, 0]
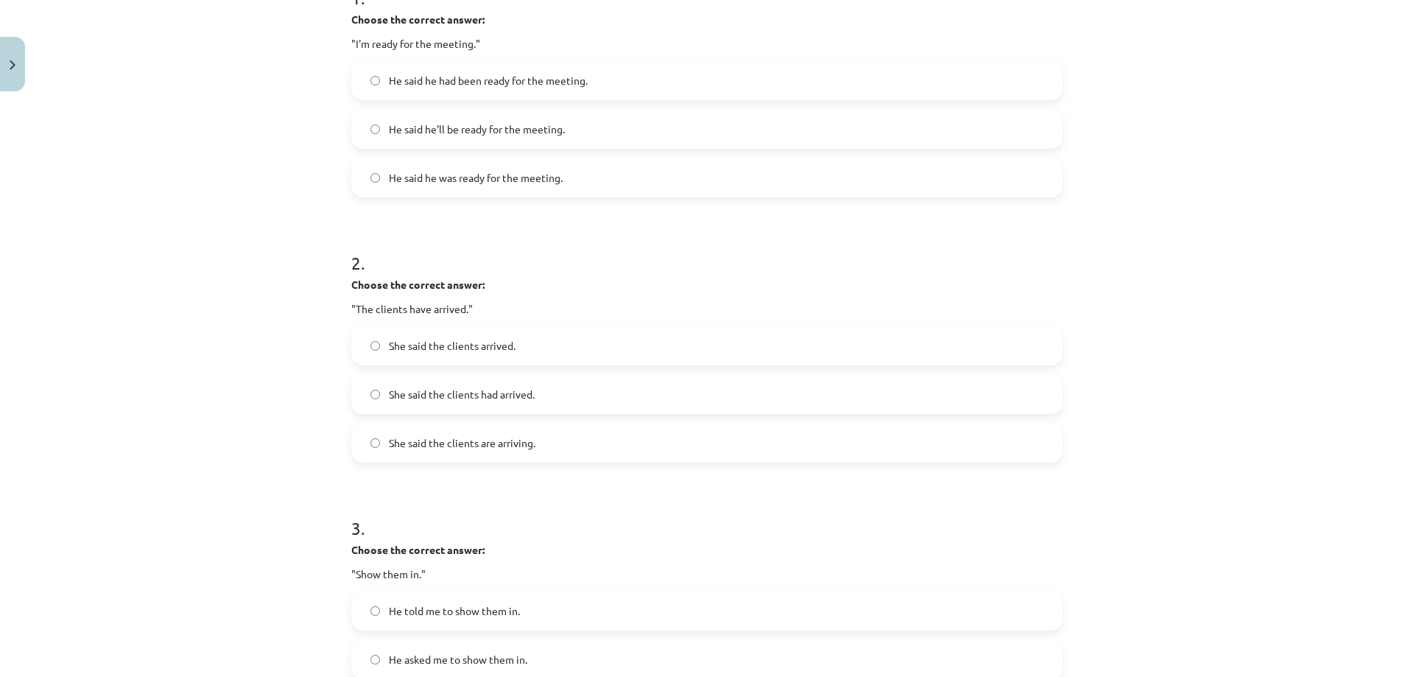
click at [456, 180] on span "He said he was ready for the meeting." at bounding box center [476, 177] width 174 height 15
click at [522, 395] on span "She said the clients had arrived." at bounding box center [462, 394] width 146 height 15
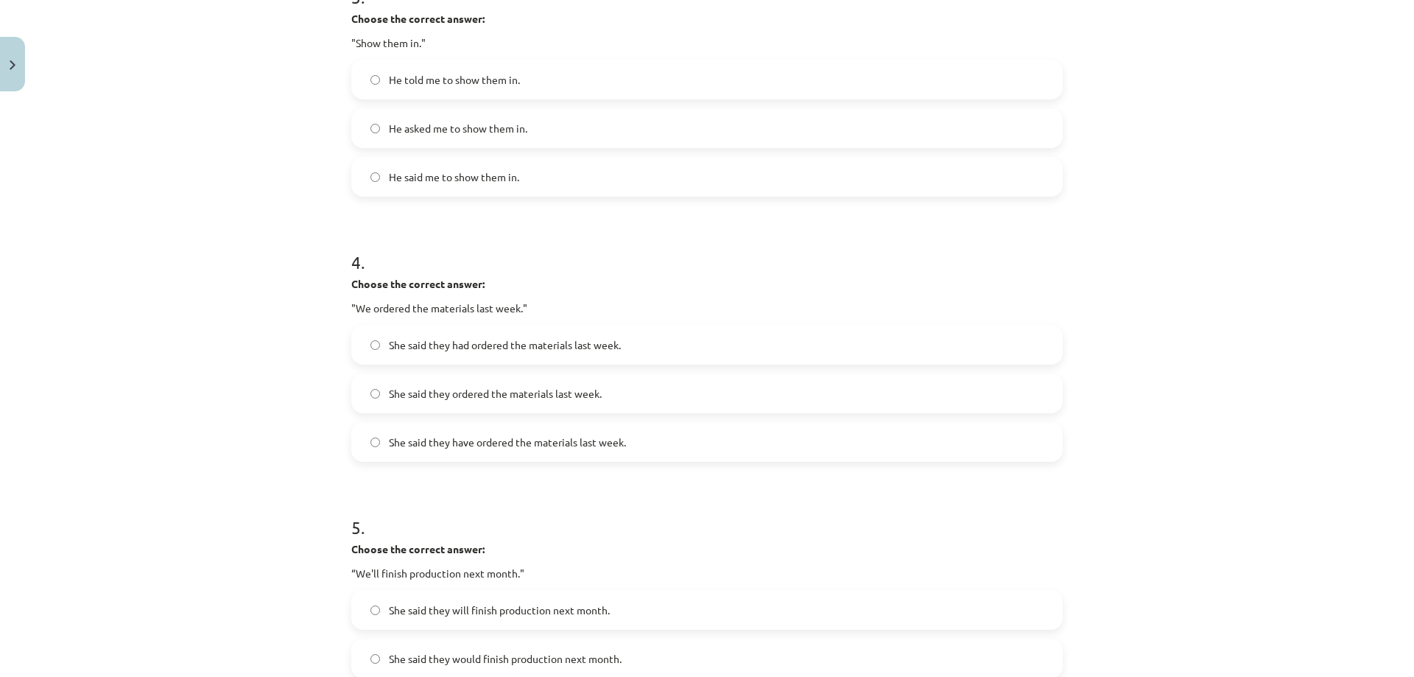
scroll to position [789, 0]
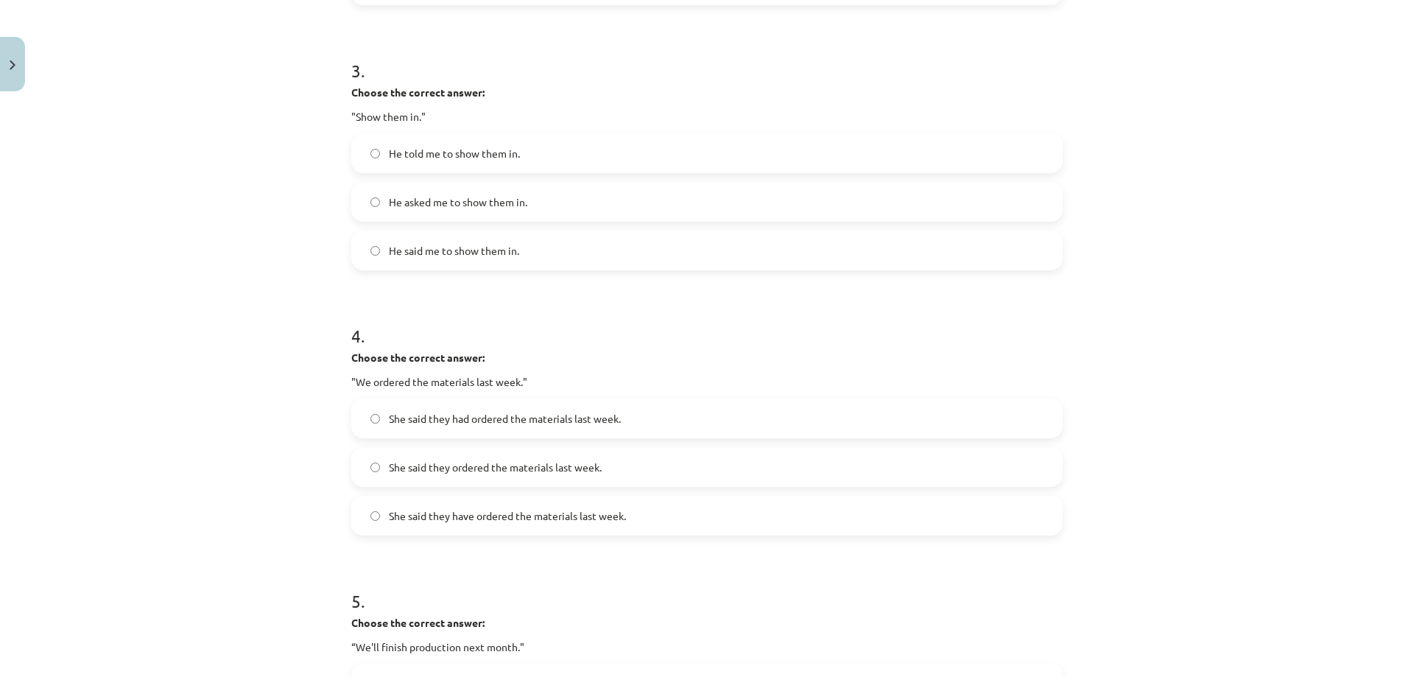
click at [476, 154] on span "He told me to show them in." at bounding box center [454, 153] width 131 height 15
click at [564, 421] on span "She said they had ordered the materials last week." at bounding box center [505, 418] width 232 height 15
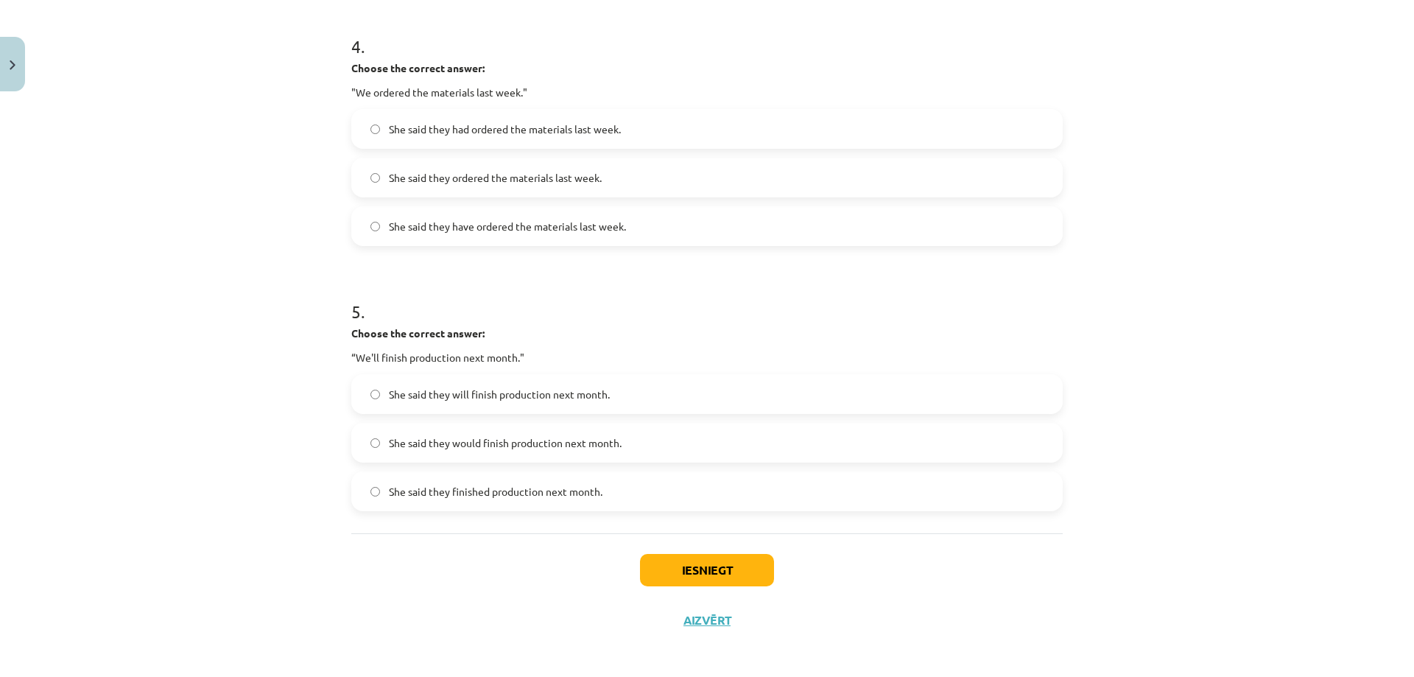
scroll to position [1084, 0]
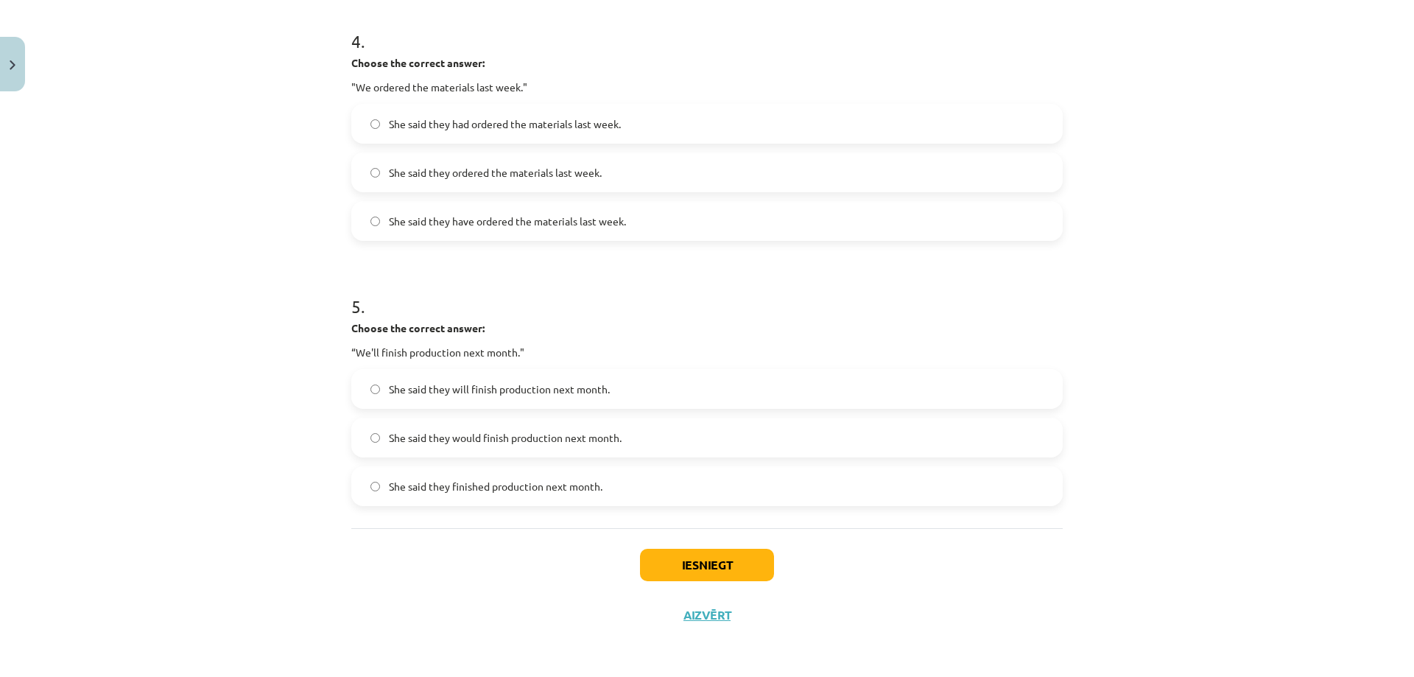
click at [480, 443] on span "She said they would finish production next month." at bounding box center [505, 437] width 233 height 15
click at [740, 564] on button "Iesniegt" at bounding box center [707, 565] width 134 height 32
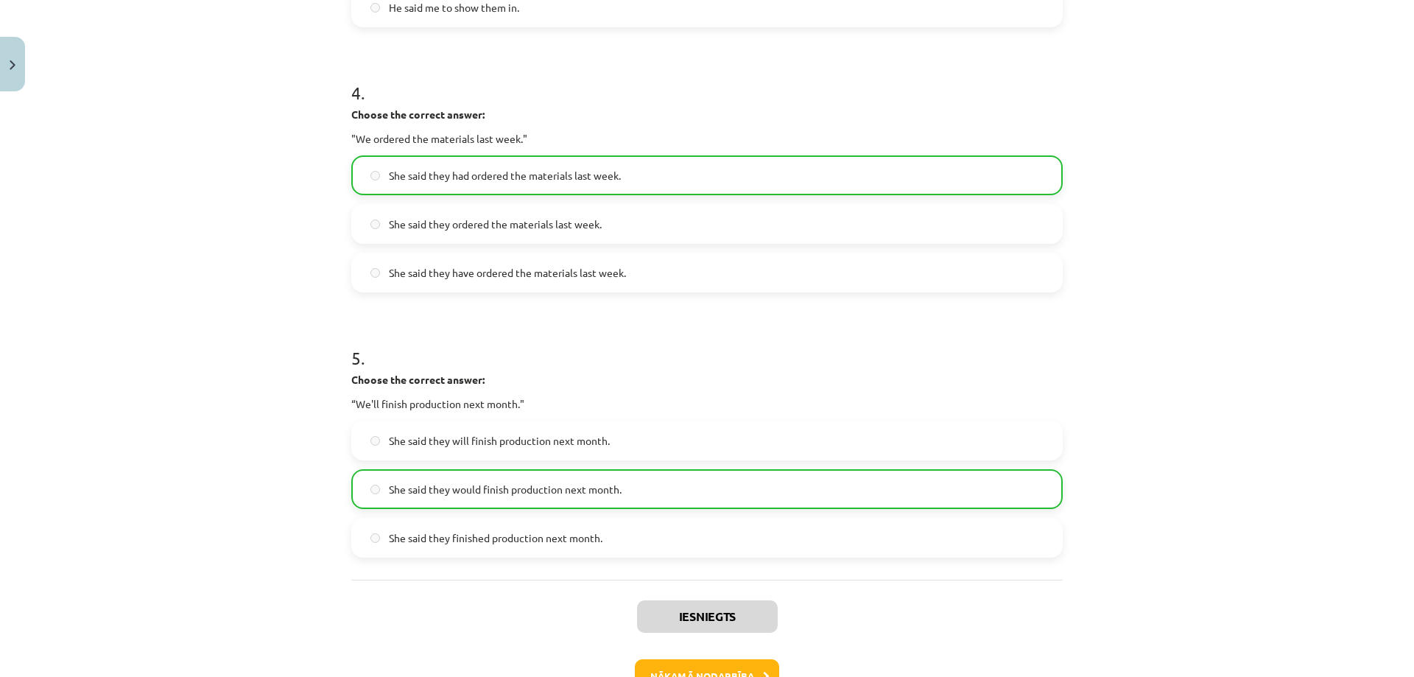
scroll to position [1131, 0]
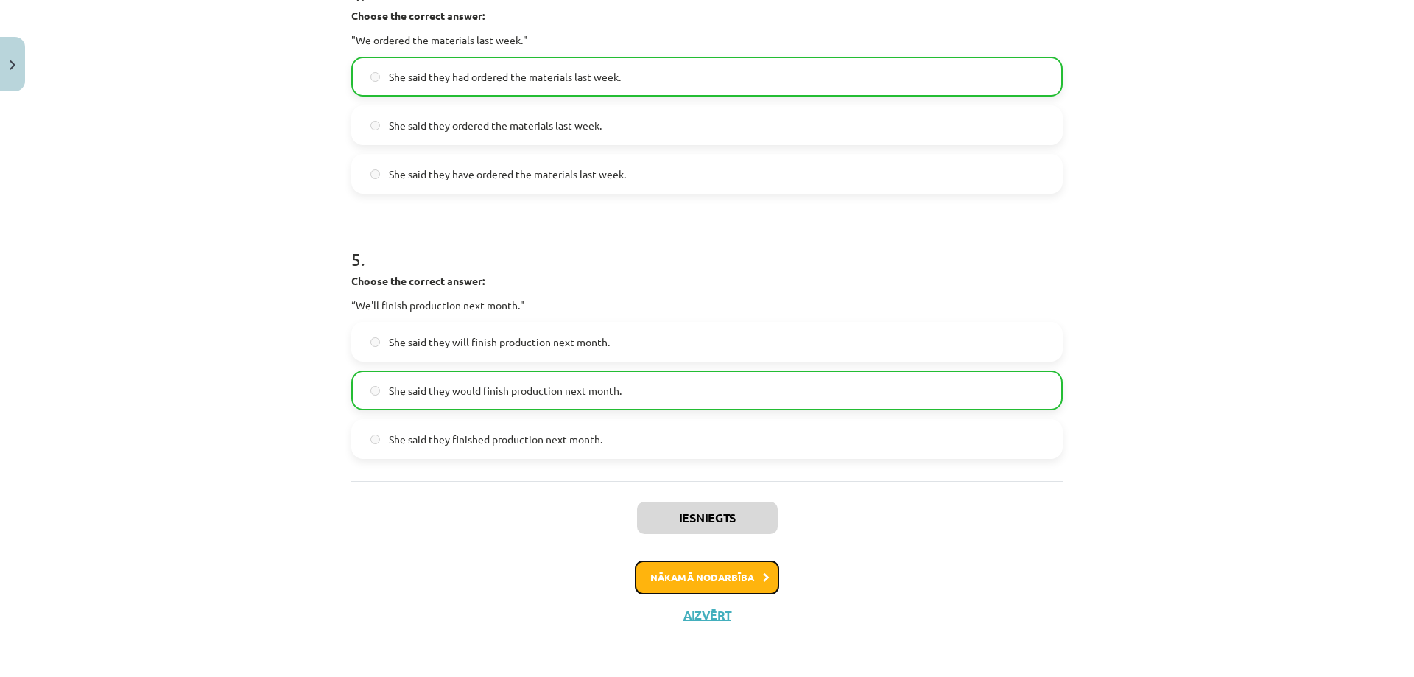
click at [727, 580] on button "Nākamā nodarbība" at bounding box center [707, 578] width 144 height 34
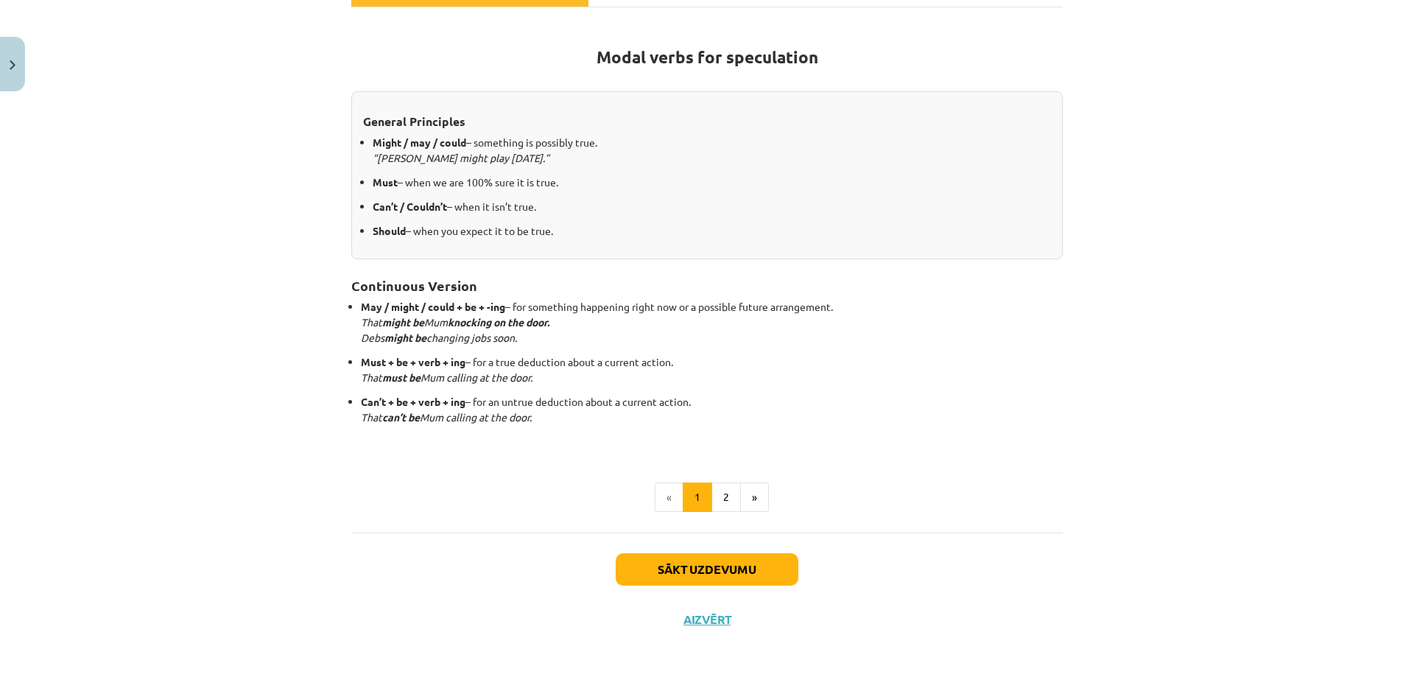
scroll to position [246, 0]
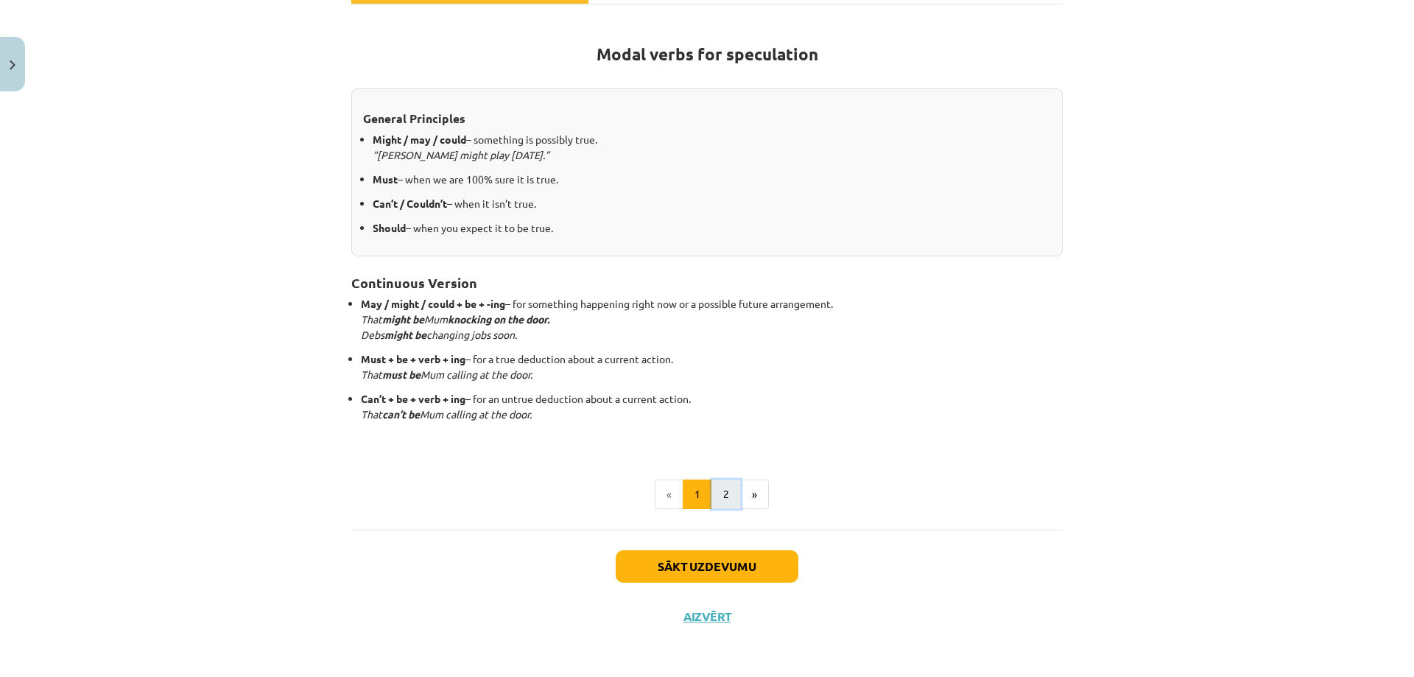
click at [722, 496] on button "2" at bounding box center [726, 494] width 29 height 29
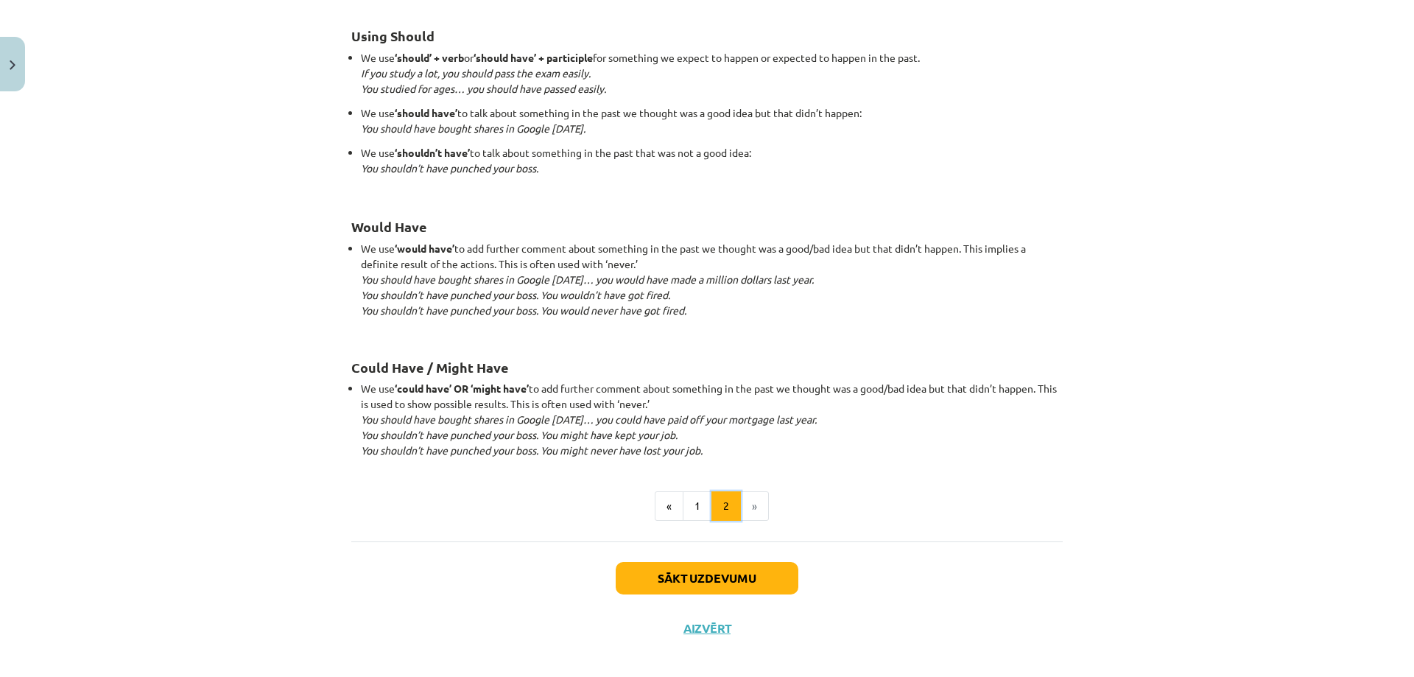
scroll to position [1304, 0]
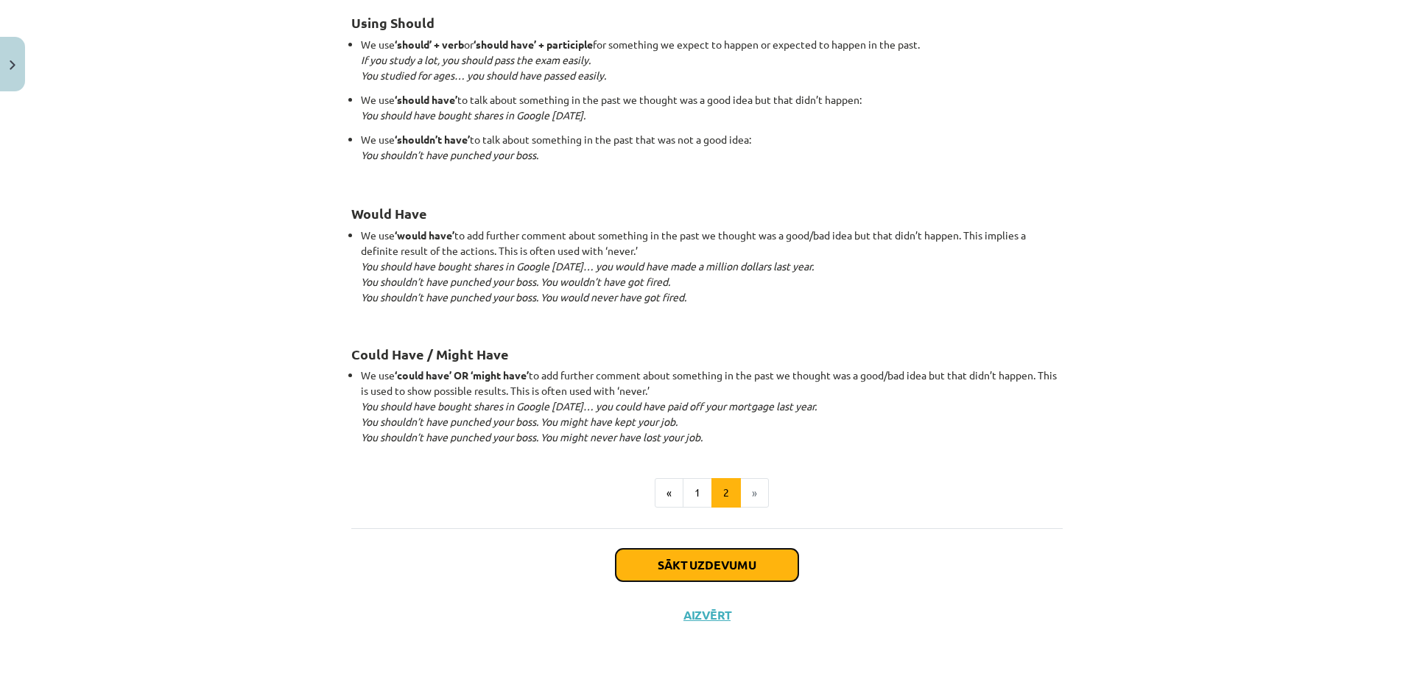
click at [743, 562] on button "Sākt uzdevumu" at bounding box center [707, 565] width 183 height 32
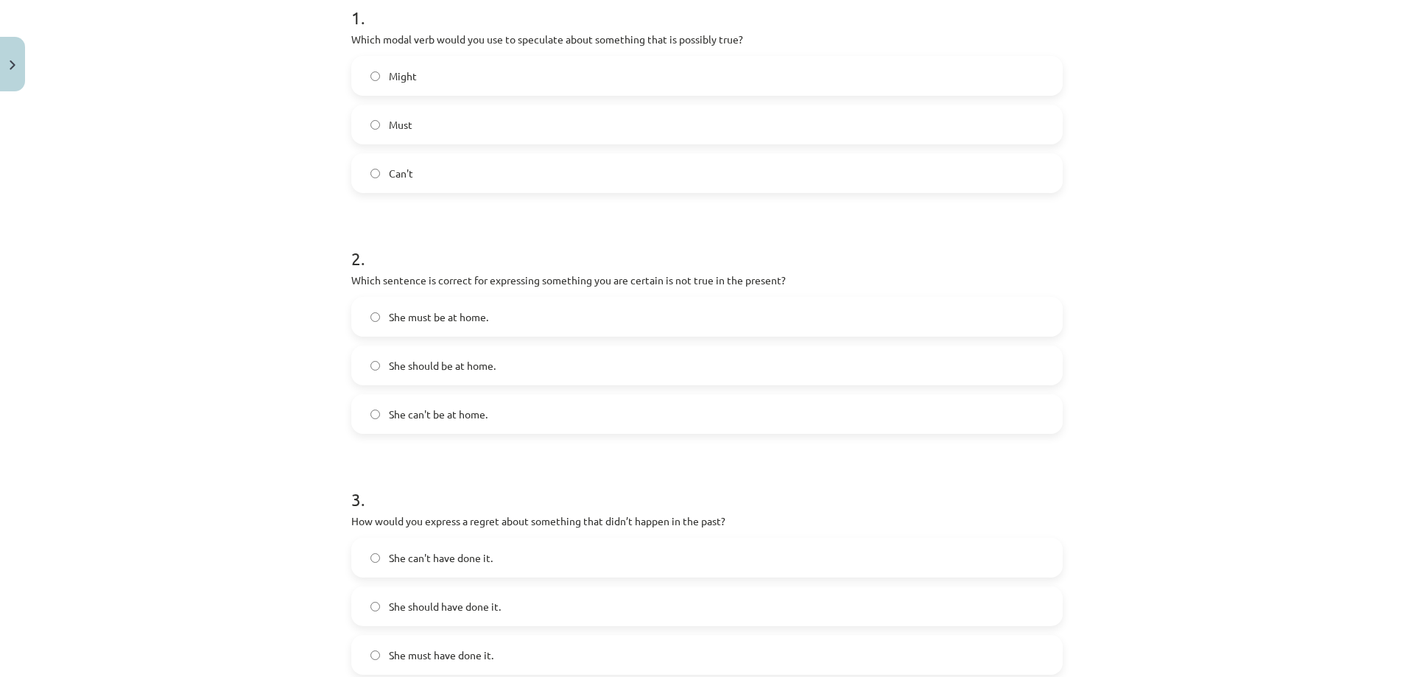
scroll to position [317, 0]
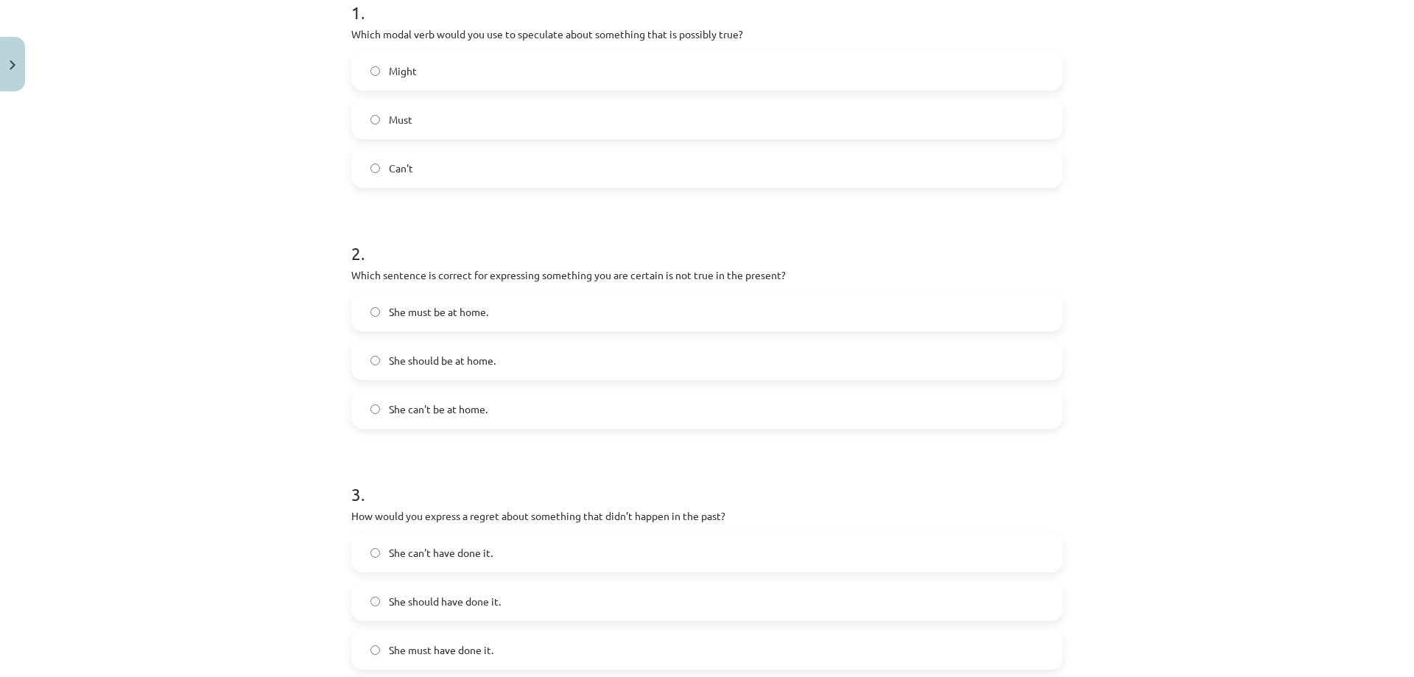
click at [521, 74] on label "Might" at bounding box center [707, 70] width 709 height 37
click at [468, 401] on span "She can't be at home." at bounding box center [438, 408] width 99 height 15
click at [470, 600] on span "She should have done it." at bounding box center [445, 601] width 112 height 15
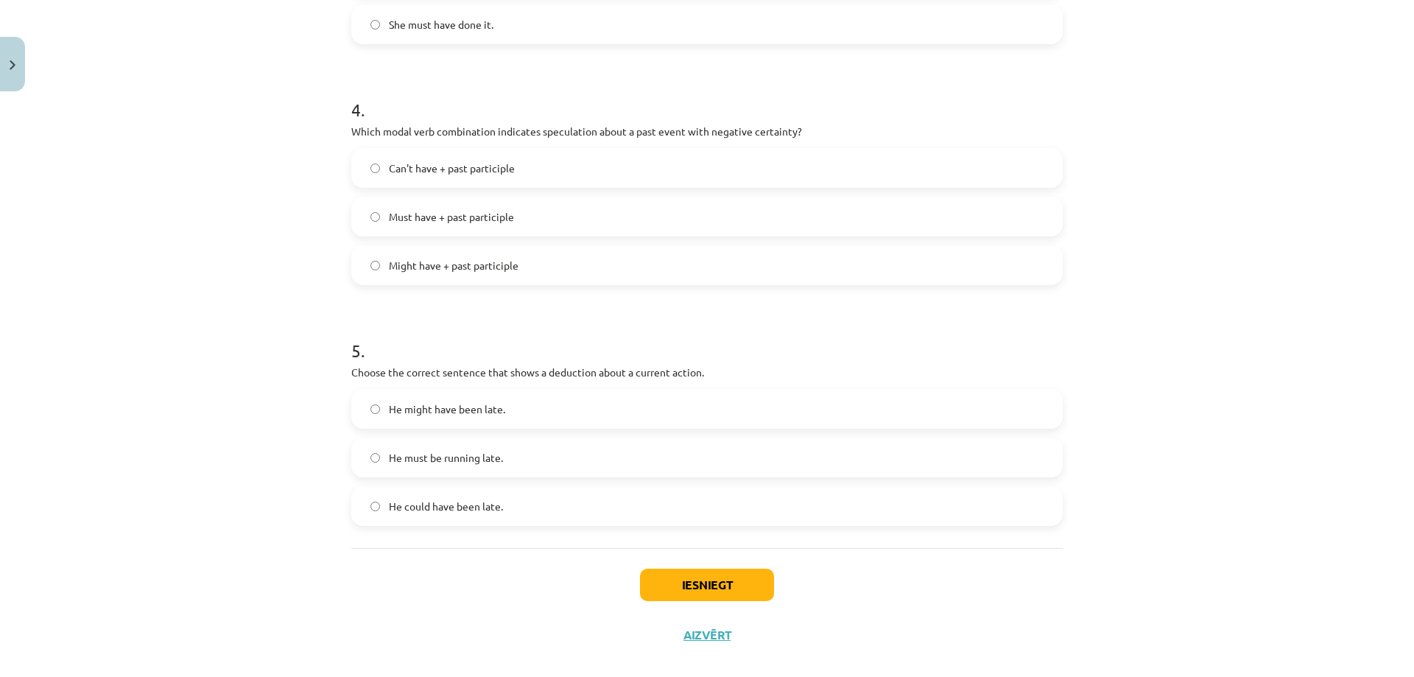
scroll to position [962, 0]
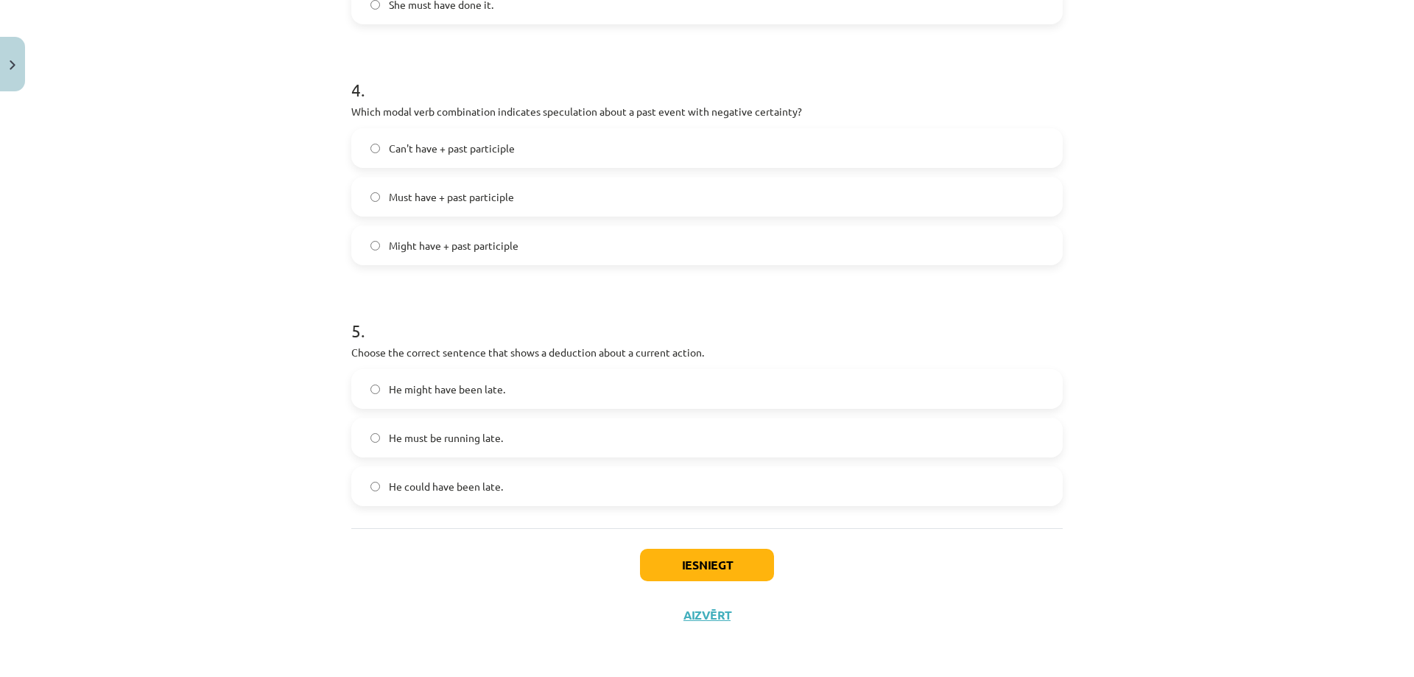
click at [406, 156] on label "Can't have + past participle" at bounding box center [707, 148] width 709 height 37
click at [454, 442] on span "He must be running late." at bounding box center [446, 437] width 114 height 15
click at [677, 562] on button "Iesniegt" at bounding box center [707, 565] width 134 height 32
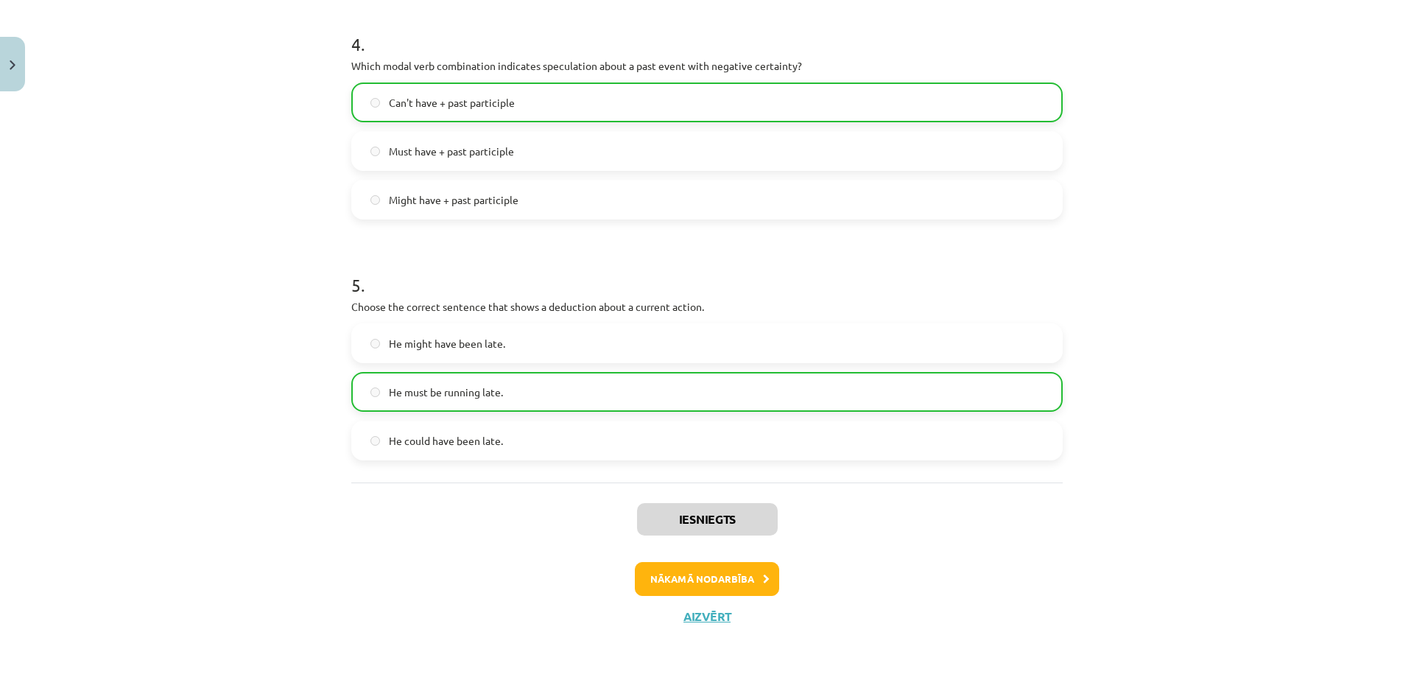
scroll to position [1009, 0]
click at [674, 574] on button "Nākamā nodarbība" at bounding box center [707, 578] width 144 height 34
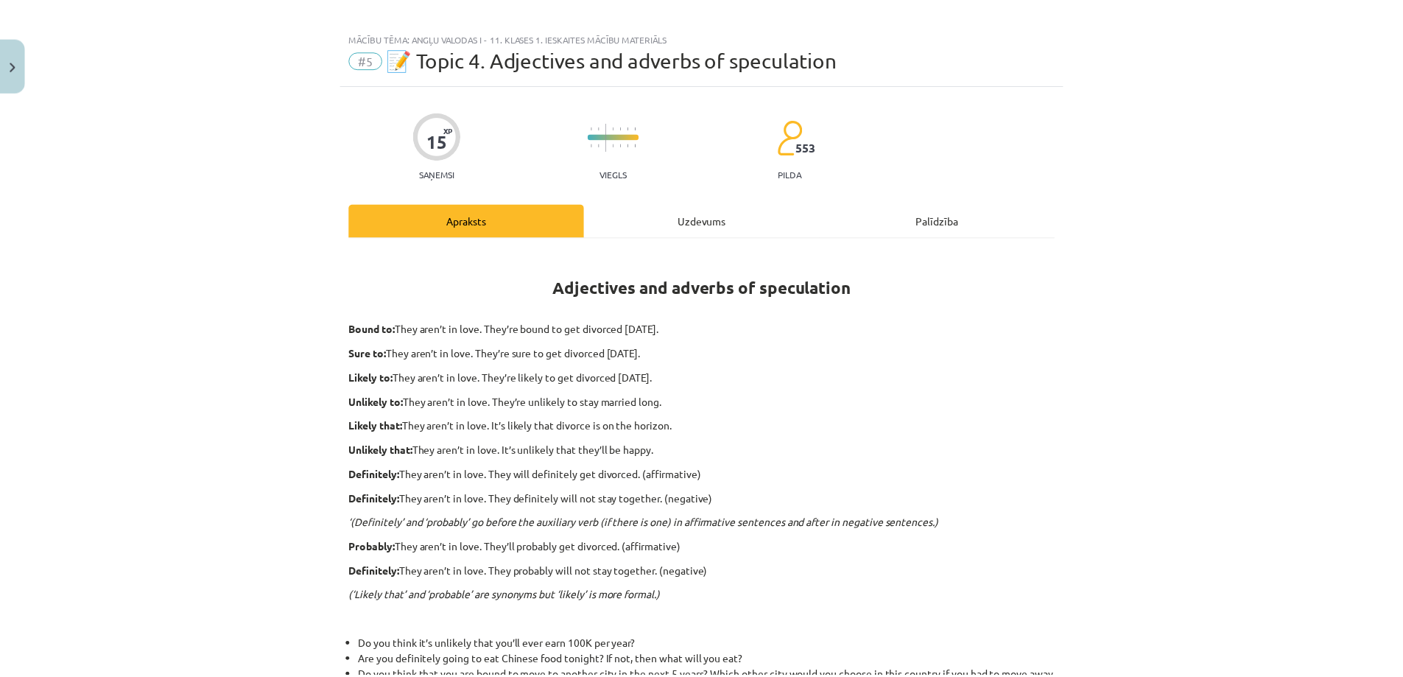
scroll to position [0, 0]
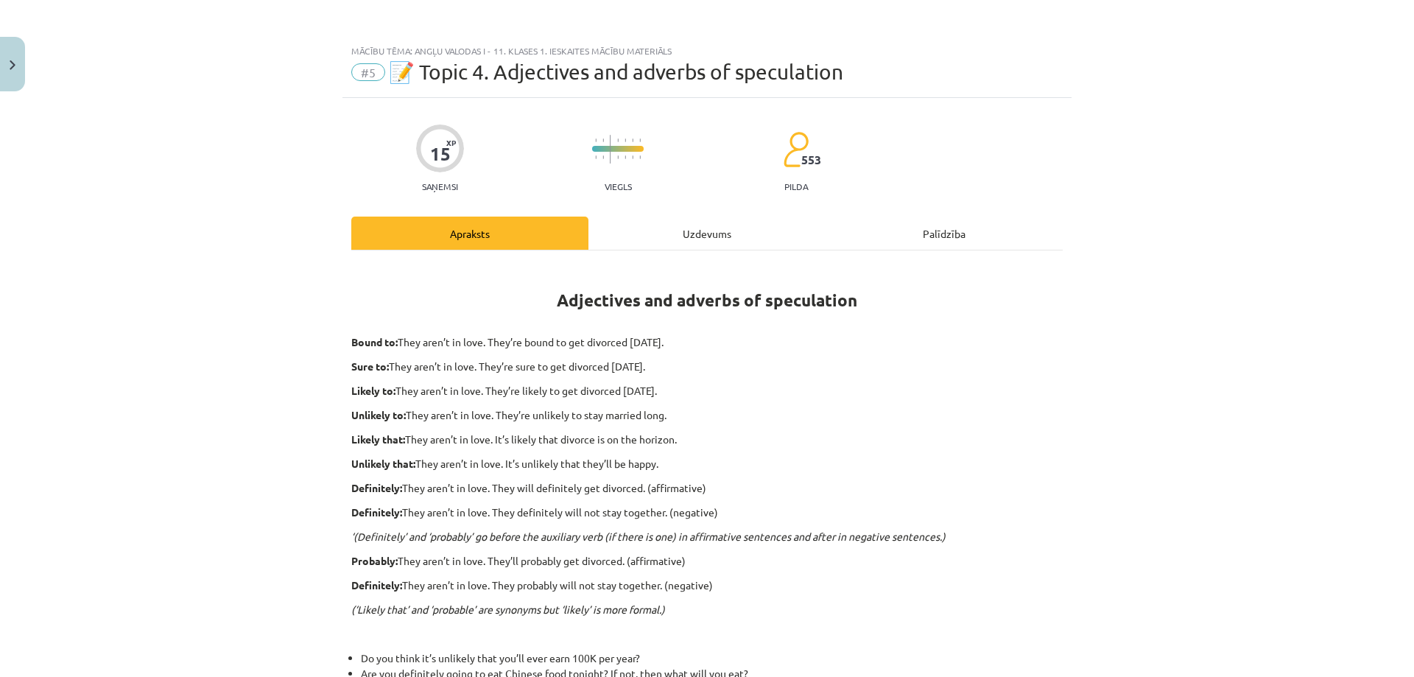
click at [26, 69] on div "Mācību tēma: Angļu valodas i - 11. klases 1. ieskaites mācību materiāls #5 📝 To…" at bounding box center [707, 338] width 1414 height 677
click at [20, 69] on button "Close" at bounding box center [12, 64] width 25 height 55
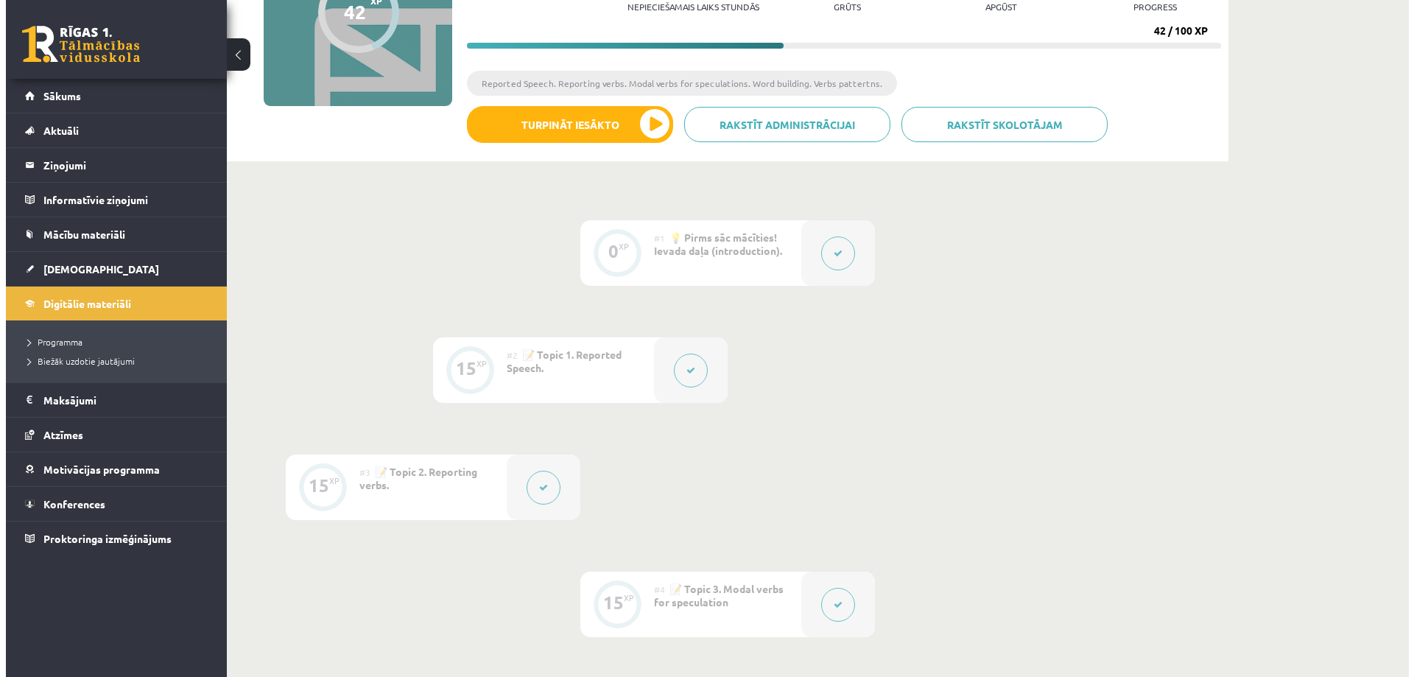
scroll to position [41, 0]
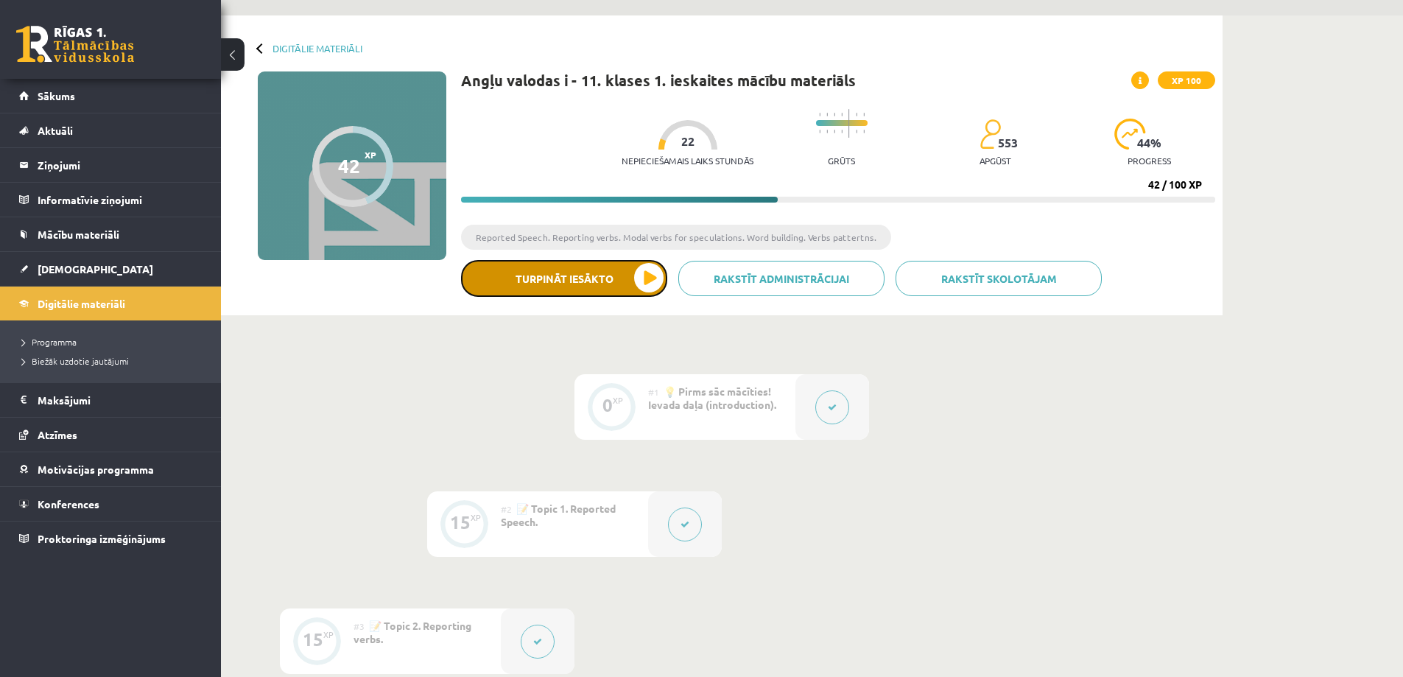
click at [575, 277] on button "Turpināt iesākto" at bounding box center [564, 278] width 206 height 37
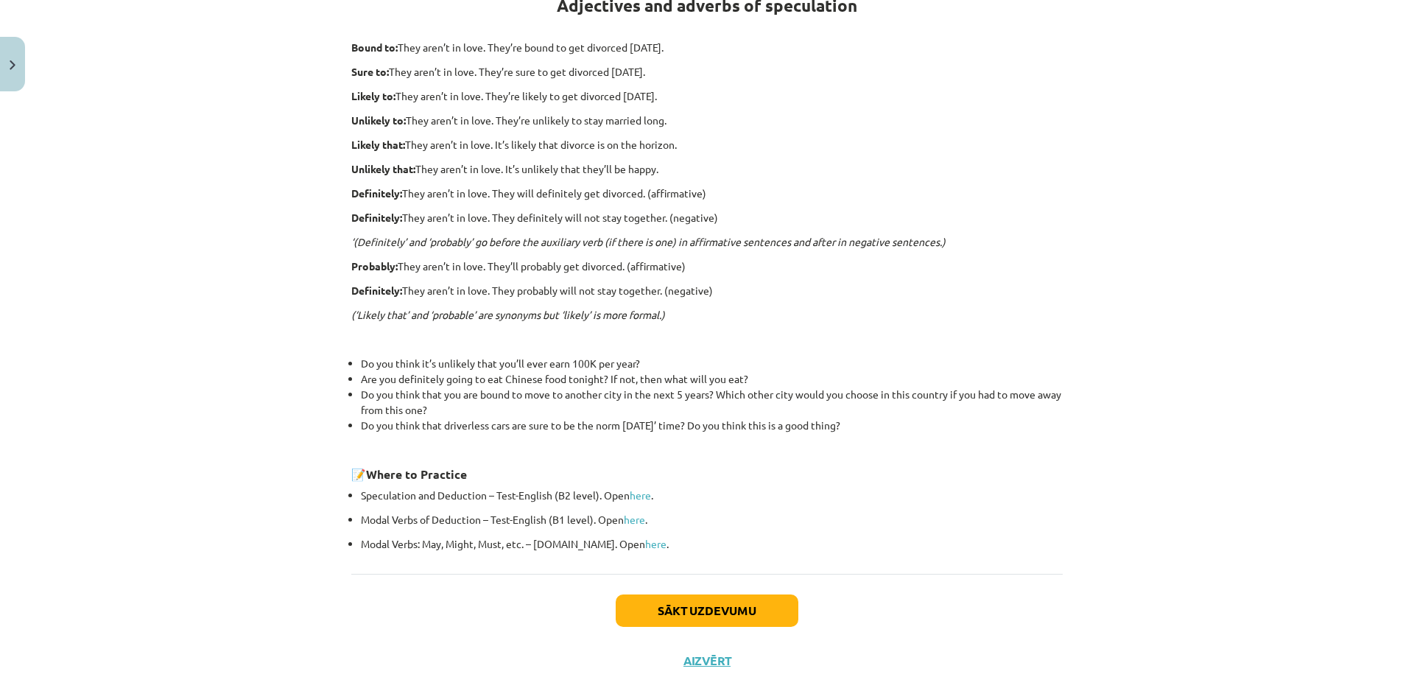
scroll to position [339, 0]
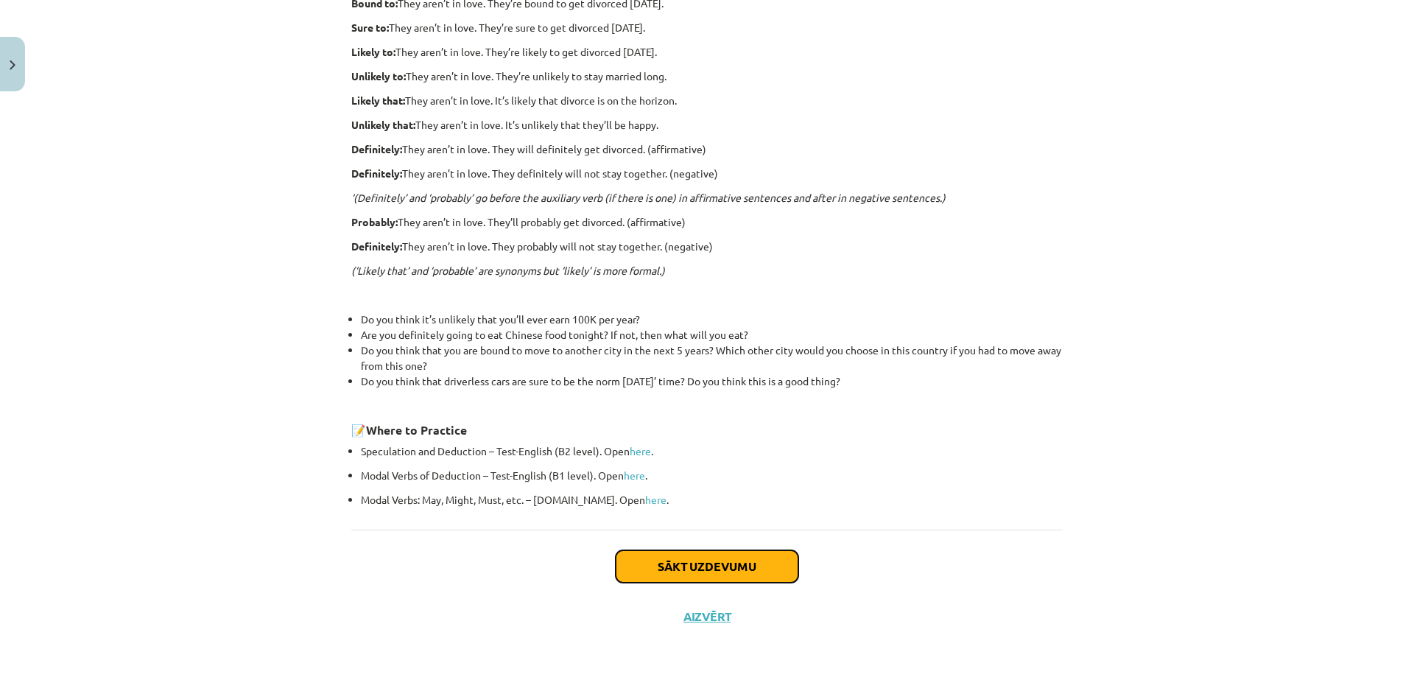
click at [701, 557] on button "Sākt uzdevumu" at bounding box center [707, 566] width 183 height 32
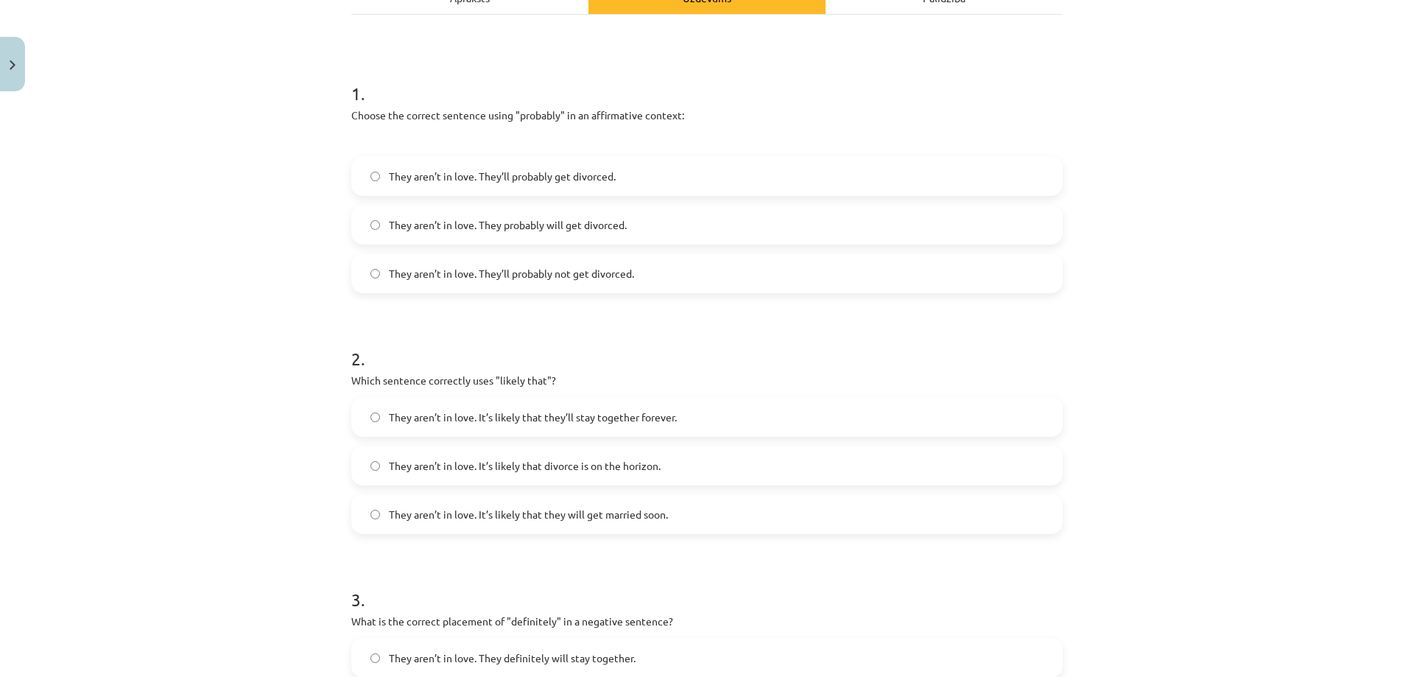
scroll to position [258, 0]
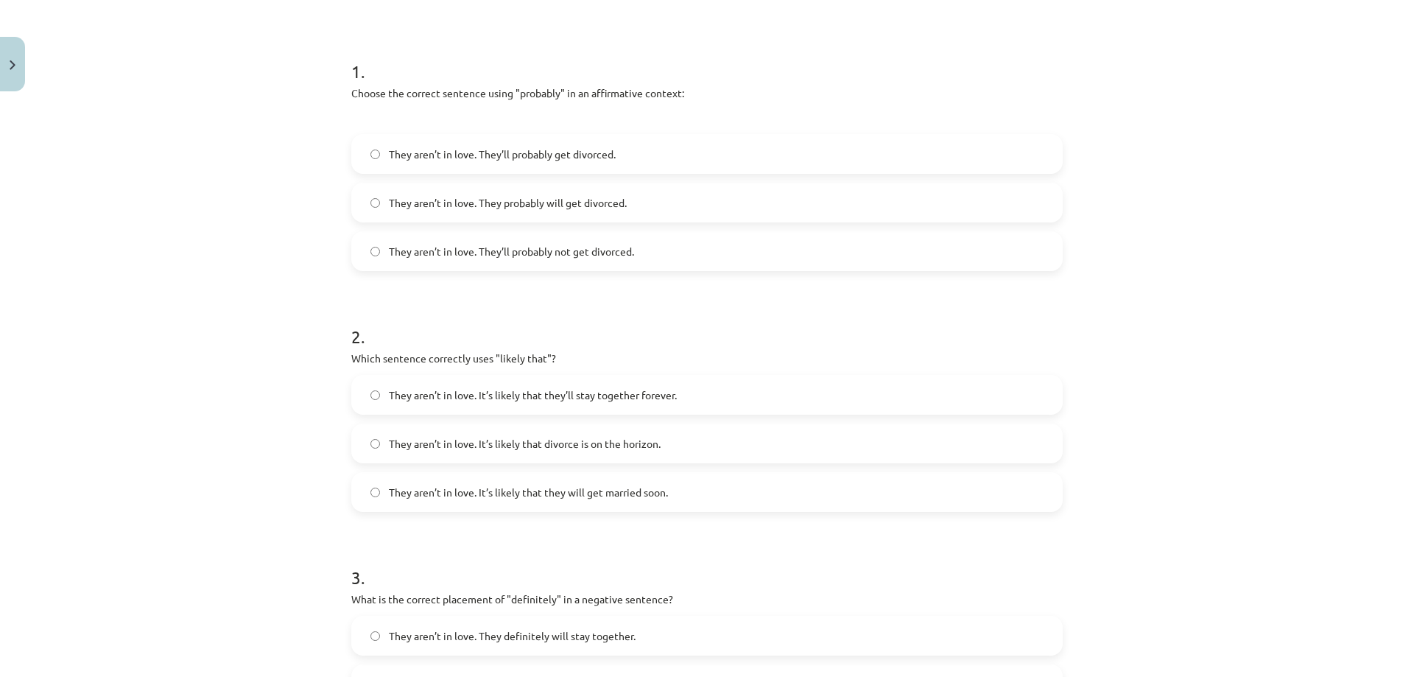
click at [579, 203] on span "They aren’t in love. They probably will get divorced." at bounding box center [508, 202] width 238 height 15
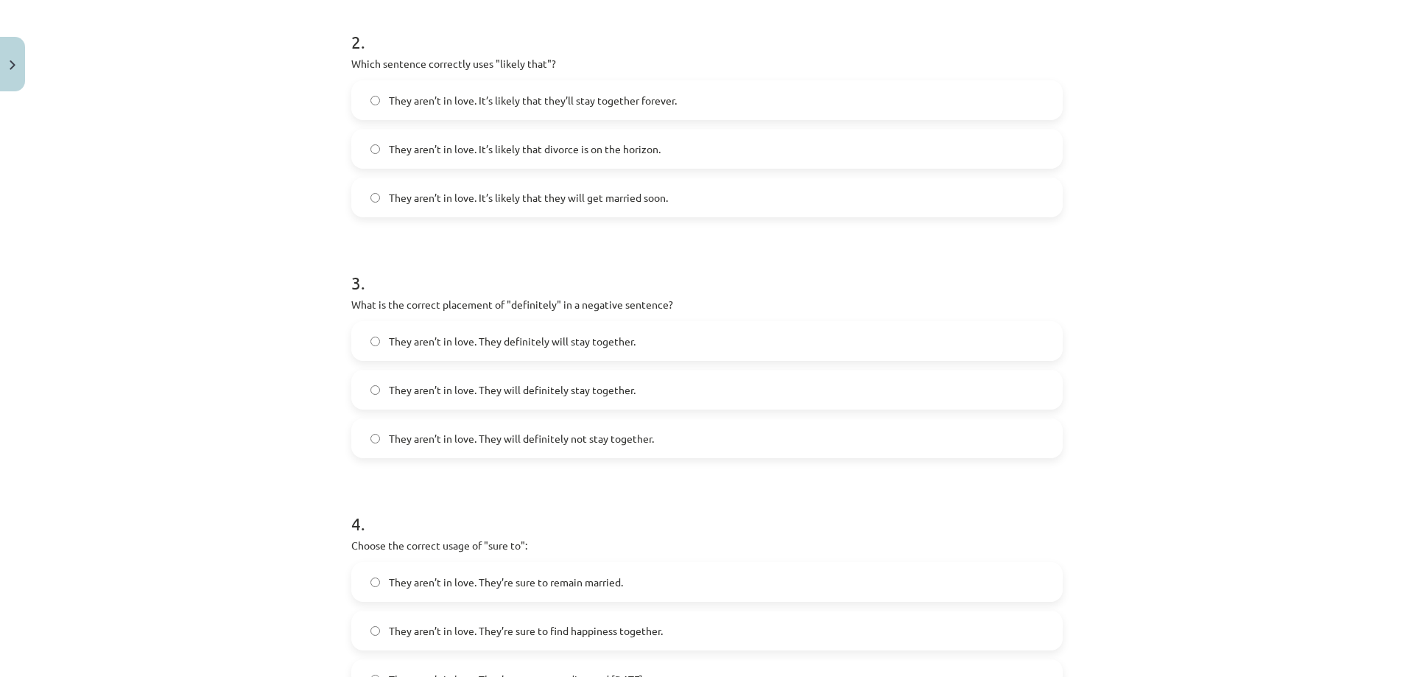
scroll to position [562, 0]
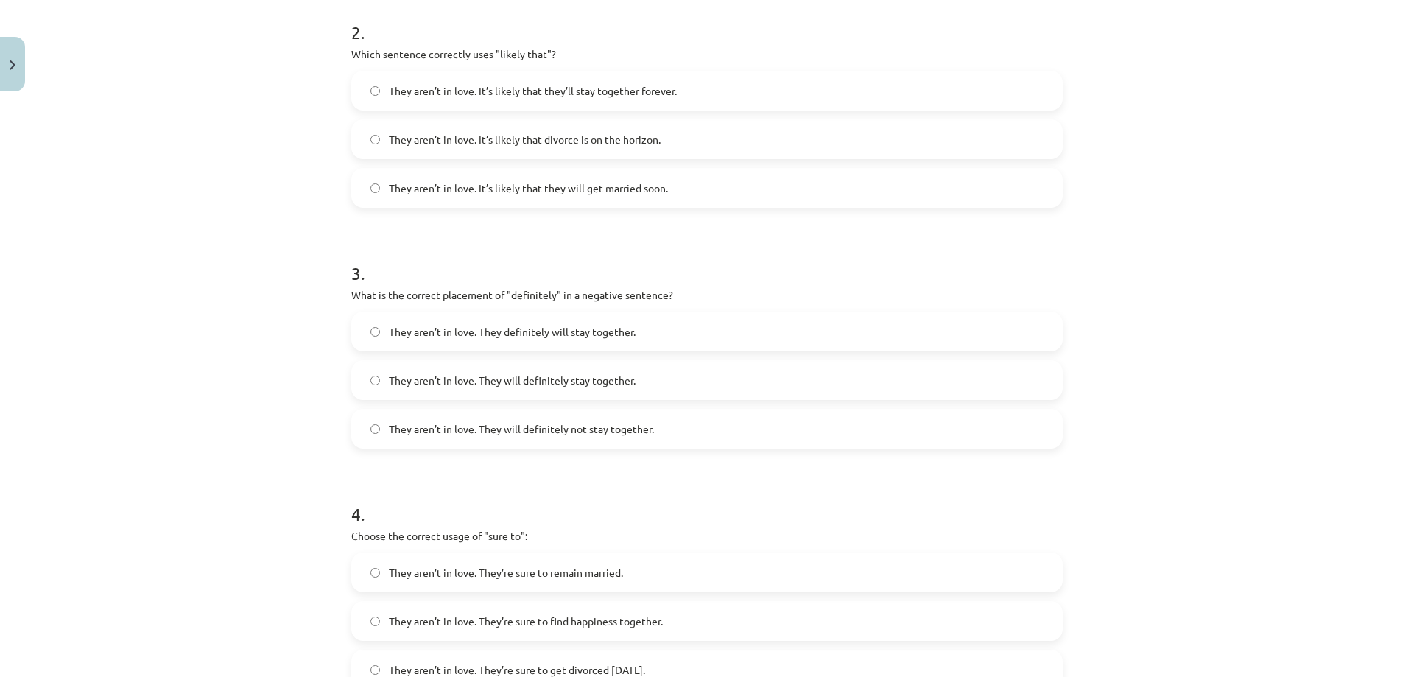
click at [534, 141] on span "They aren’t in love. It’s likely that divorce is on the horizon." at bounding box center [525, 139] width 272 height 15
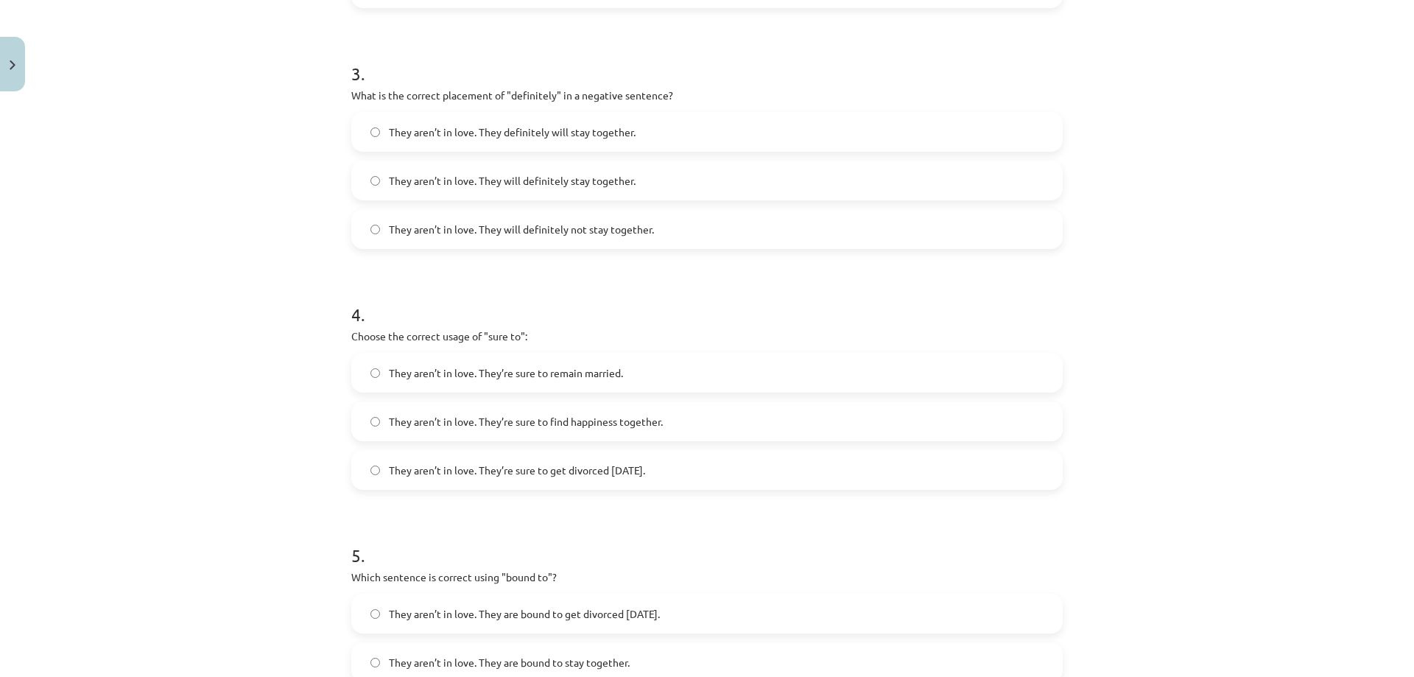
scroll to position [763, 0]
click at [458, 228] on span "They aren’t in love. They will definitely not stay together." at bounding box center [521, 227] width 265 height 15
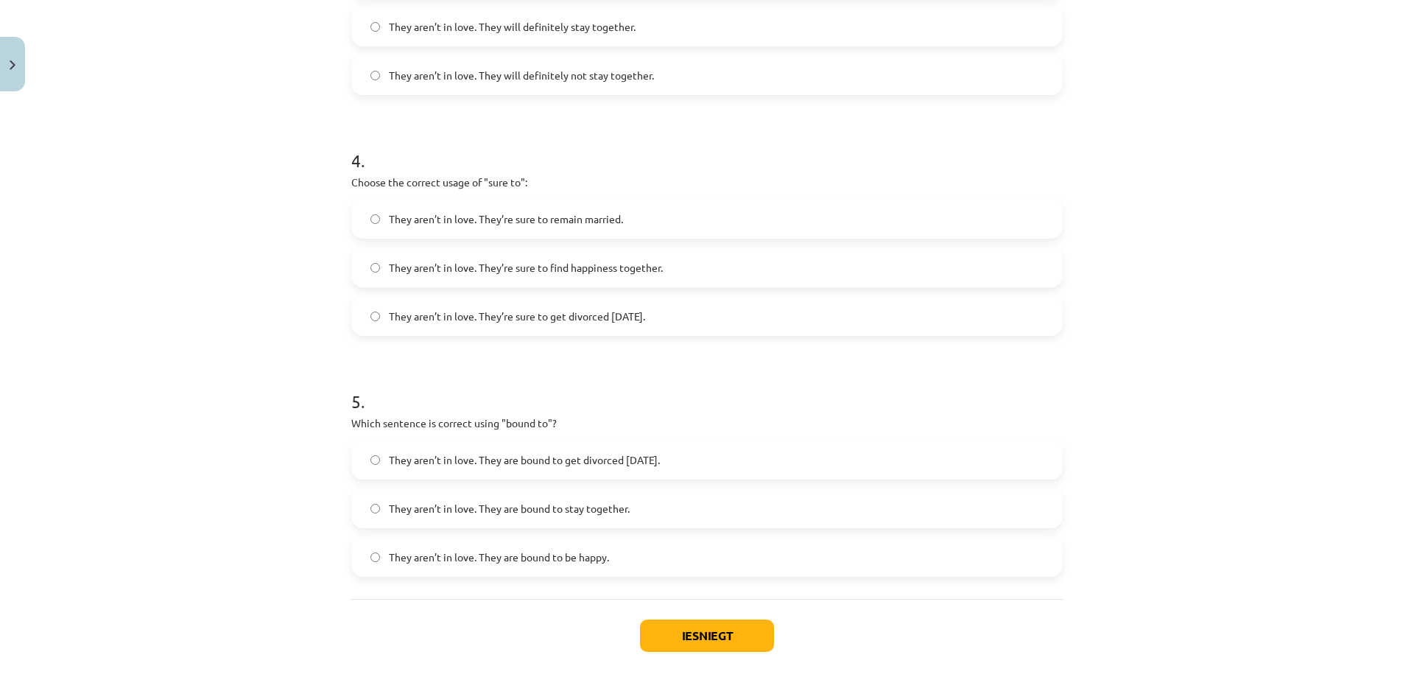
scroll to position [983, 0]
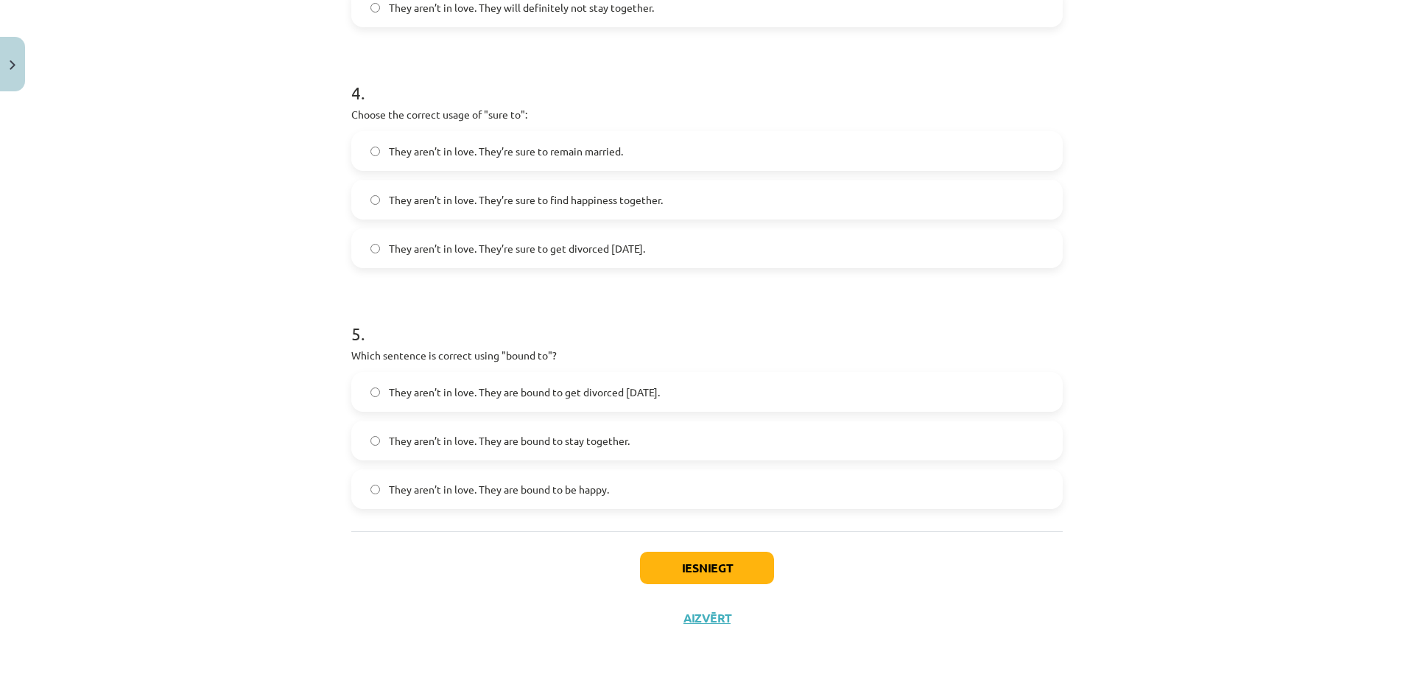
click at [733, 247] on label "They aren’t in love. They’re sure to get divorced [DATE]." at bounding box center [707, 248] width 709 height 37
click at [639, 390] on span "They aren’t in love. They are bound to get divorced [DATE]." at bounding box center [524, 389] width 271 height 15
click at [731, 566] on button "Iesniegt" at bounding box center [707, 565] width 134 height 32
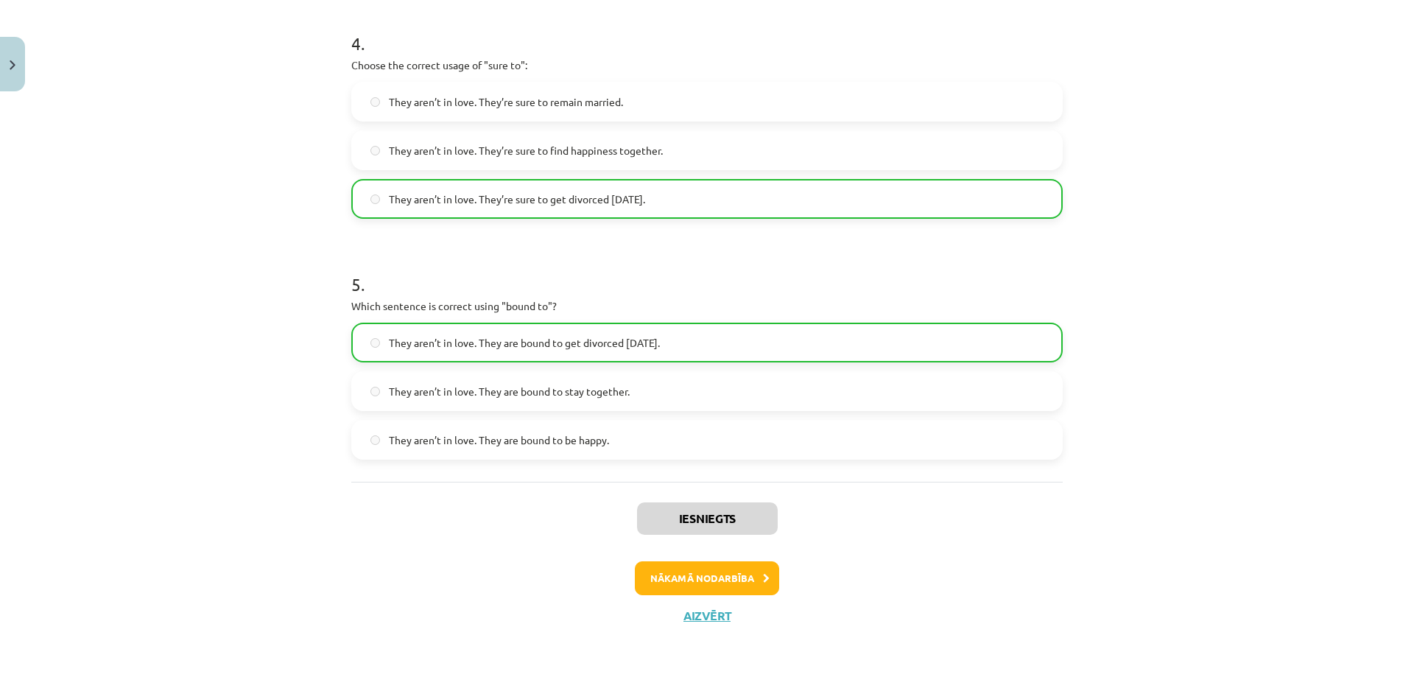
scroll to position [1033, 0]
click at [696, 578] on button "Nākamā nodarbība" at bounding box center [707, 578] width 144 height 34
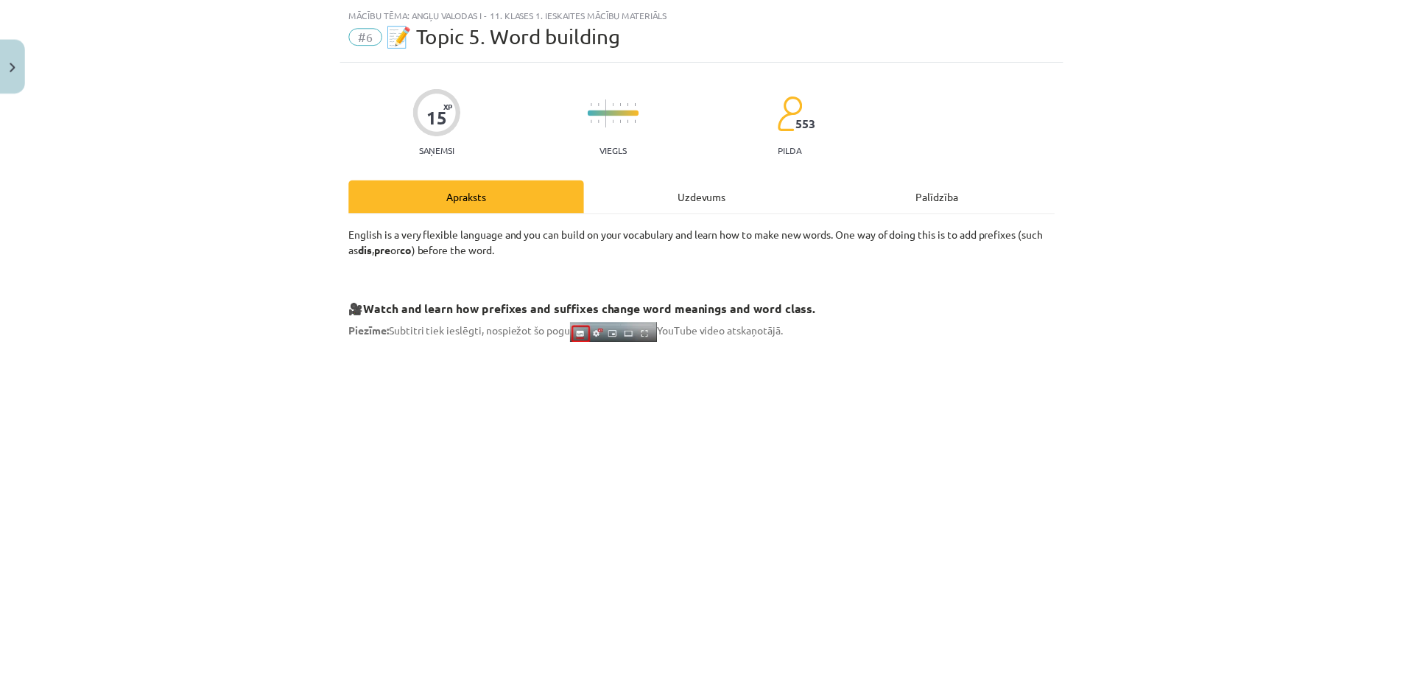
scroll to position [37, 0]
click at [18, 65] on button "Close" at bounding box center [12, 64] width 25 height 55
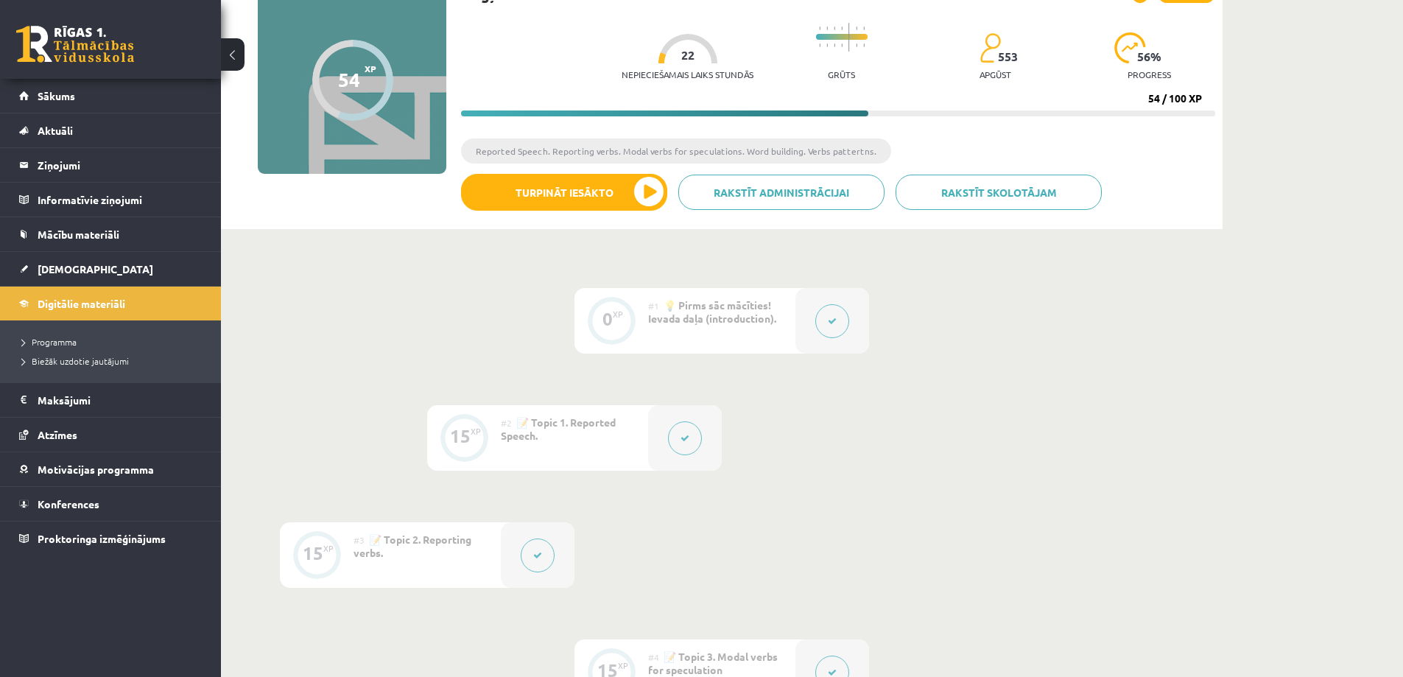
scroll to position [0, 0]
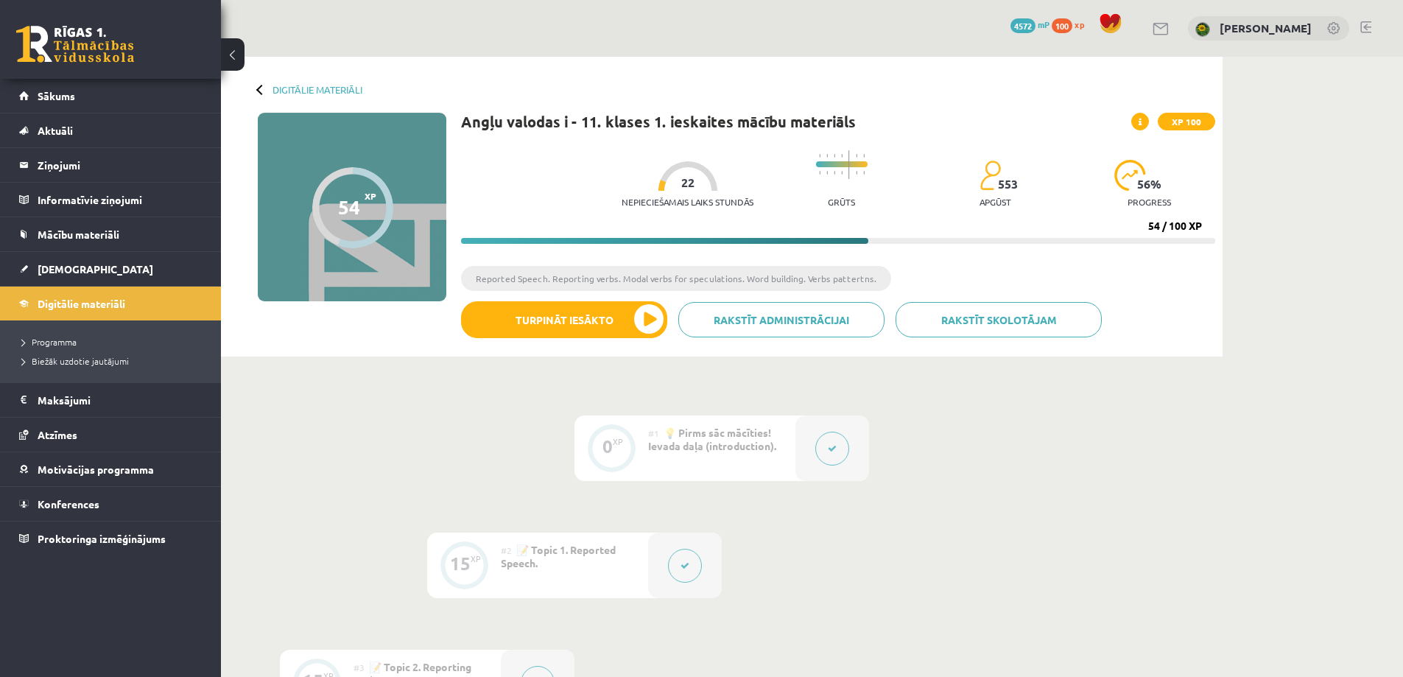
click at [1369, 29] on link at bounding box center [1366, 27] width 11 height 12
